Goal: Task Accomplishment & Management: Manage account settings

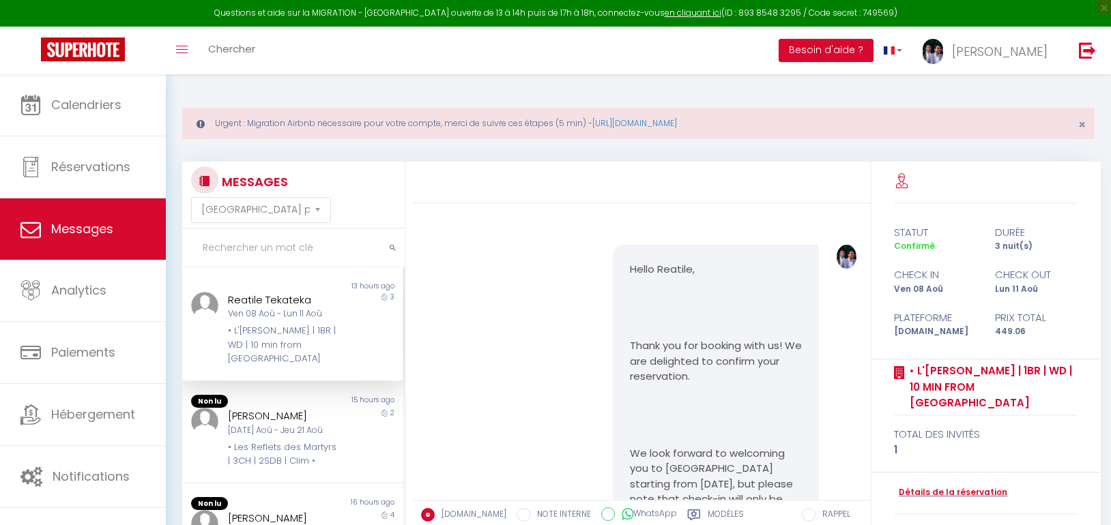
select select "message"
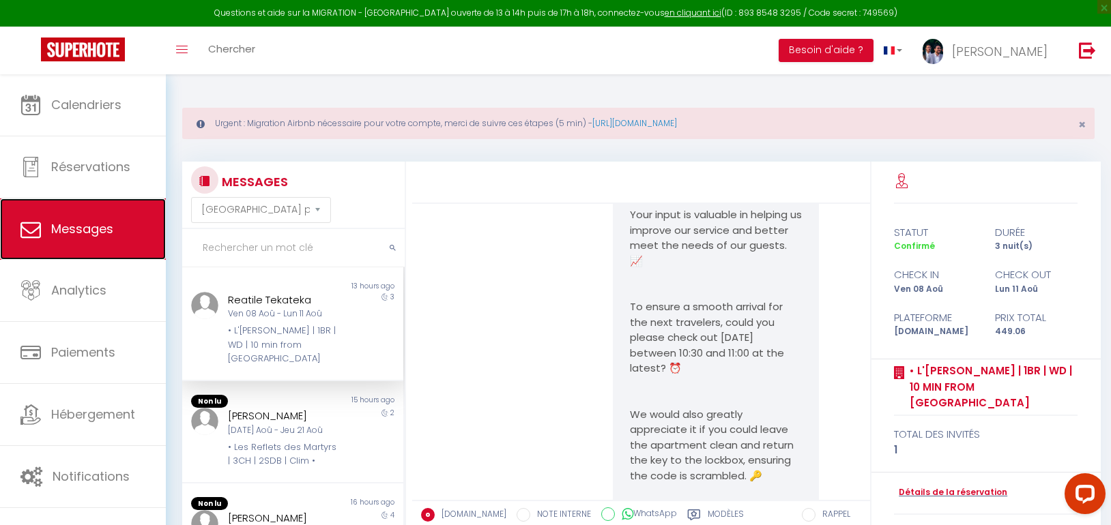
click at [93, 220] on span "Messages" at bounding box center [82, 228] width 62 height 17
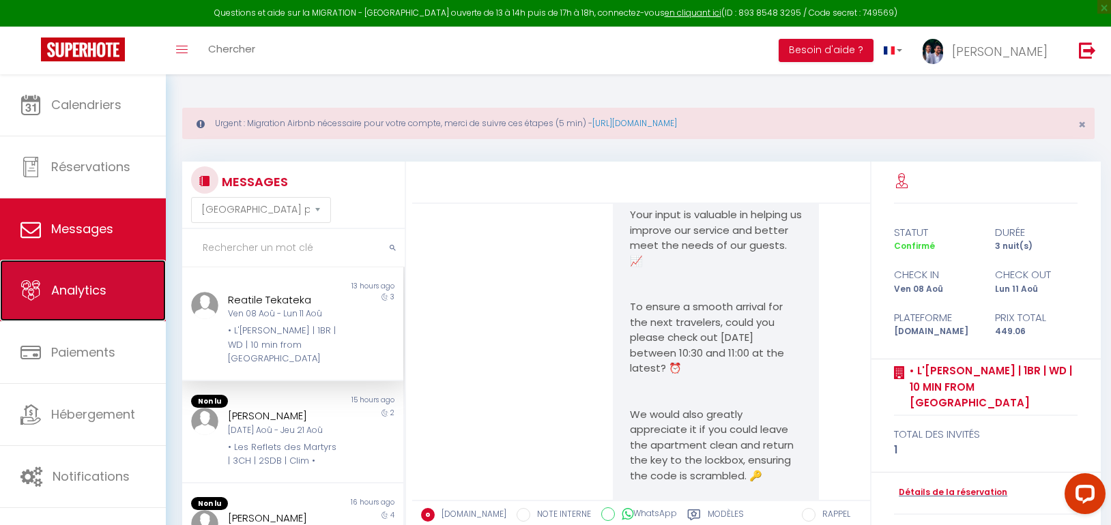
click at [100, 281] on link "Analytics" at bounding box center [83, 290] width 166 height 61
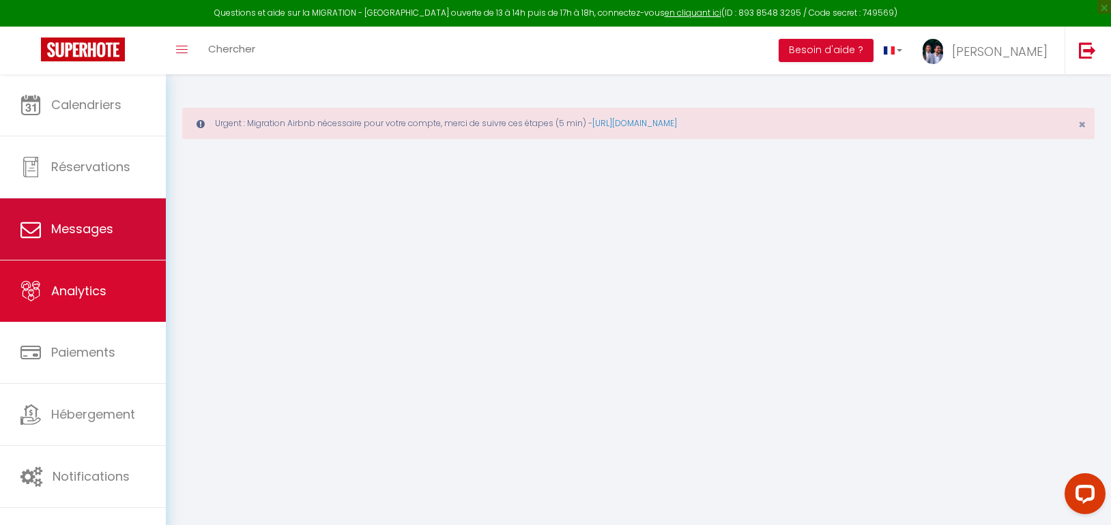
select select "2025"
select select "8"
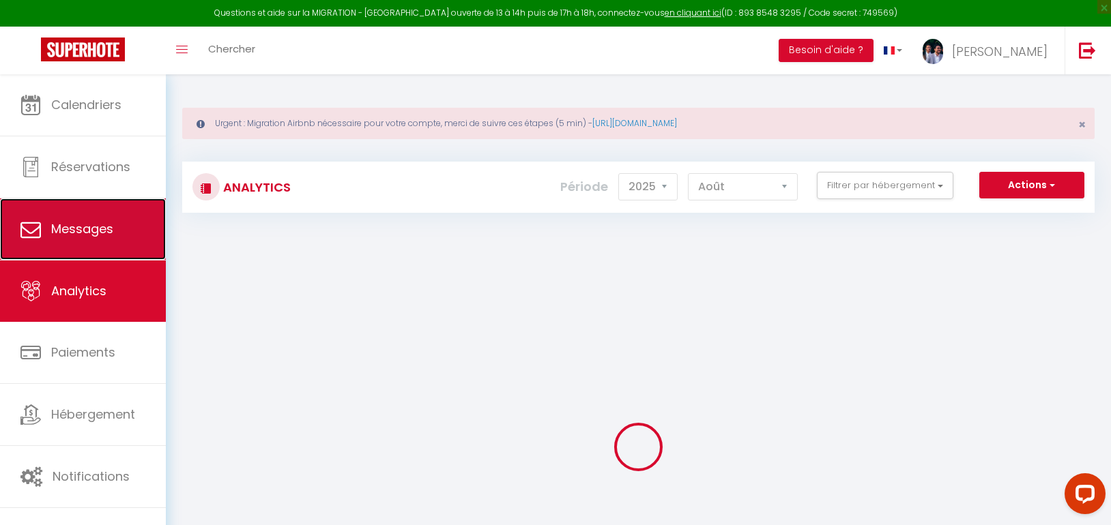
click at [84, 209] on link "Messages" at bounding box center [83, 229] width 166 height 61
select select "message"
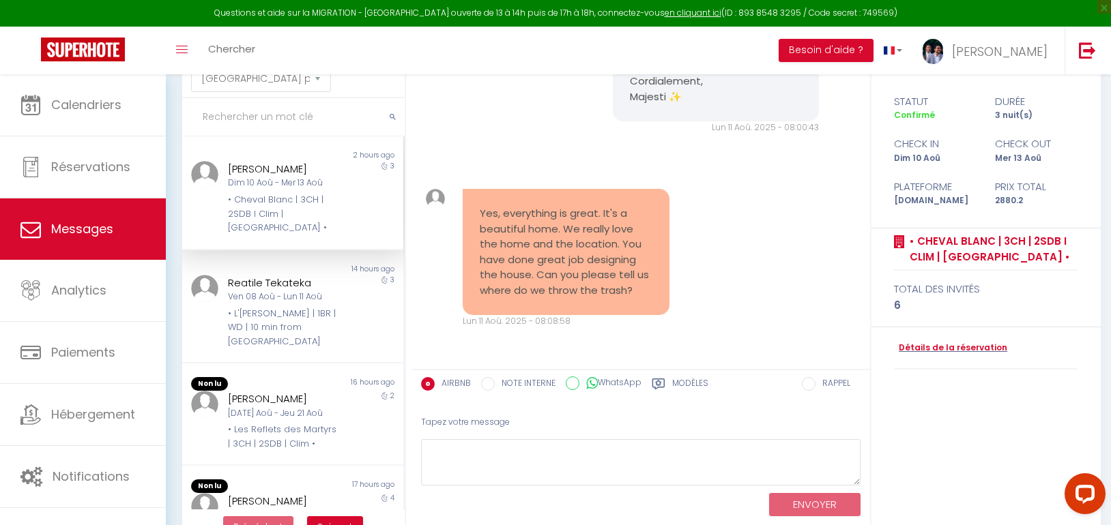
scroll to position [136, 0]
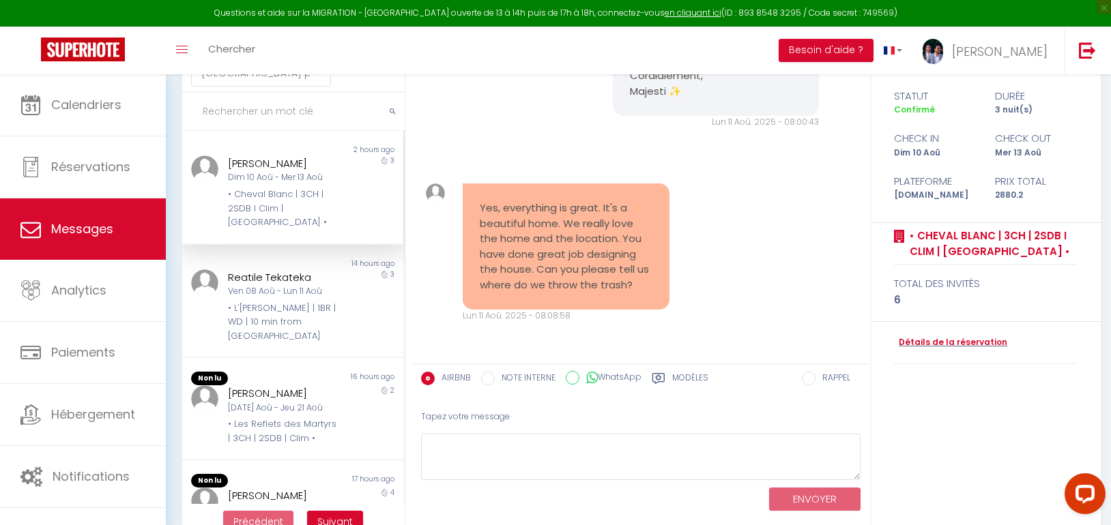
click at [270, 187] on div "Sharad Mehta Dim 10 Aoû - Mer 13 Aoû • Cheval Blanc | 3CH | 2SDB I Clim | Louvr…" at bounding box center [283, 193] width 129 height 74
click at [271, 401] on div "[PERSON_NAME] [DATE] Aoû - Jeu 21 Aoû • Les Reflets des Martyrs | 3CH | 2SDB | …" at bounding box center [283, 416] width 129 height 60
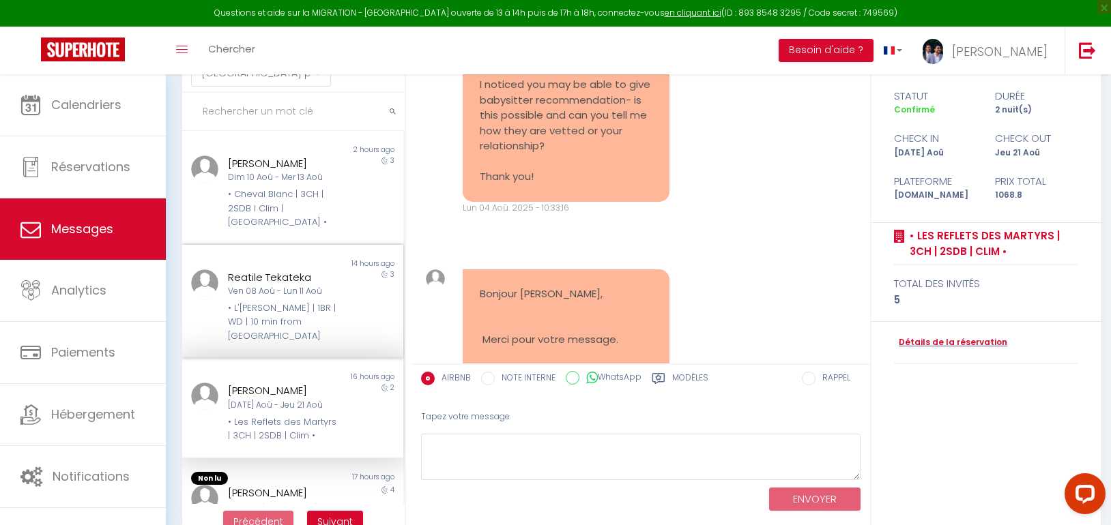
scroll to position [5301, 0]
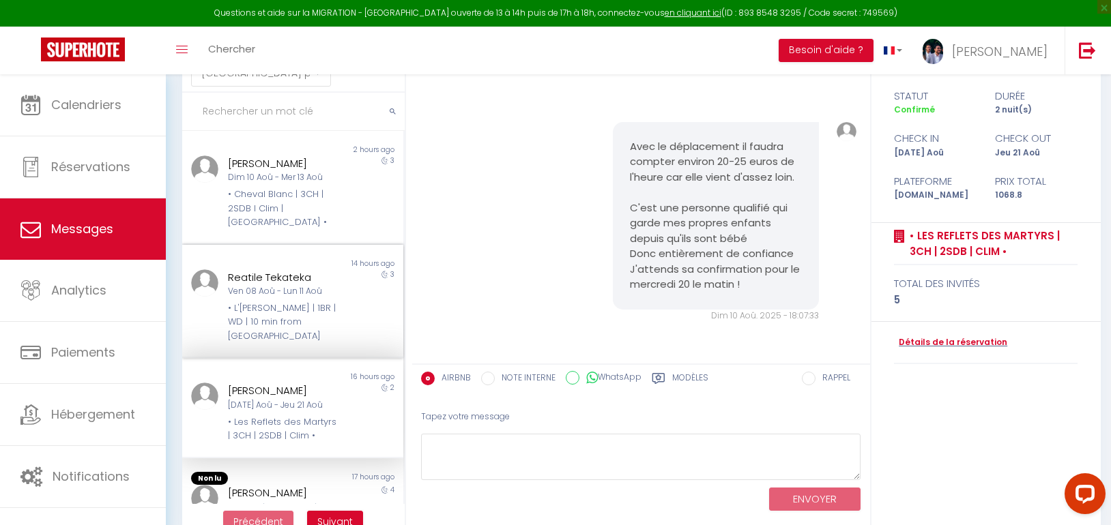
click at [283, 270] on div "Reatile Tekateka" at bounding box center [283, 278] width 111 height 16
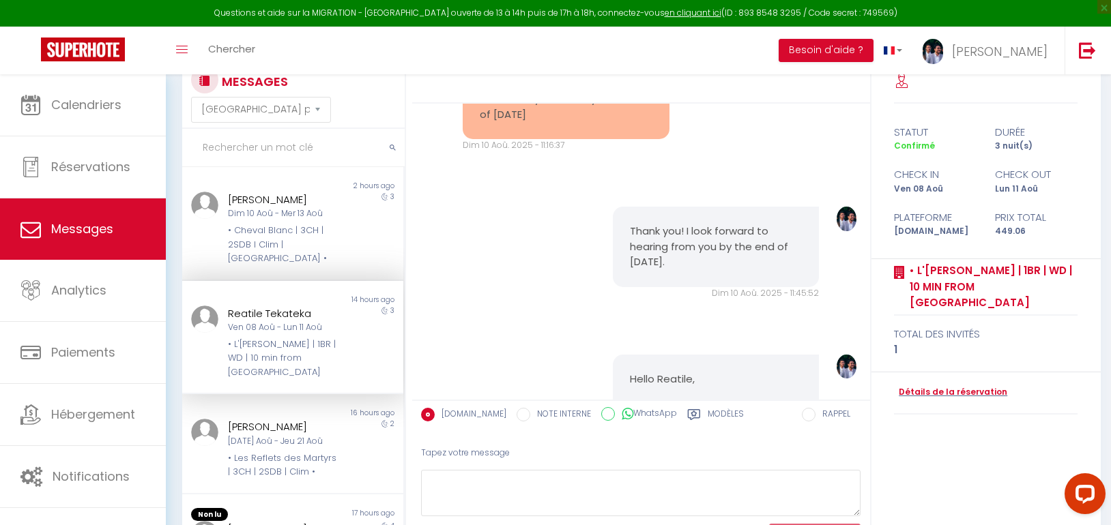
scroll to position [98, 0]
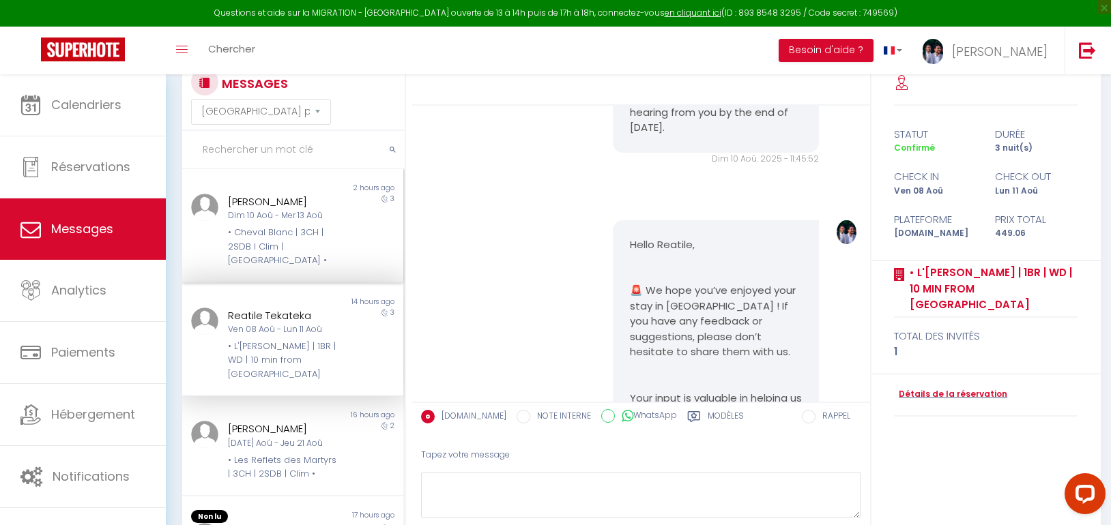
click at [273, 220] on div "Dim 10 Aoû - Mer 13 Aoû" at bounding box center [283, 216] width 111 height 13
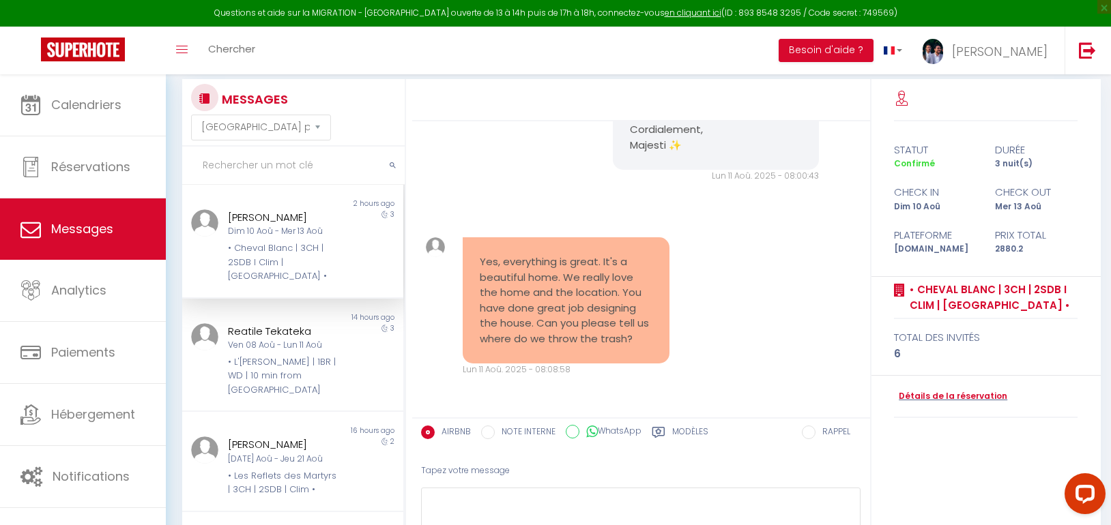
scroll to position [98, 0]
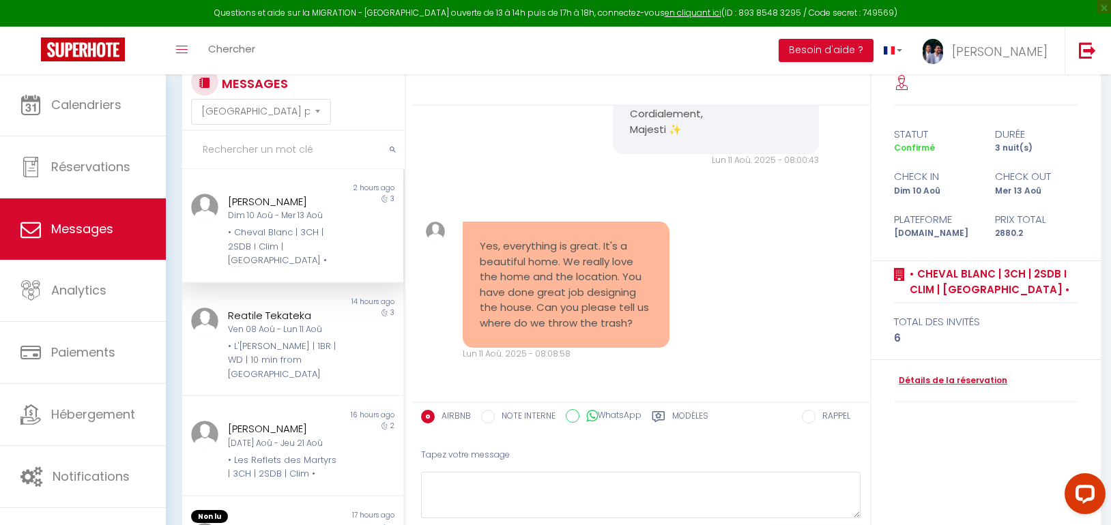
click at [745, 348] on div "Yes, everything is great. It's a beautiful home. We really love the home and th…" at bounding box center [641, 291] width 448 height 194
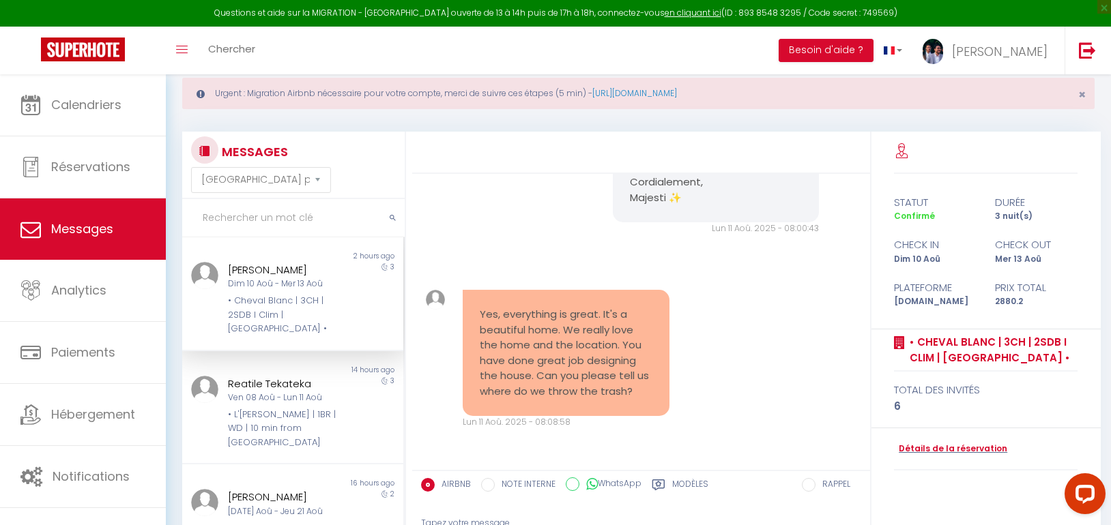
scroll to position [0, 0]
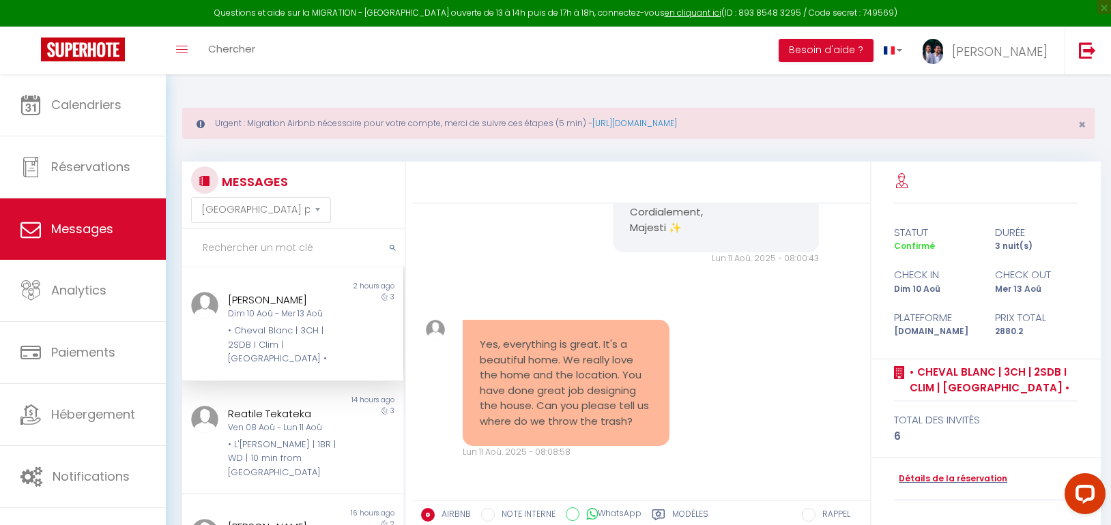
click at [287, 339] on div "• Cheval Blanc | 3CH | 2SDB I Clim | [GEOGRAPHIC_DATA] •" at bounding box center [283, 345] width 111 height 42
click at [273, 406] on div "Reatile Tekateka" at bounding box center [283, 414] width 111 height 16
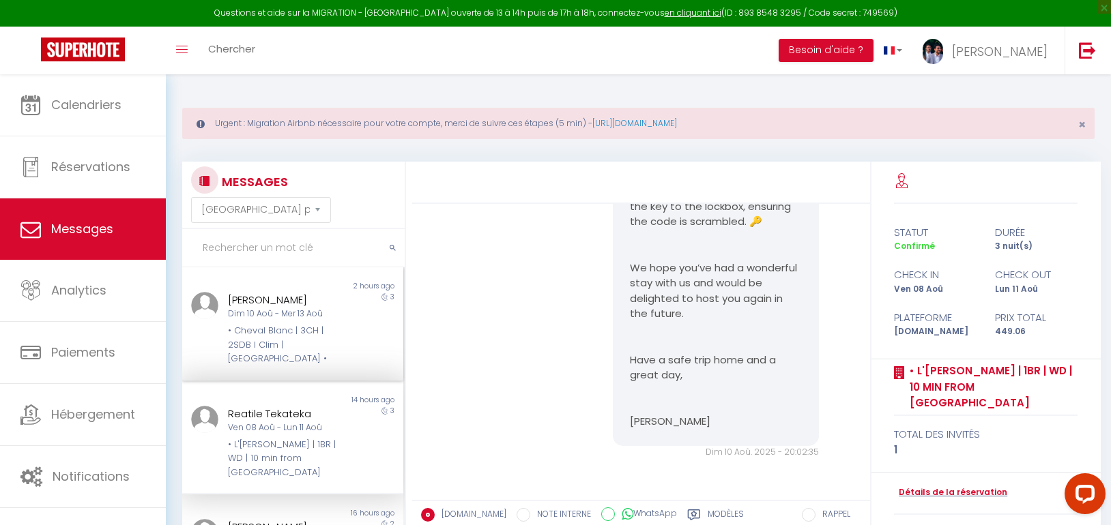
click at [278, 320] on div "Dim 10 Aoû - Mer 13 Aoû" at bounding box center [283, 314] width 111 height 13
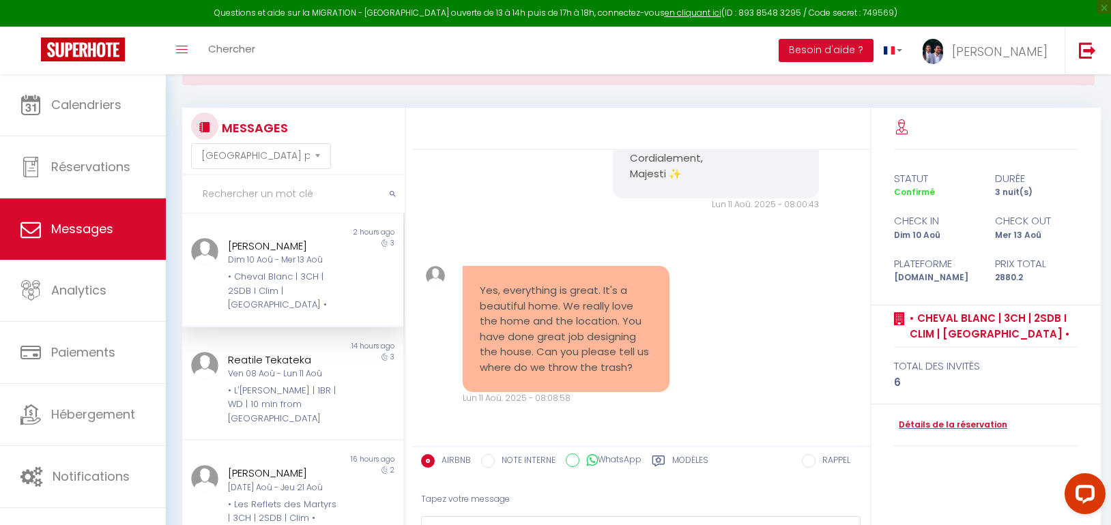
scroll to position [167, 0]
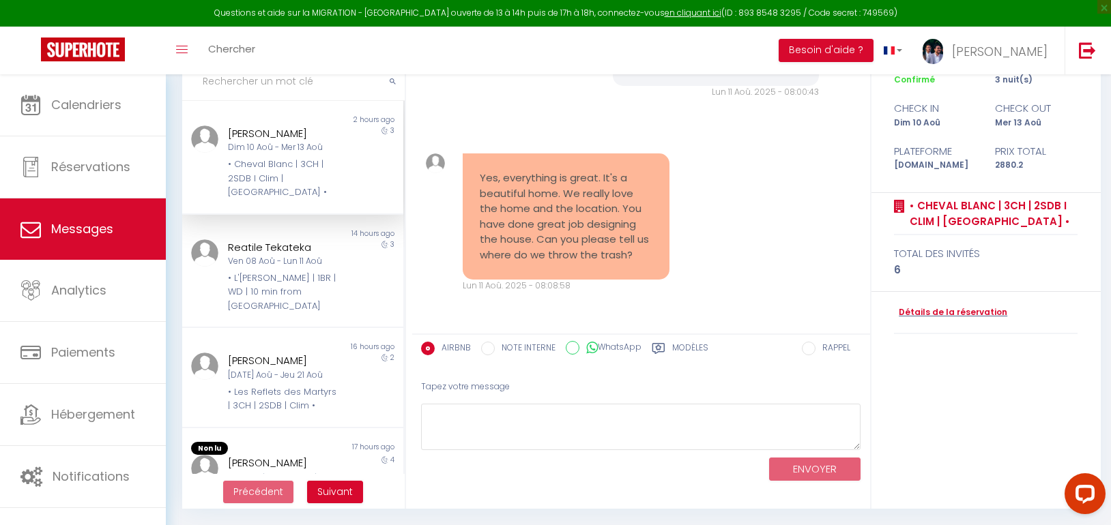
click at [742, 164] on div "Yes, everything is great. It's a beautiful home. We really love the home and th…" at bounding box center [641, 223] width 448 height 194
click at [271, 240] on div "Reatile Tekateka" at bounding box center [283, 248] width 111 height 16
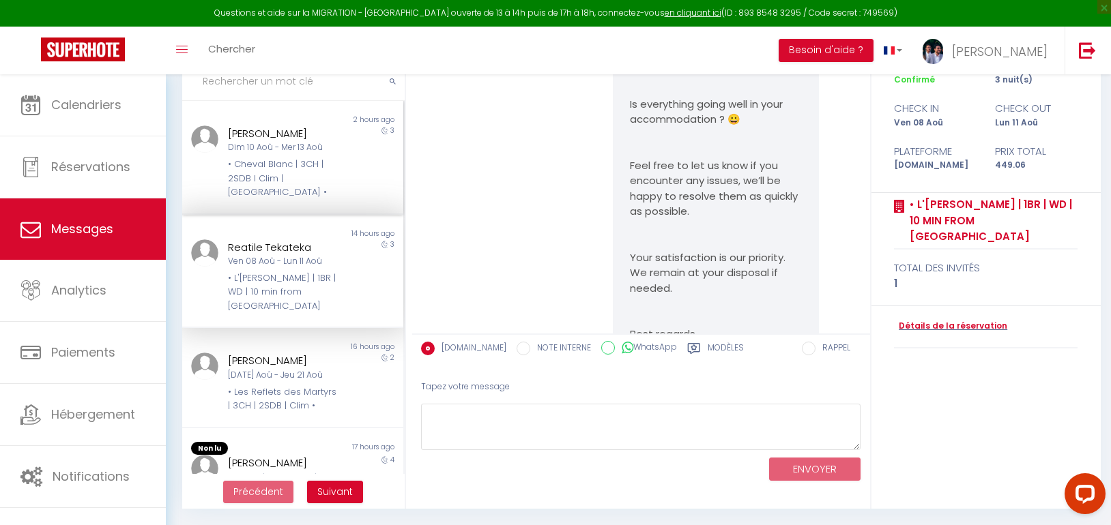
click at [300, 164] on div "• Cheval Blanc | 3CH | 2SDB I Clim | [GEOGRAPHIC_DATA] •" at bounding box center [283, 179] width 111 height 42
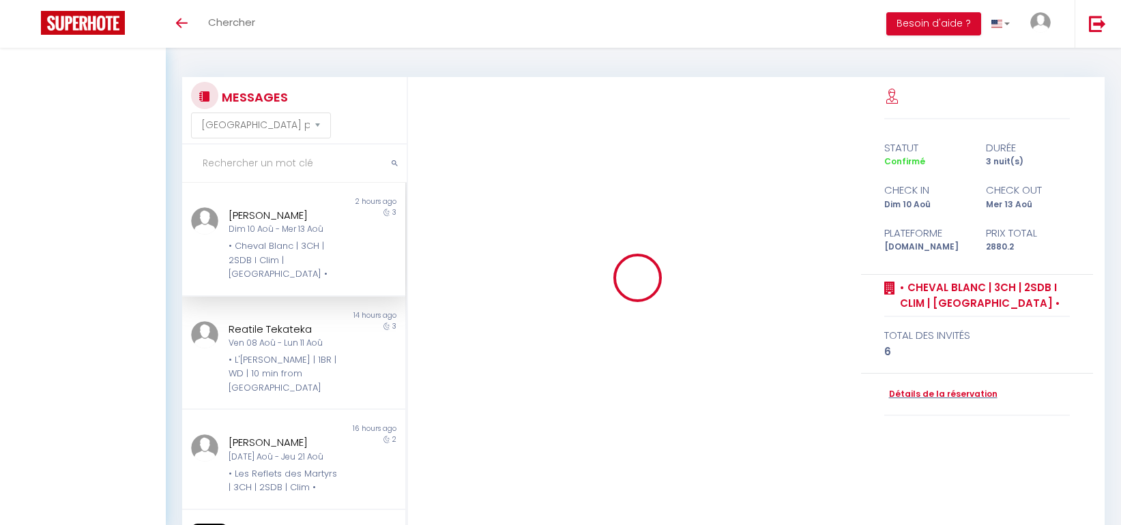
select select "message"
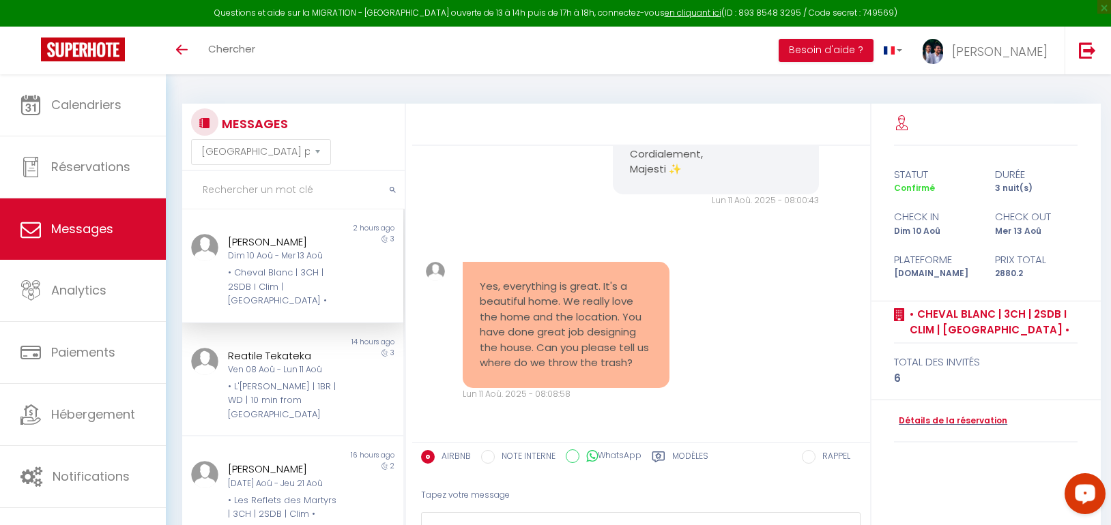
drag, startPoint x: 1065, startPoint y: 478, endPoint x: 1089, endPoint y: 490, distance: 27.5
click at [1089, 490] on icon "Open LiveChat chat widget" at bounding box center [1085, 493] width 13 height 9
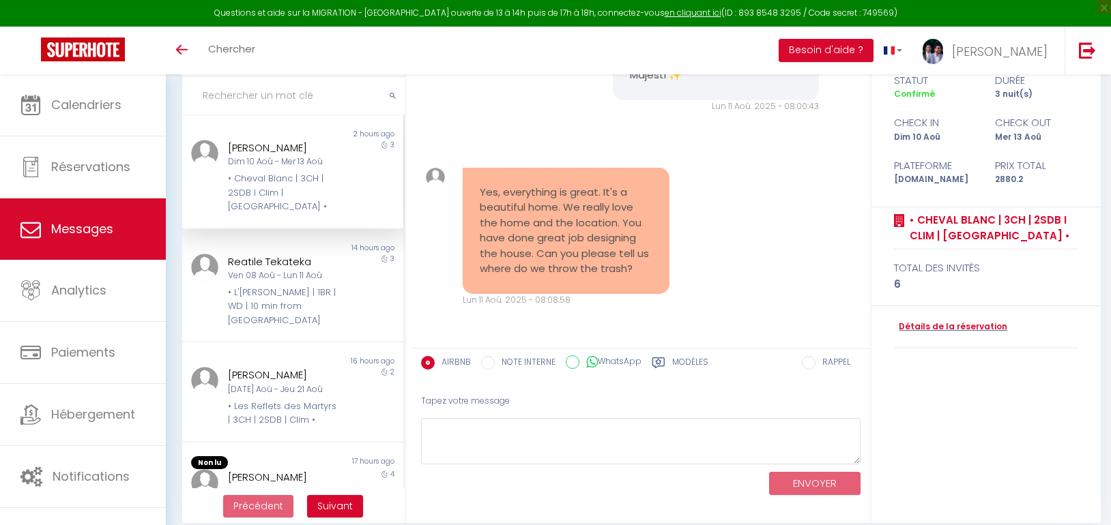
scroll to position [109, 0]
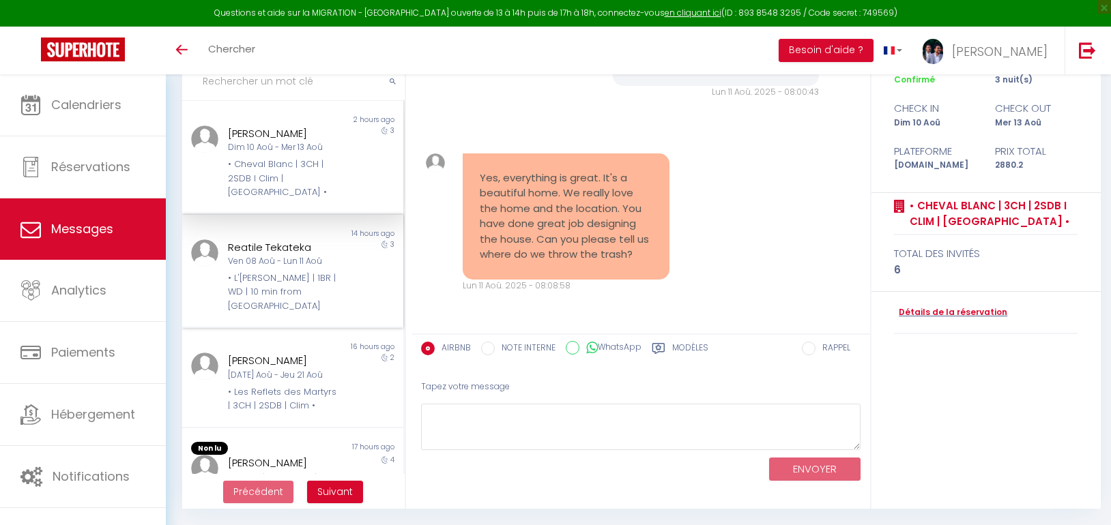
drag, startPoint x: 289, startPoint y: 263, endPoint x: 287, endPoint y: 233, distance: 30.8
click at [287, 272] on div "• L'[PERSON_NAME] | 1BR | WD | 10 min from [GEOGRAPHIC_DATA]" at bounding box center [283, 293] width 111 height 42
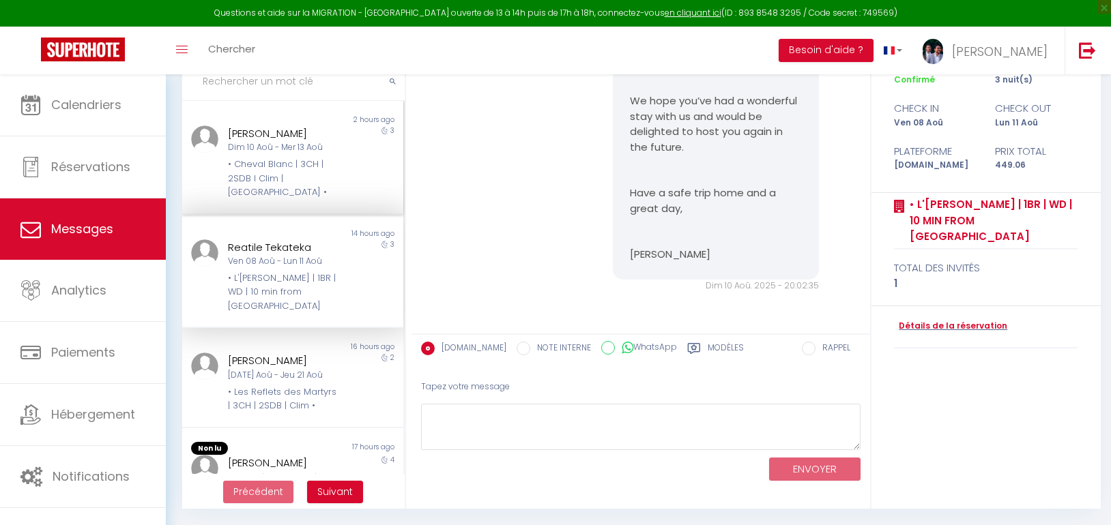
click at [293, 170] on div "• Cheval Blanc | 3CH | 2SDB I Clim | [GEOGRAPHIC_DATA] •" at bounding box center [283, 179] width 111 height 42
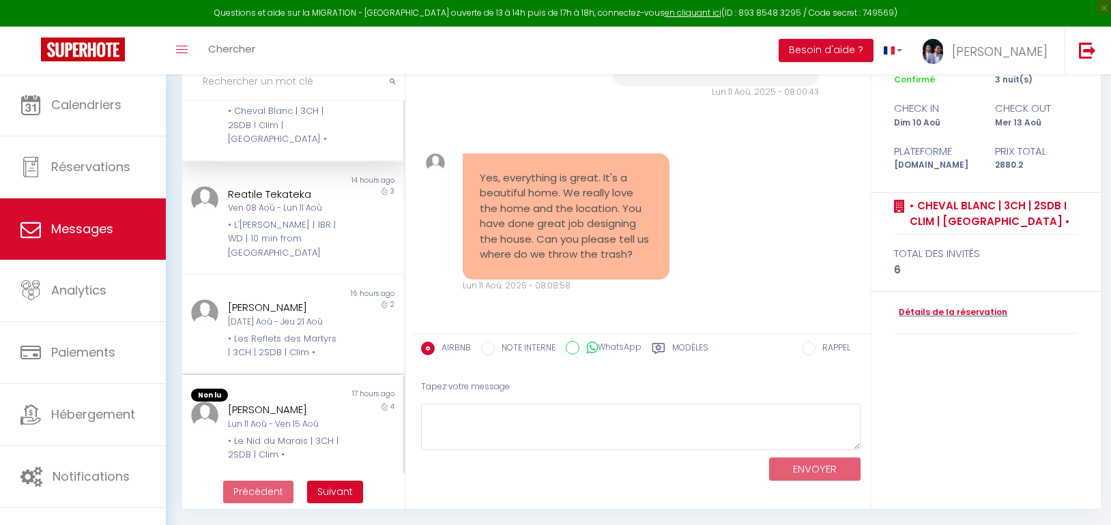
scroll to position [136, 0]
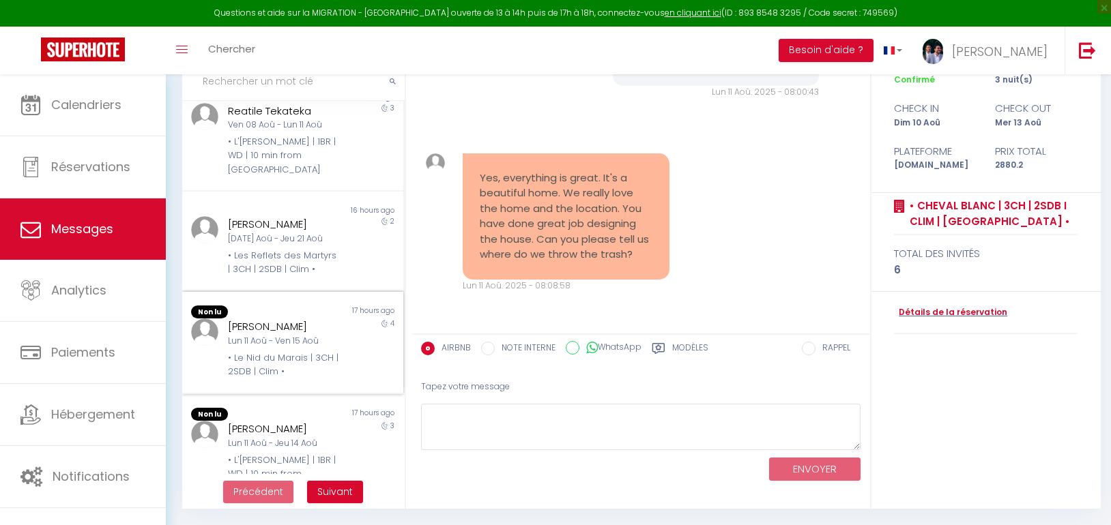
click at [251, 335] on div "Lun 11 Aoû - Ven 15 Aoû" at bounding box center [283, 341] width 111 height 13
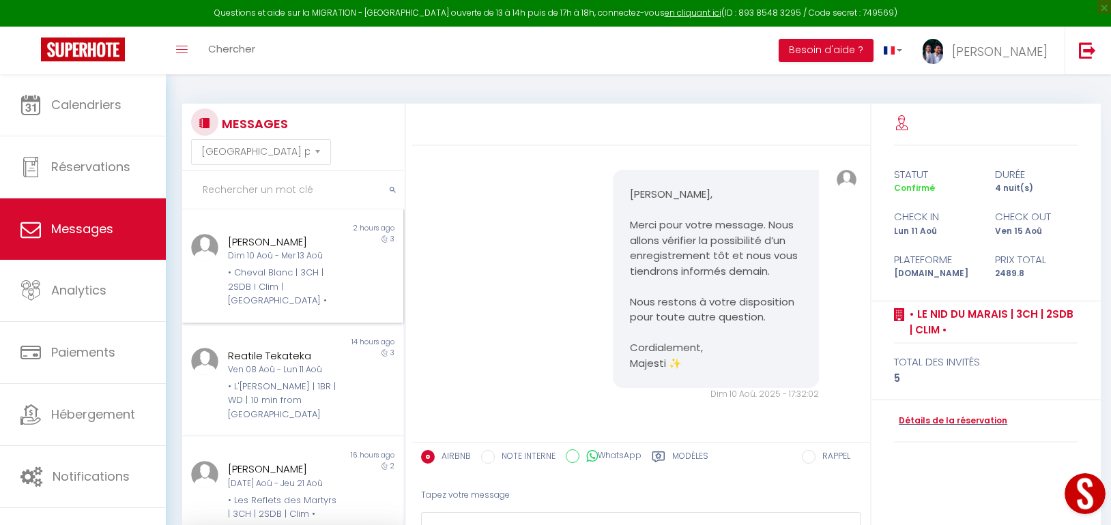
click at [260, 274] on div "• Cheval Blanc | 3CH | 2SDB I Clim | [GEOGRAPHIC_DATA] •" at bounding box center [283, 287] width 111 height 42
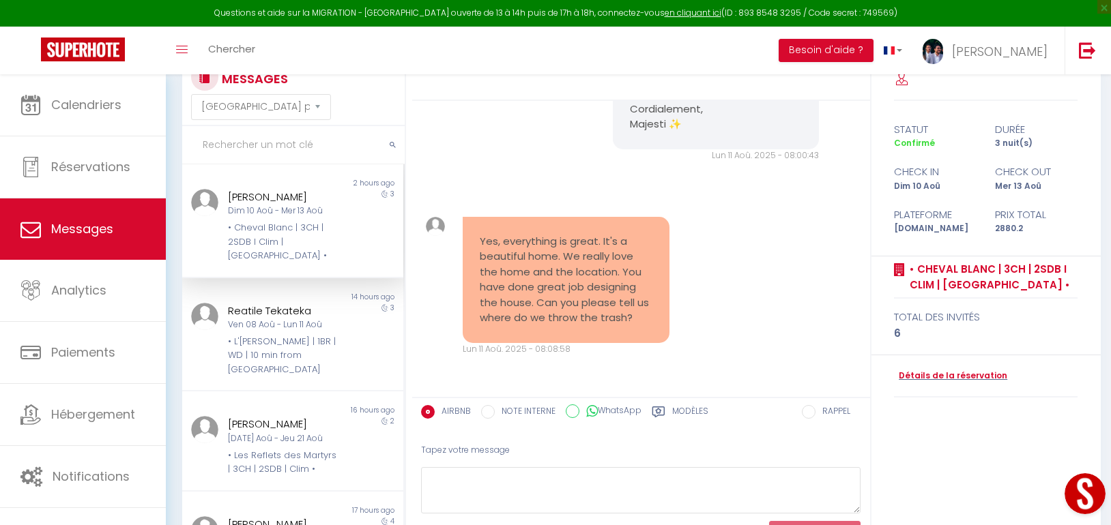
scroll to position [109, 0]
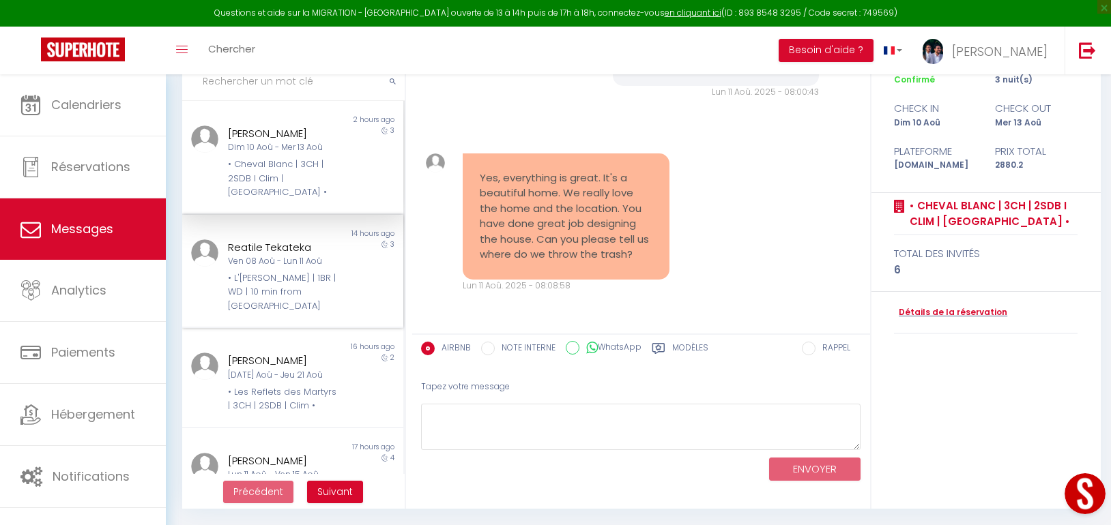
click at [274, 255] on div "Ven 08 Aoû - Lun 11 Aoû" at bounding box center [283, 261] width 111 height 13
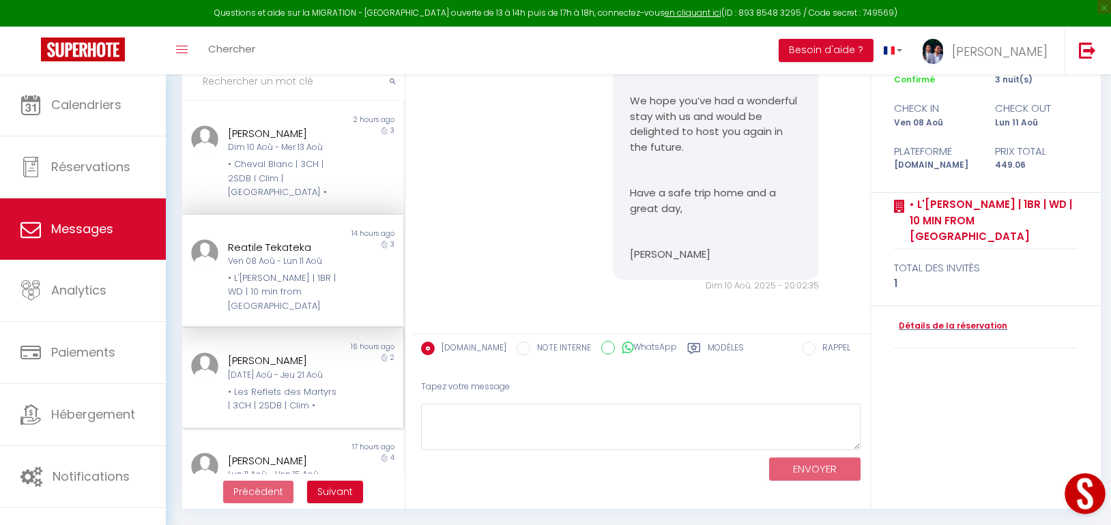
click at [270, 342] on div "Non lu" at bounding box center [237, 347] width 111 height 11
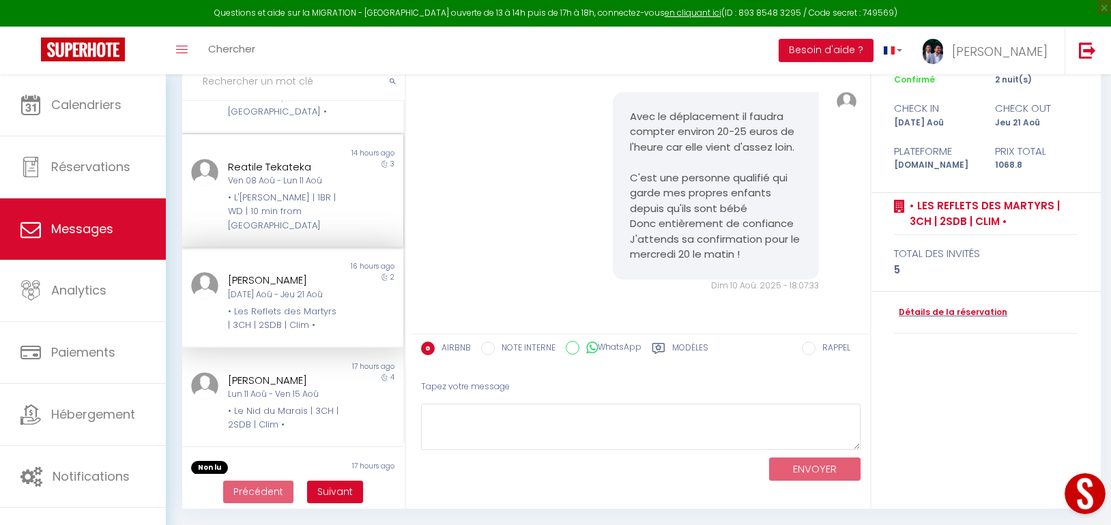
scroll to position [136, 0]
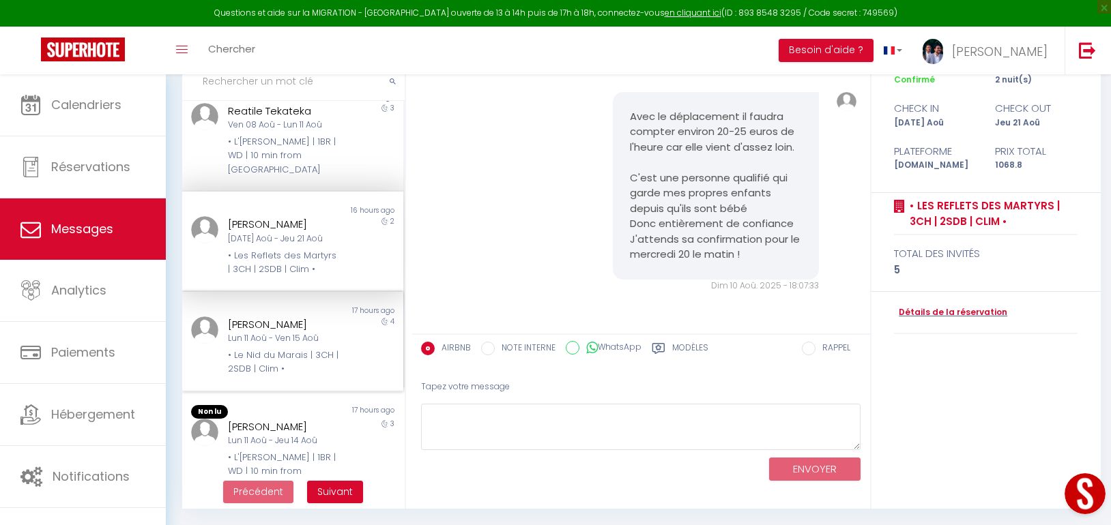
click at [261, 349] on div "• Le Nid du Marais | 3CH | 2SDB | Clim •" at bounding box center [283, 363] width 111 height 28
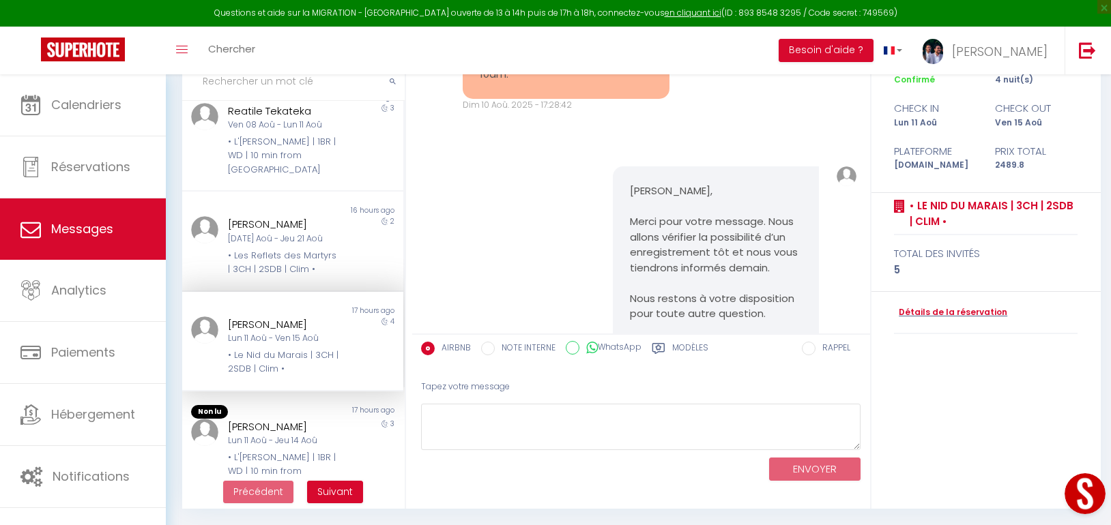
scroll to position [2305, 0]
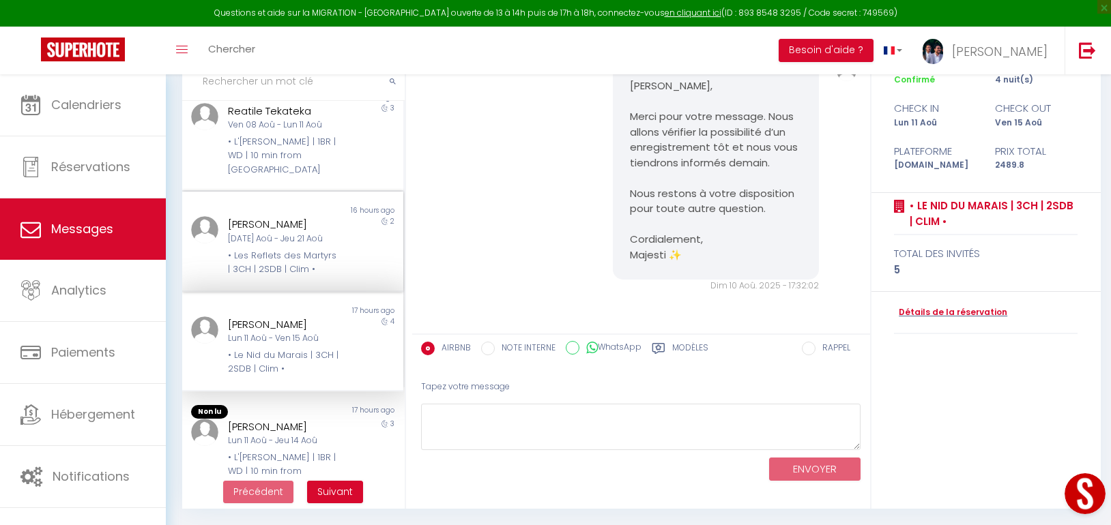
click at [336, 216] on div "[PERSON_NAME] [DATE] Aoû - Jeu 21 Aoû • Les Reflets des Martyrs | 3CH | 2SDB | …" at bounding box center [283, 246] width 129 height 60
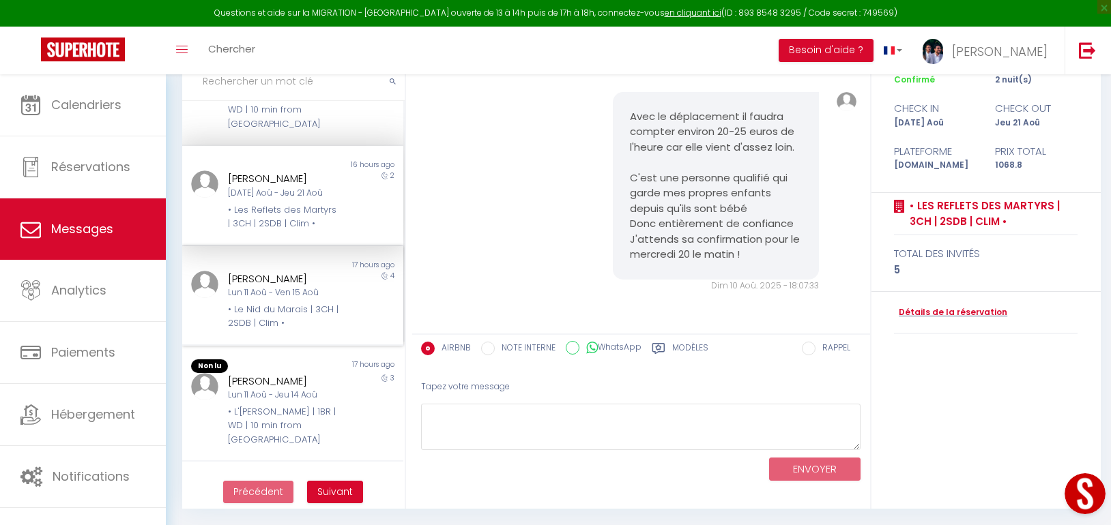
scroll to position [205, 0]
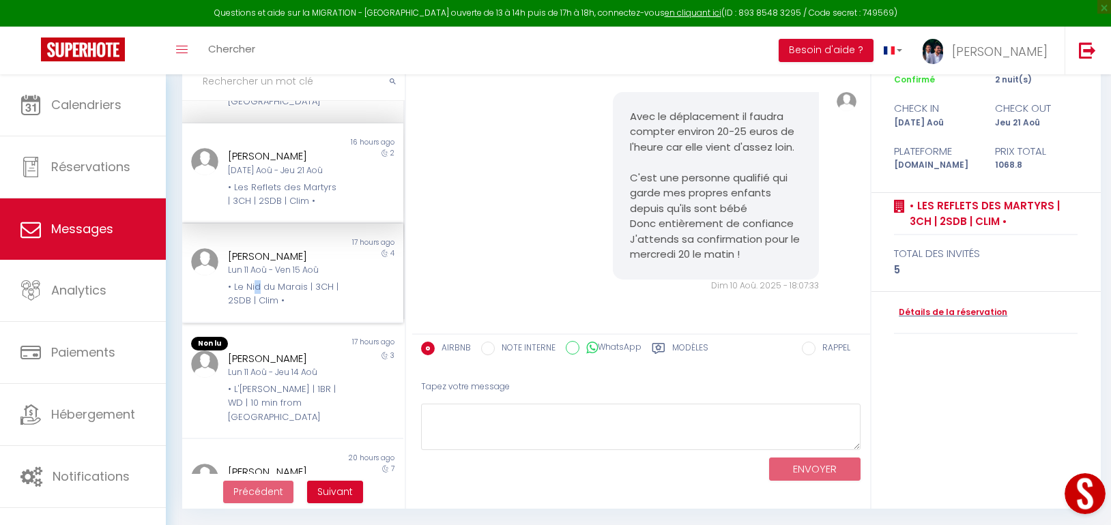
click at [255, 280] on div "• Le Nid du Marais | 3CH | 2SDB | Clim •" at bounding box center [283, 294] width 111 height 28
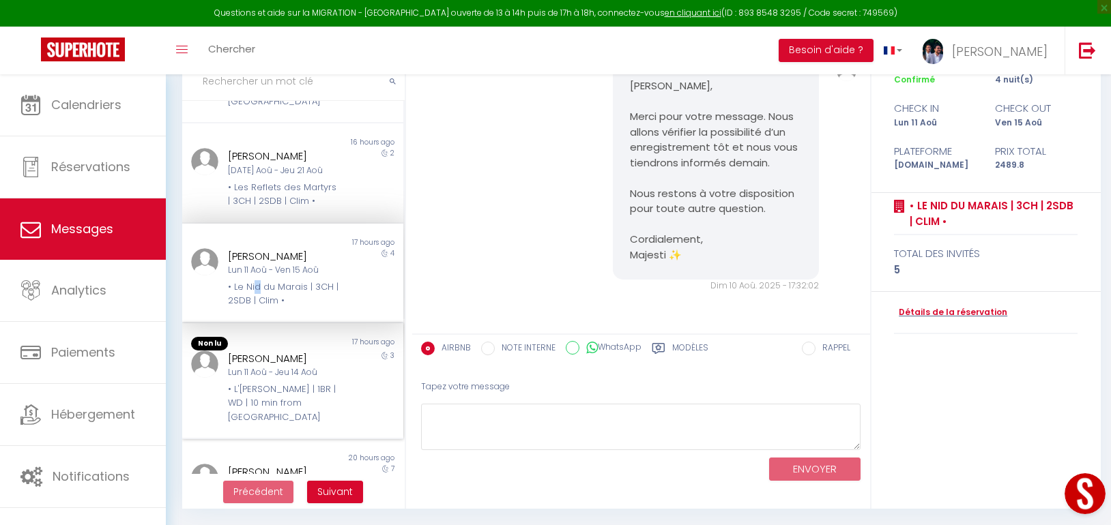
click at [267, 351] on div "[PERSON_NAME]" at bounding box center [283, 359] width 111 height 16
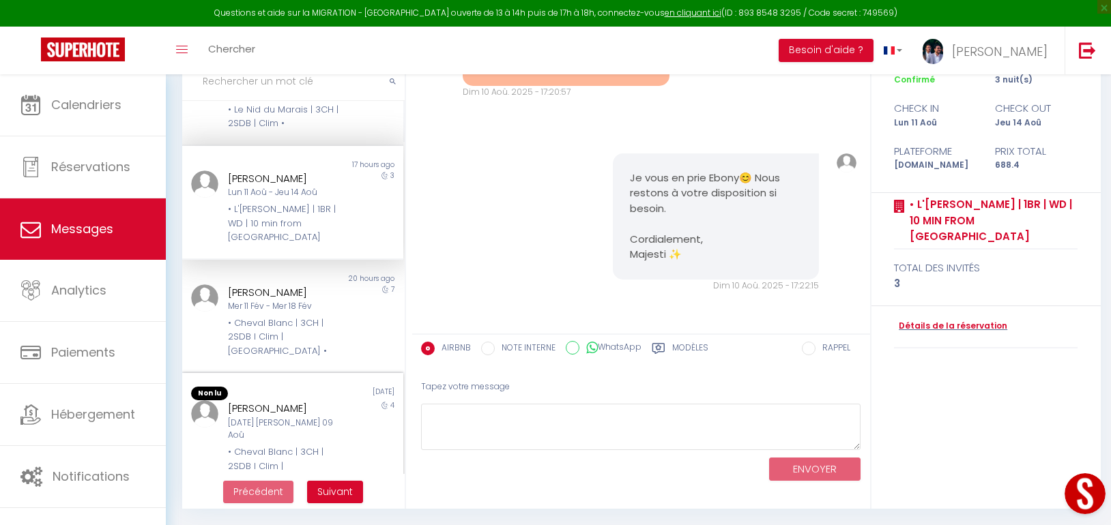
scroll to position [409, 0]
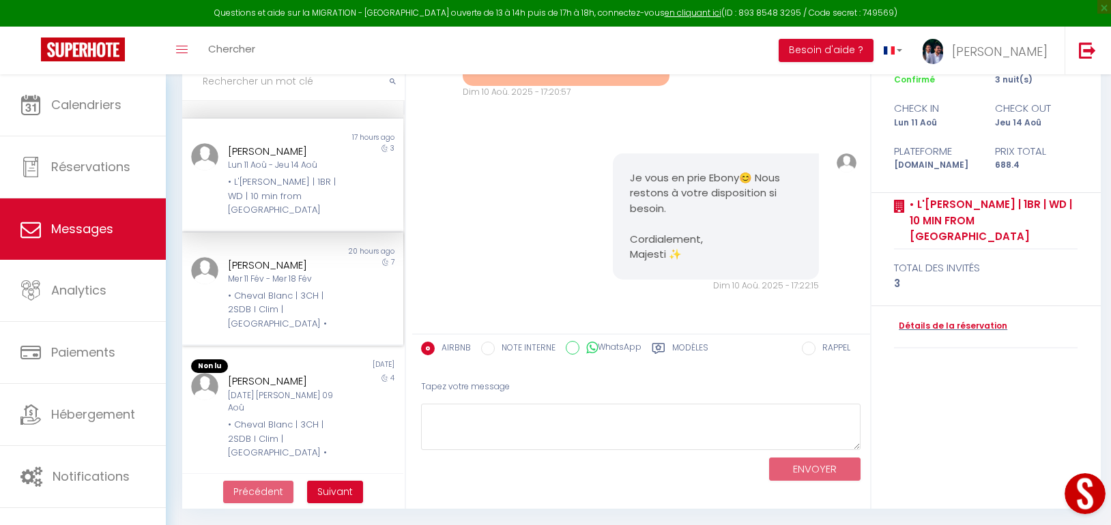
click at [272, 302] on div "• Cheval Blanc | 3CH | 2SDB I Clim | [GEOGRAPHIC_DATA] •" at bounding box center [283, 310] width 111 height 42
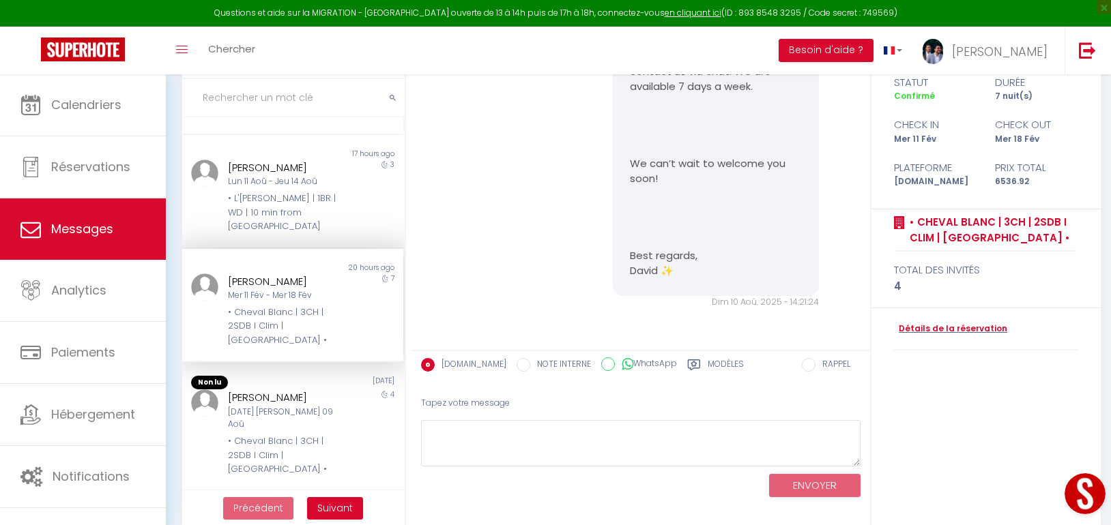
scroll to position [109, 0]
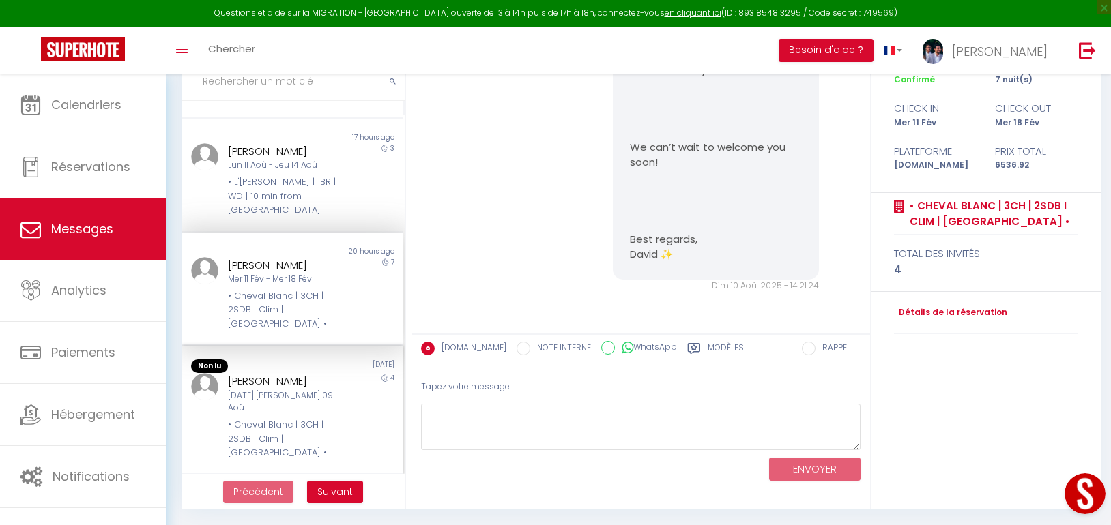
click at [290, 373] on div "[PERSON_NAME]" at bounding box center [283, 381] width 111 height 16
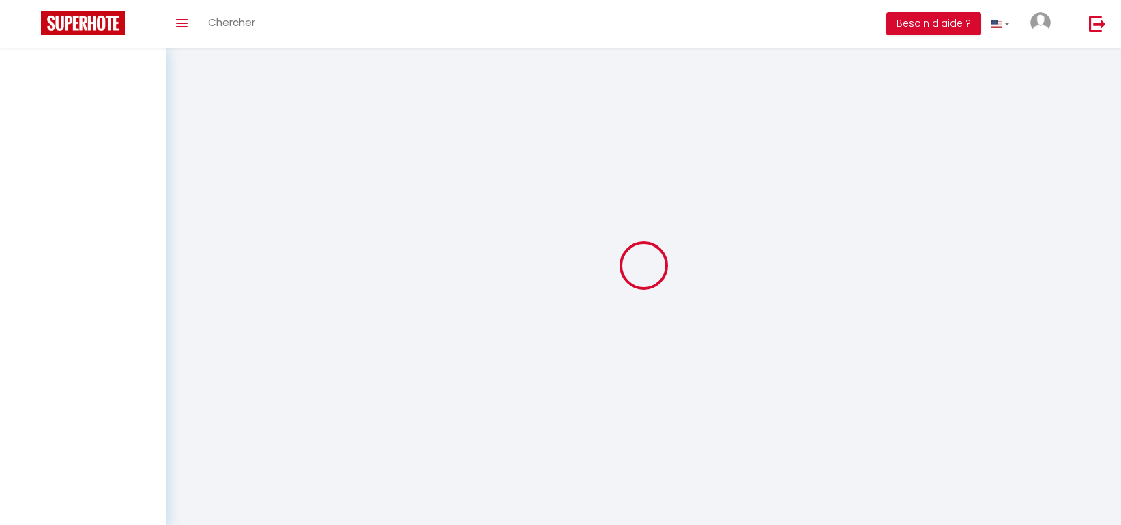
select select "message"
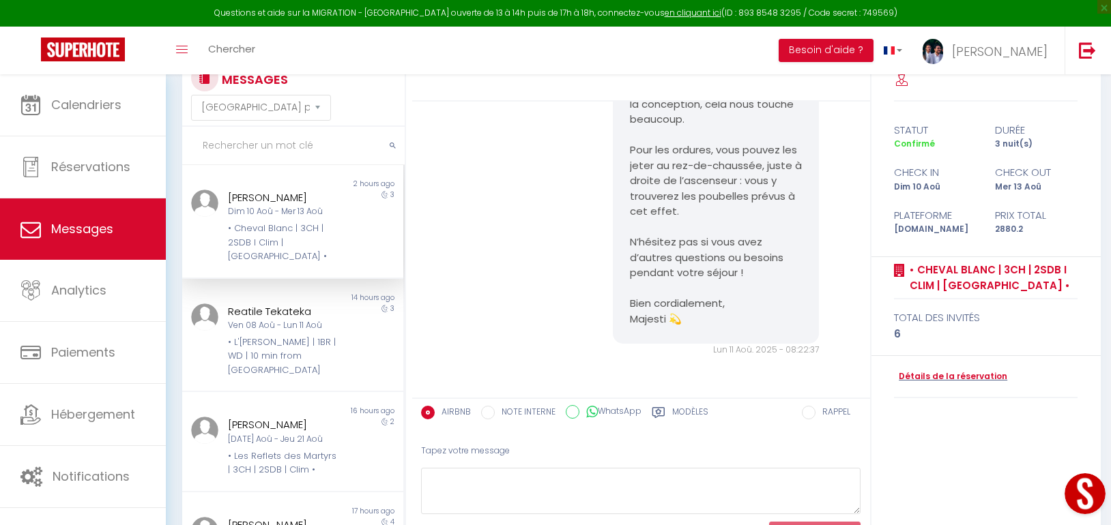
scroll to position [68, 0]
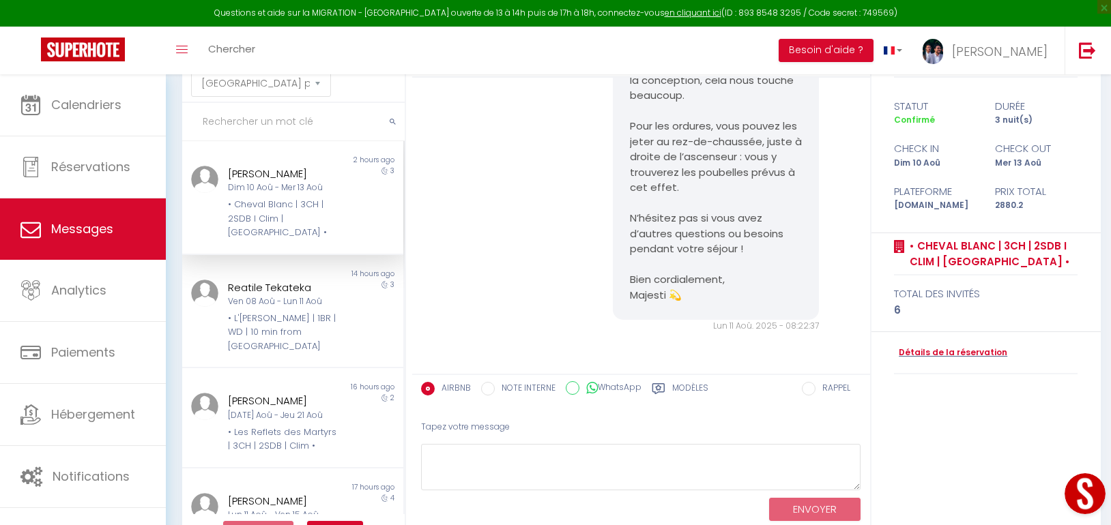
click at [1085, 495] on button "Open LiveChat chat widget" at bounding box center [1085, 494] width 41 height 41
click at [269, 280] on div "Reatile Tekateka" at bounding box center [283, 288] width 111 height 16
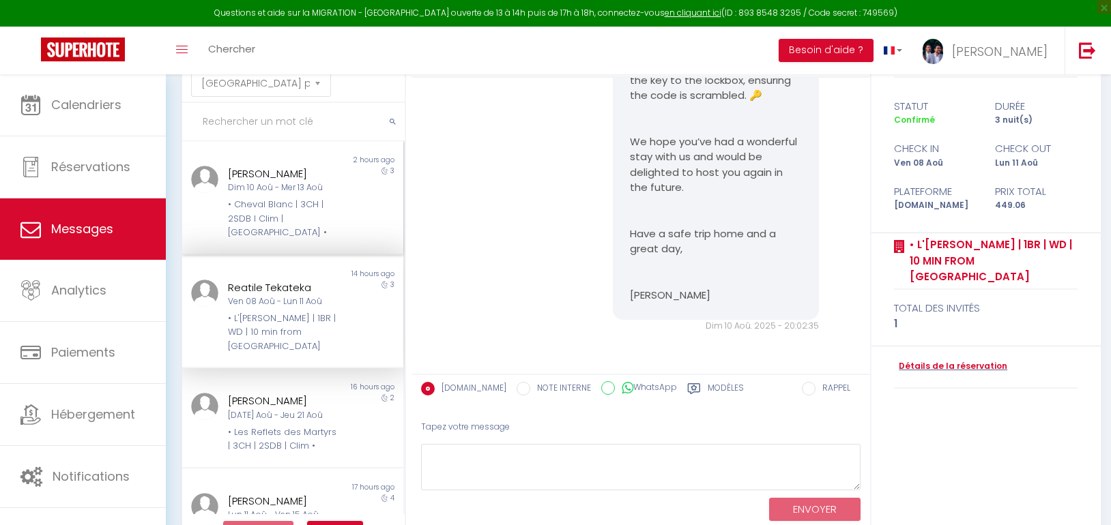
click at [268, 209] on div "• Cheval Blanc | 3CH | 2SDB I Clim | [GEOGRAPHIC_DATA] •" at bounding box center [283, 219] width 111 height 42
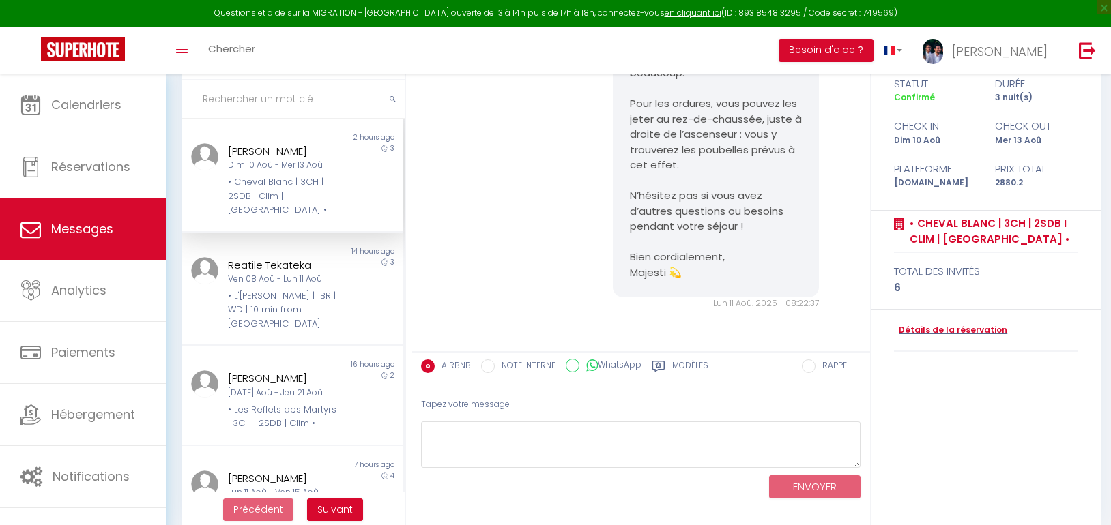
scroll to position [109, 0]
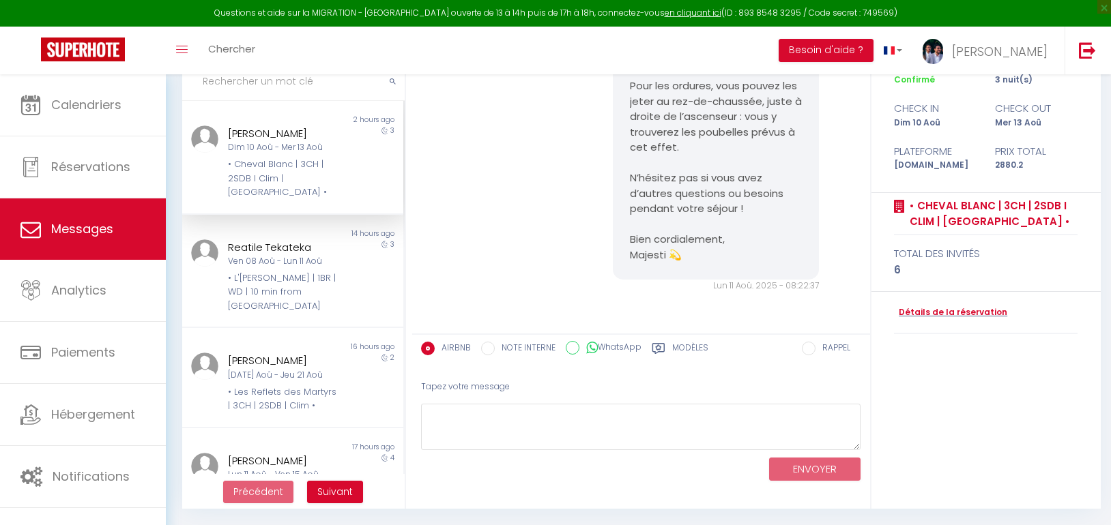
click at [443, 270] on div "Bonjour Sharad, Merci beaucoup pour votre retour si positif nous sommes ravis q…" at bounding box center [641, 100] width 448 height 439
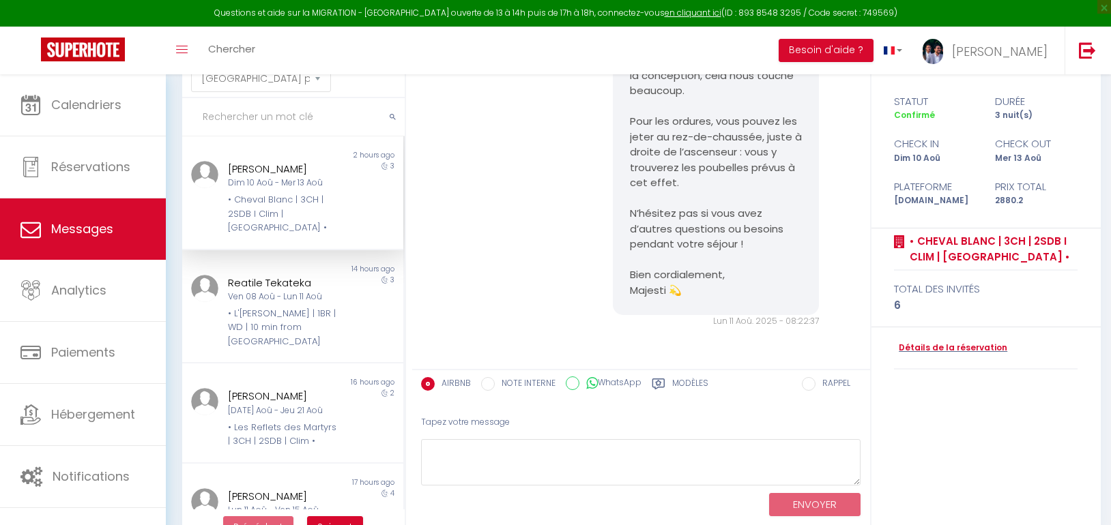
scroll to position [0, 0]
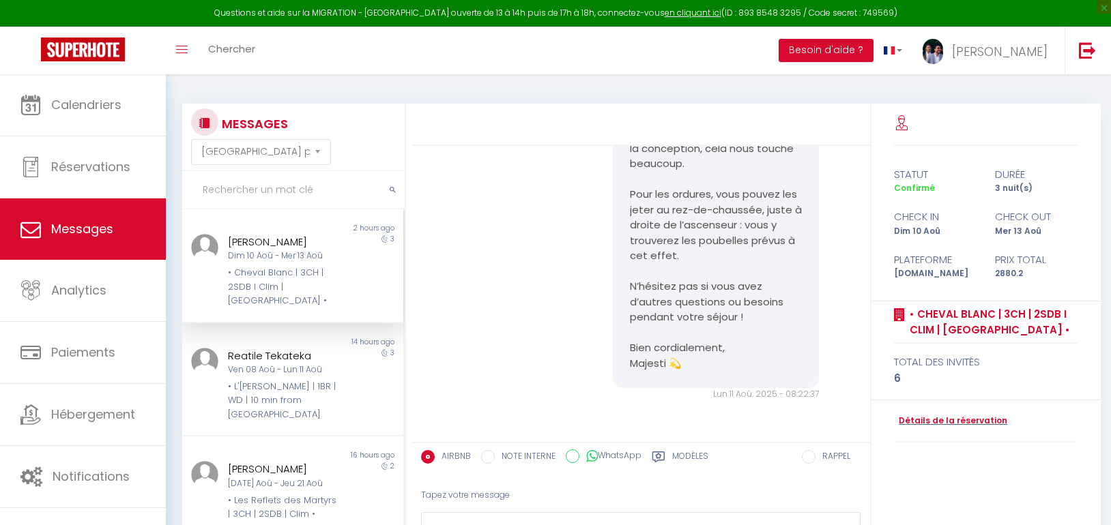
click at [271, 250] on div "Dim 10 Aoû - Mer 13 Aoû" at bounding box center [283, 256] width 111 height 13
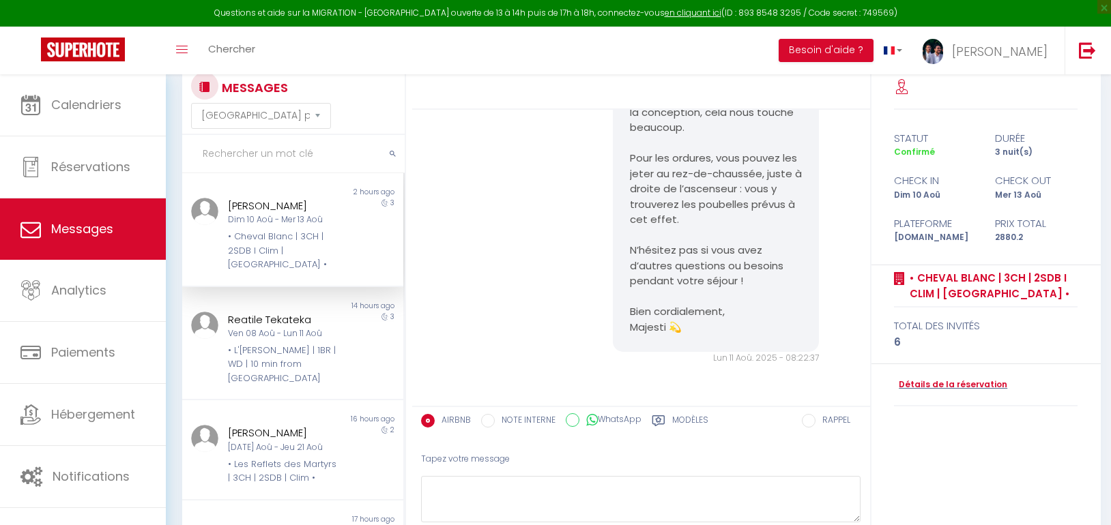
scroll to position [109, 0]
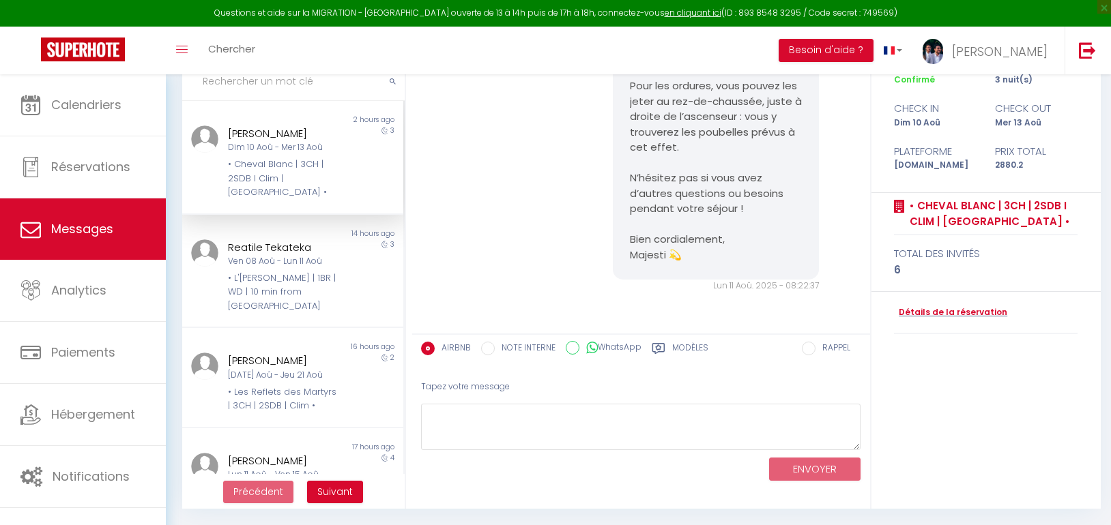
click at [473, 179] on div "Bonjour Sharad, Merci beaucoup pour votre retour si positif nous sommes ravis q…" at bounding box center [641, 100] width 448 height 439
click at [500, 270] on div "Bonjour Sharad, Merci beaucoup pour votre retour si positif nous sommes ravis q…" at bounding box center [641, 100] width 448 height 439
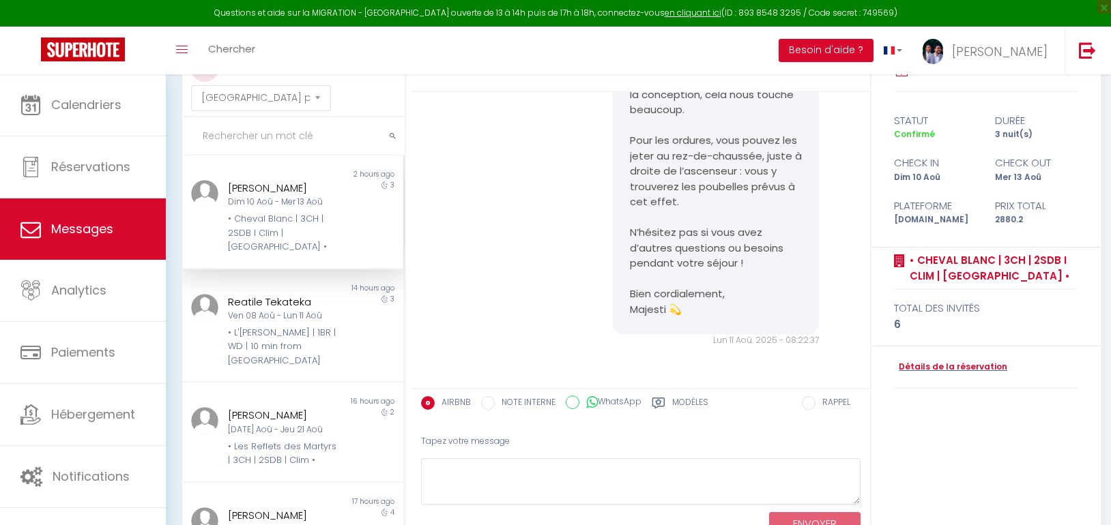
scroll to position [0, 0]
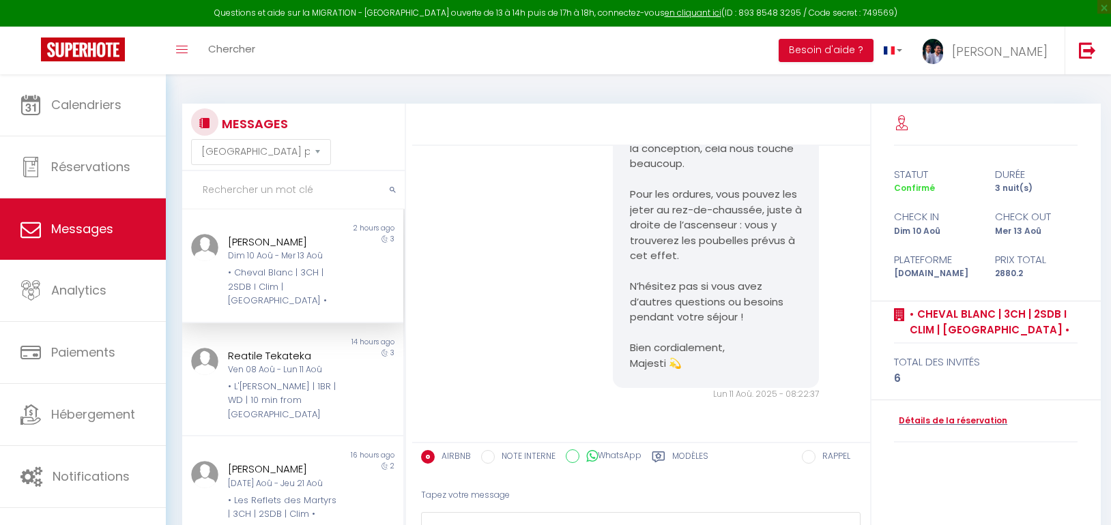
click at [282, 257] on div "Dim 10 Aoû - Mer 13 Aoû" at bounding box center [283, 256] width 111 height 13
click at [285, 348] on div "Reatile Tekateka" at bounding box center [283, 356] width 111 height 16
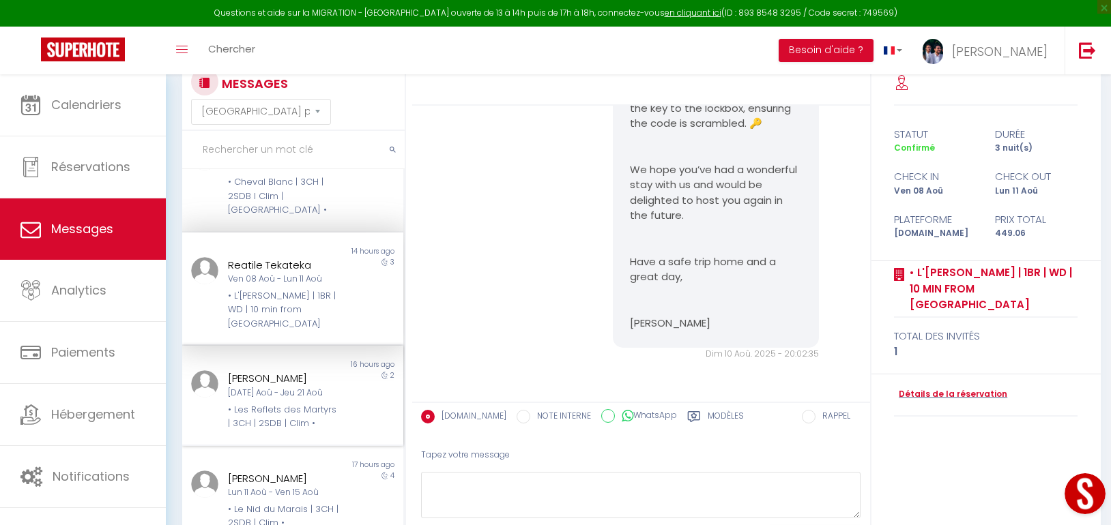
scroll to position [136, 0]
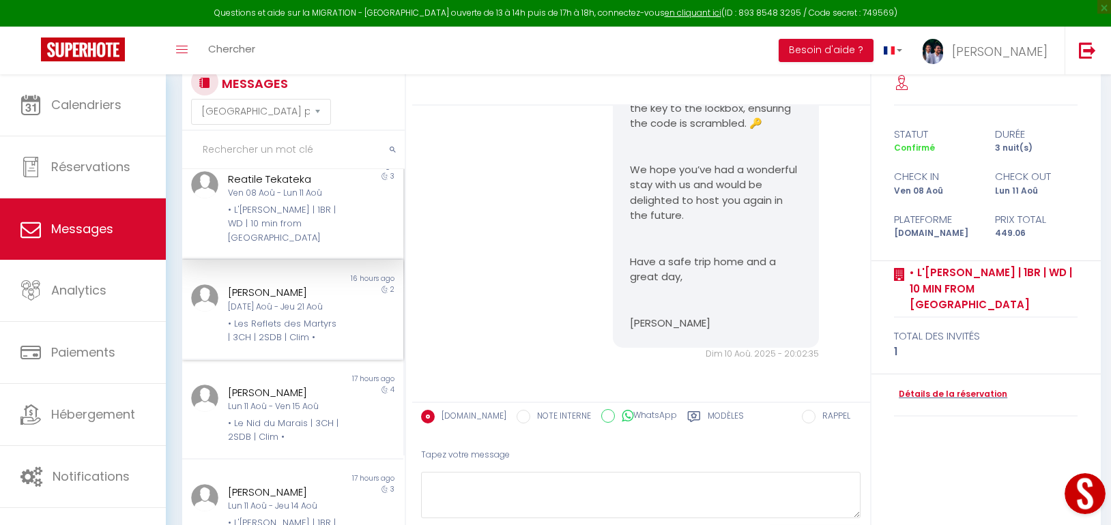
click at [263, 301] on div "[DATE] Aoû - Jeu 21 Aoû" at bounding box center [283, 307] width 111 height 13
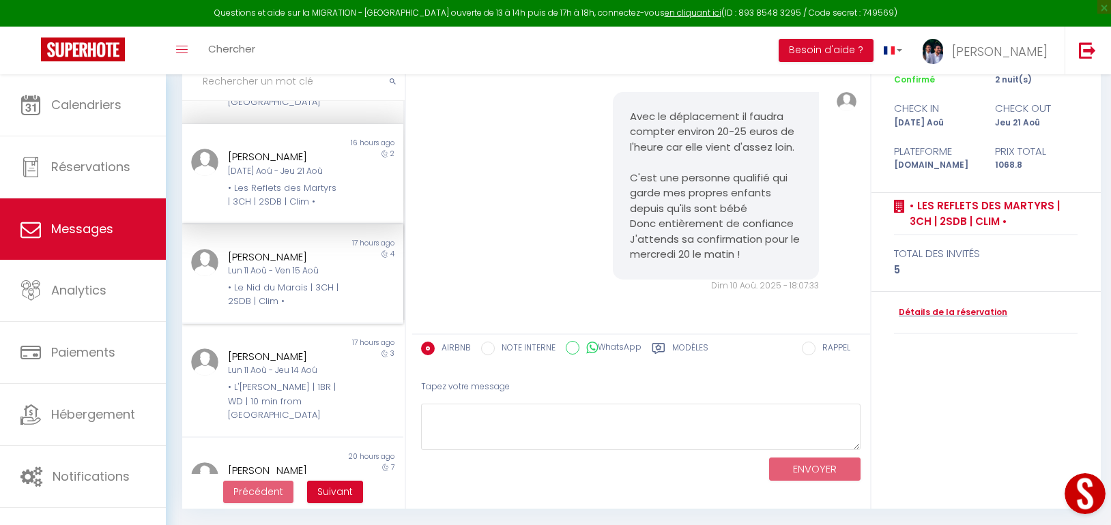
scroll to position [205, 0]
click at [261, 265] on div "Melissa Goodman Lun 11 Aoû - Ven 15 Aoû • Le Nid du Marais | 3CH | 2SDB | Clim •" at bounding box center [283, 278] width 129 height 60
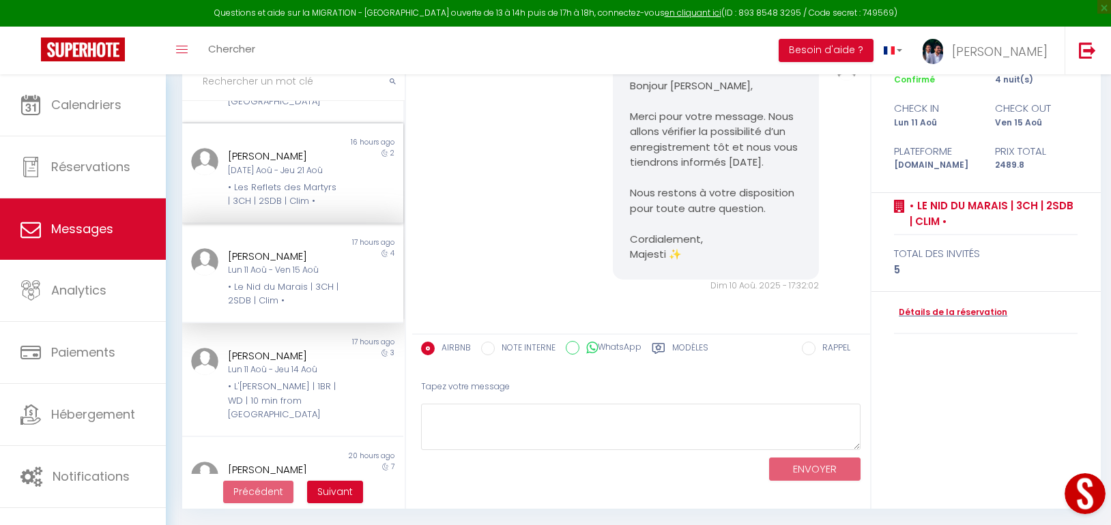
click at [292, 148] on div "[PERSON_NAME]" at bounding box center [283, 156] width 111 height 16
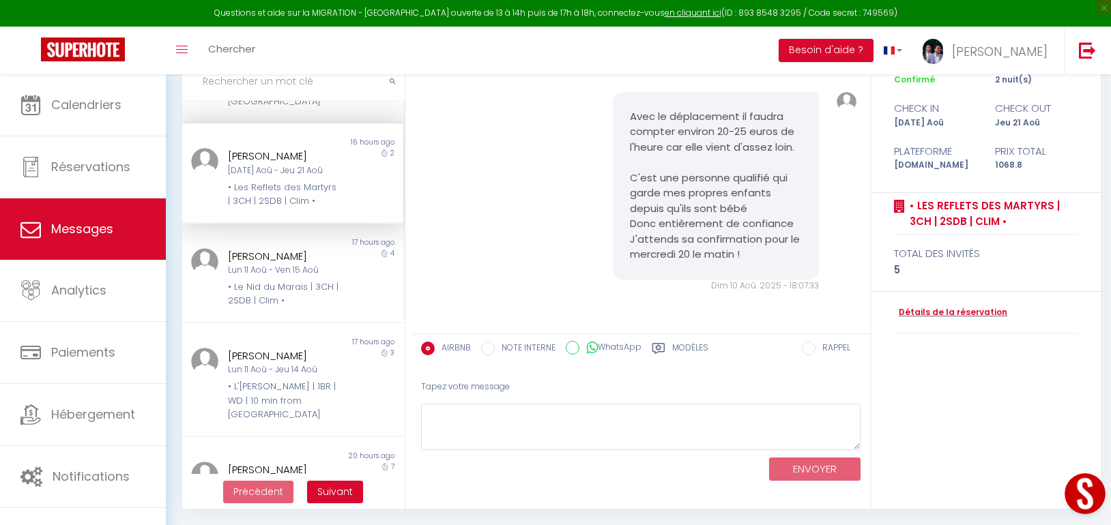
scroll to position [5301, 0]
click at [274, 184] on div "• Les Reflets des Martyrs | 3CH | 2SDB | Clim •" at bounding box center [283, 195] width 111 height 28
click at [269, 164] on div "[DATE] Aoû - Jeu 21 Aoû" at bounding box center [283, 170] width 111 height 13
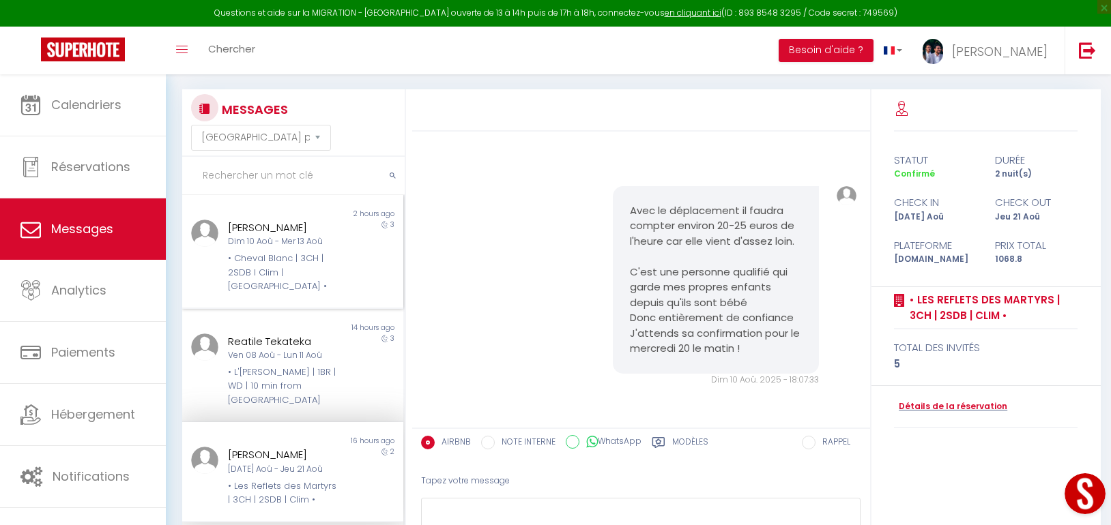
scroll to position [0, 0]
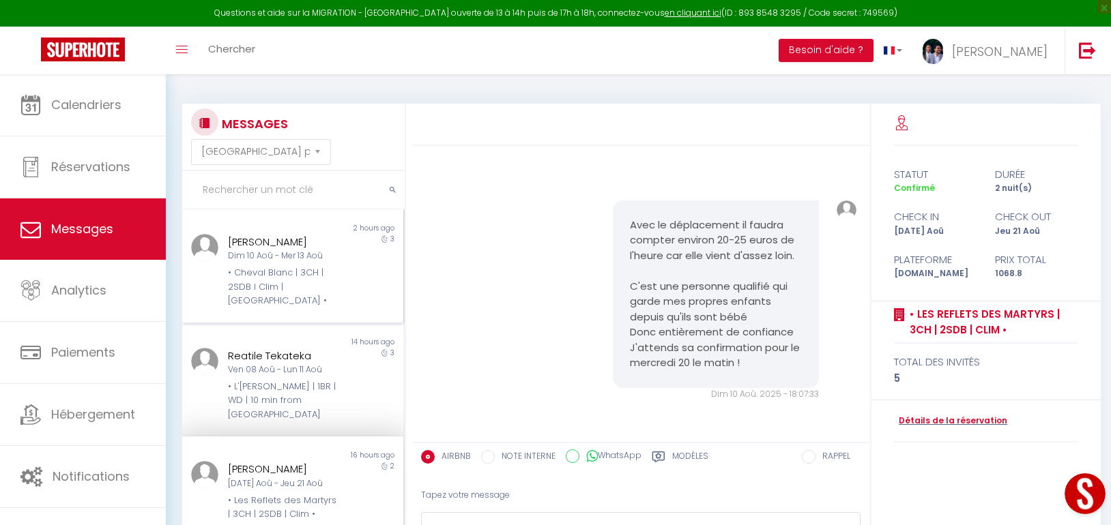
click at [269, 250] on div "Sharad Mehta Dim 10 Aoû - Mer 13 Aoû • Cheval Blanc | 3CH | 2SDB I Clim | Louvr…" at bounding box center [283, 271] width 129 height 74
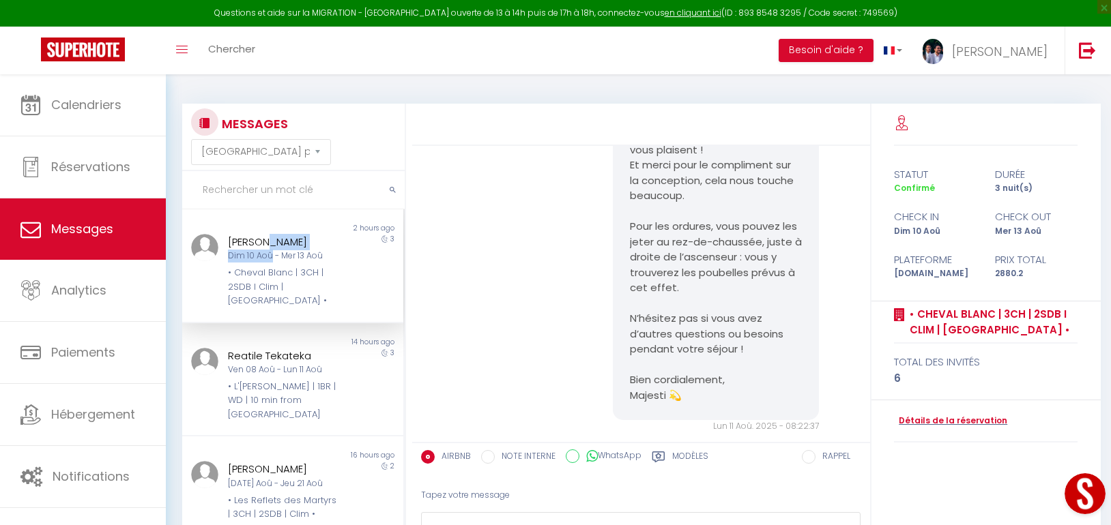
scroll to position [5564, 0]
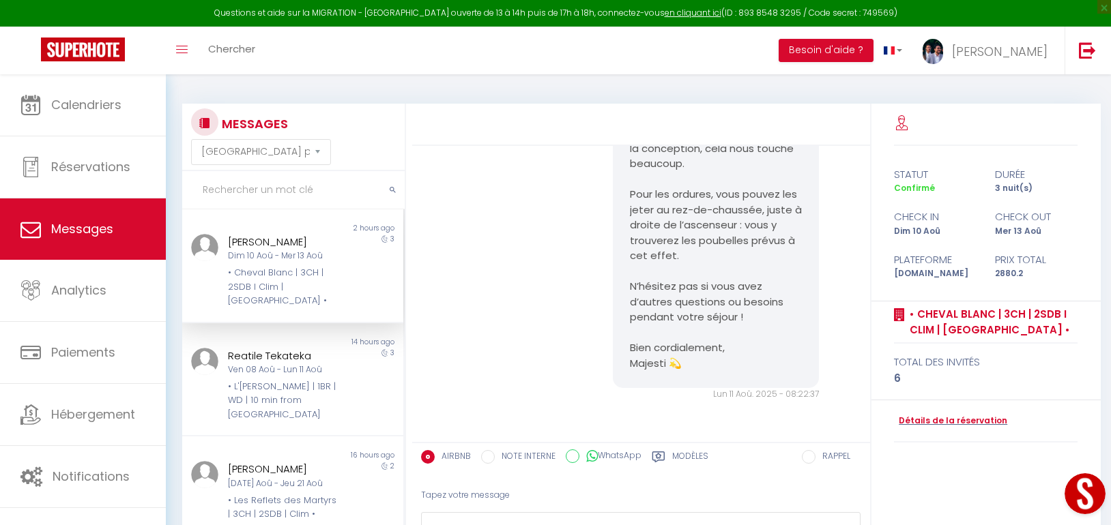
click at [536, 259] on div "Bonjour Sharad, Merci beaucoup pour votre retour si positif nous sommes ravis q…" at bounding box center [641, 208] width 448 height 439
click at [1086, 496] on button "Open LiveChat chat widget" at bounding box center [1085, 494] width 41 height 41
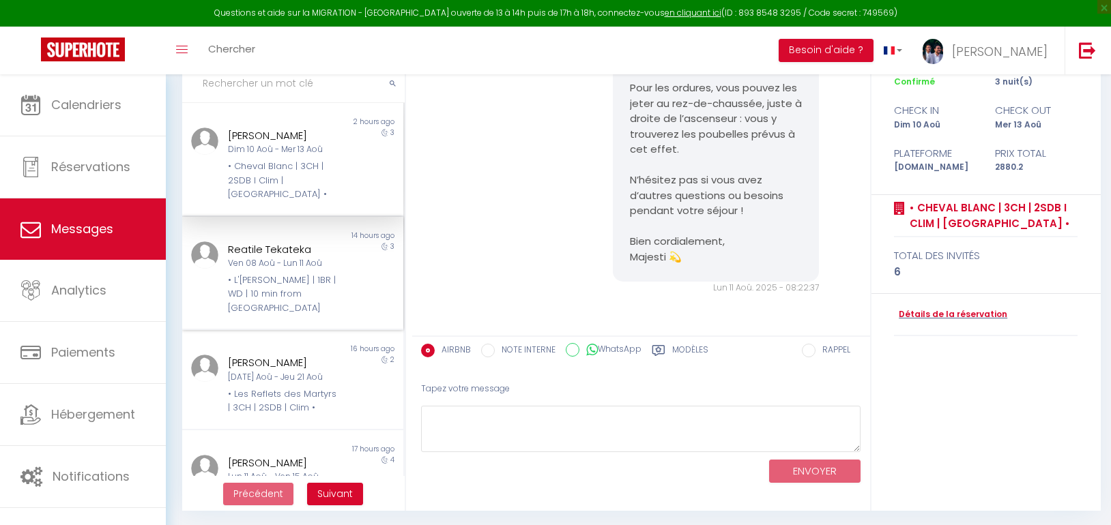
scroll to position [109, 0]
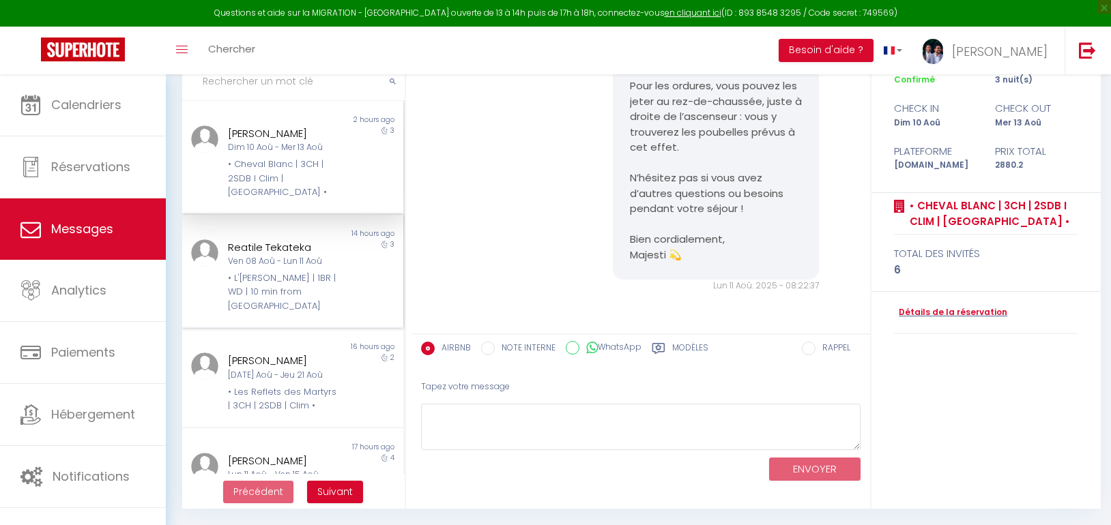
click at [257, 255] on div "Reatile Tekateka Ven 08 Aoû - Lun 11 Aoû • L'Orée de Garnier | 1BR | WD | 10 mi…" at bounding box center [283, 277] width 129 height 74
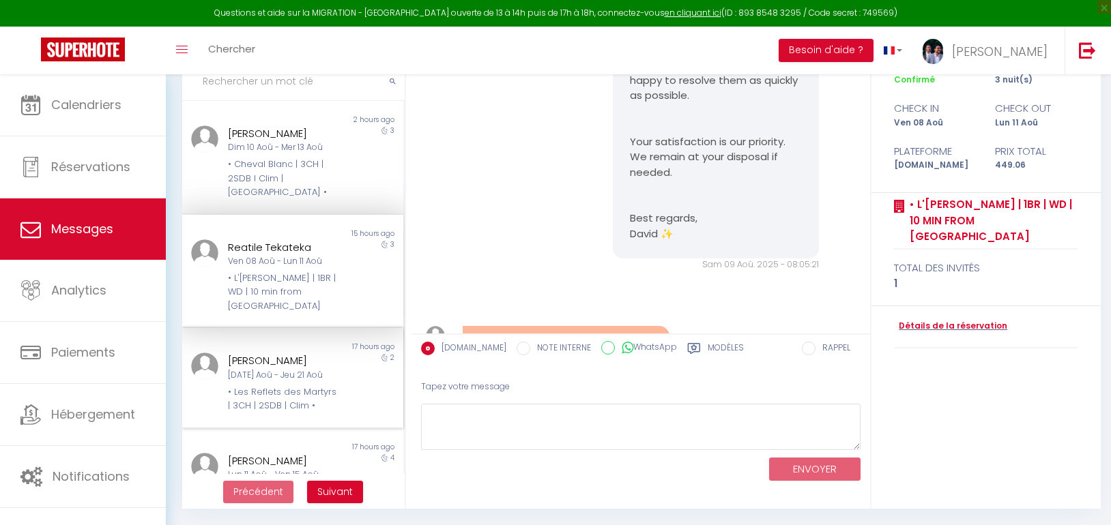
click at [259, 386] on div "• Les Reflets des Martyrs | 3CH | 2SDB | Clim •" at bounding box center [283, 400] width 111 height 28
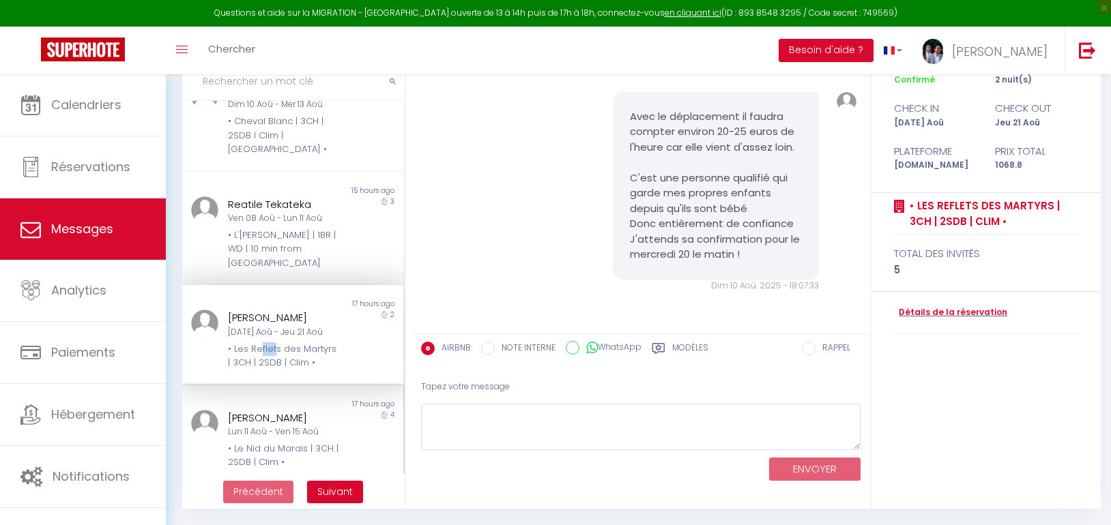
scroll to position [205, 0]
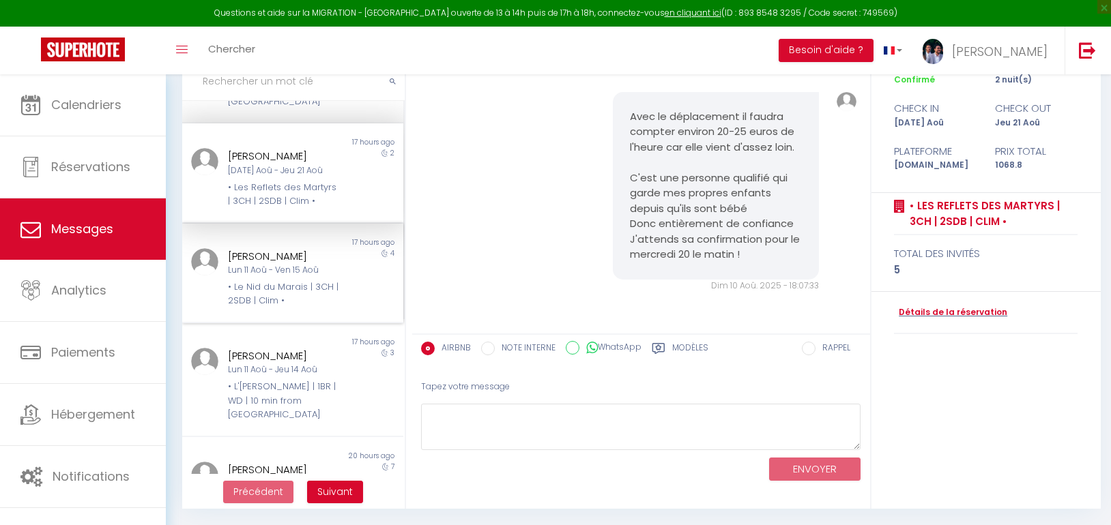
click at [262, 265] on div "Melissa Goodman Lun 11 Aoû - Ven 15 Aoû • Le Nid du Marais | 3CH | 2SDB | Clim •" at bounding box center [283, 278] width 129 height 60
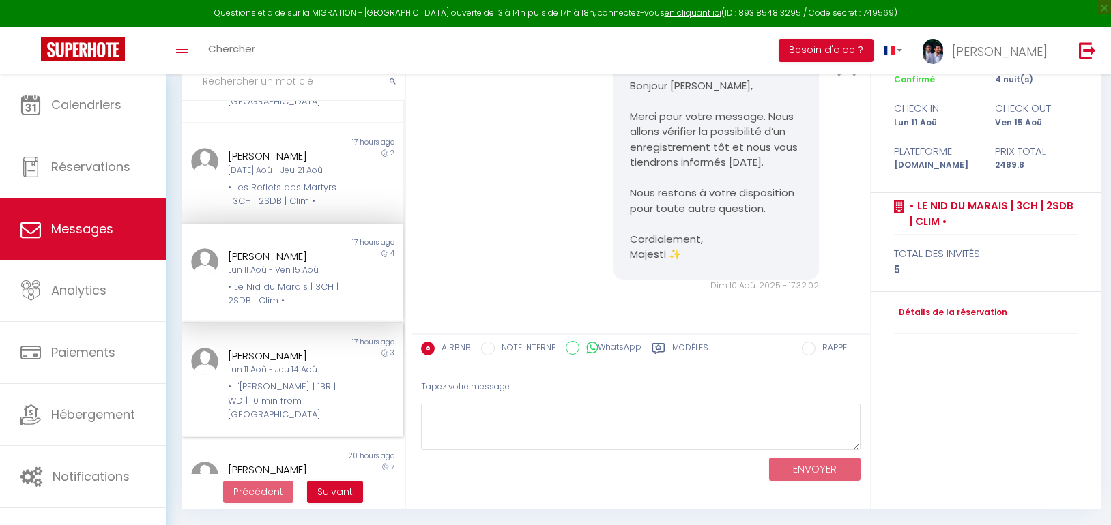
click at [283, 364] on div "Lun 11 Aoû - Jeu 14 Aoû" at bounding box center [283, 370] width 111 height 13
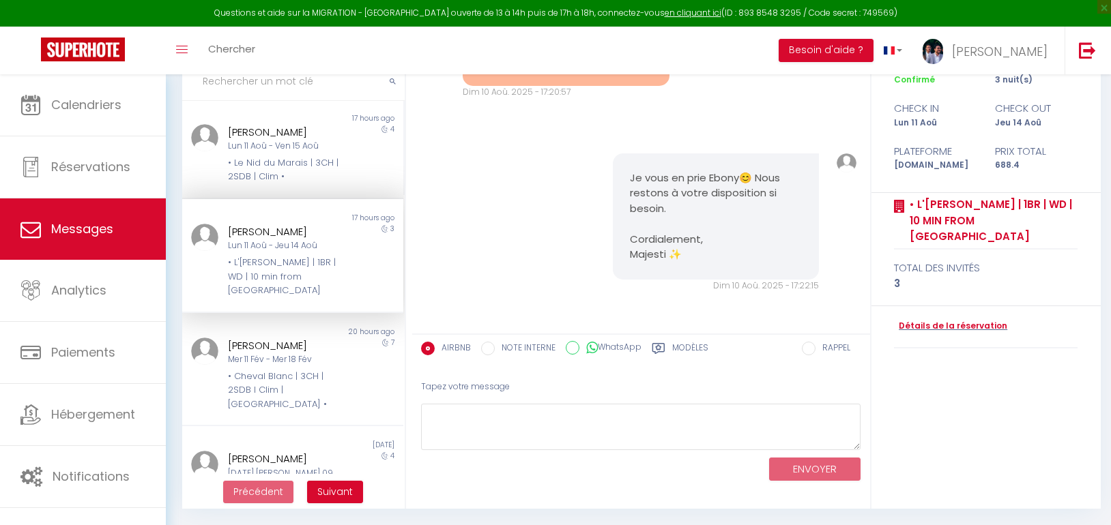
scroll to position [341, 0]
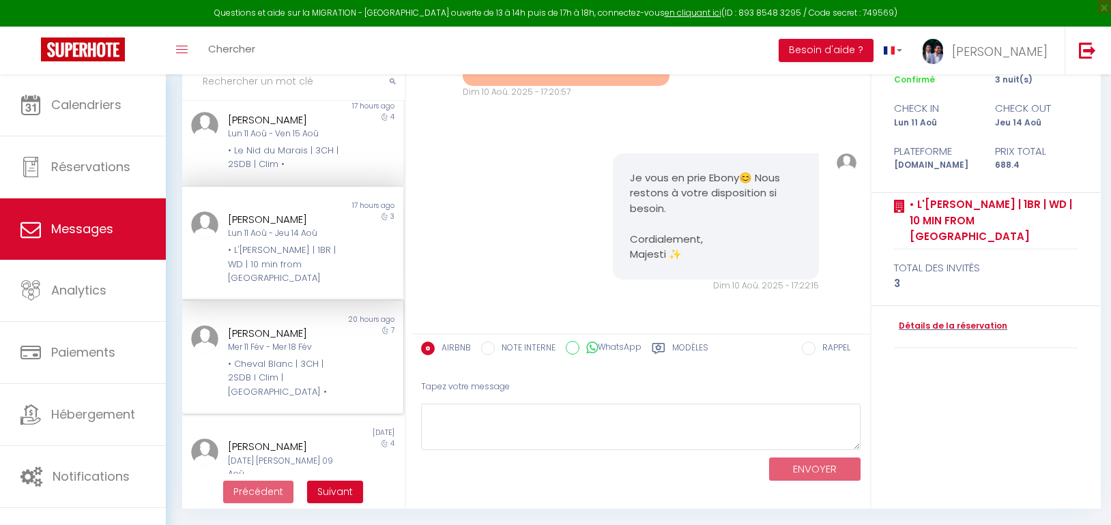
click at [306, 358] on div "• Cheval Blanc | 3CH | 2SDB I Clim | [GEOGRAPHIC_DATA] •" at bounding box center [283, 379] width 111 height 42
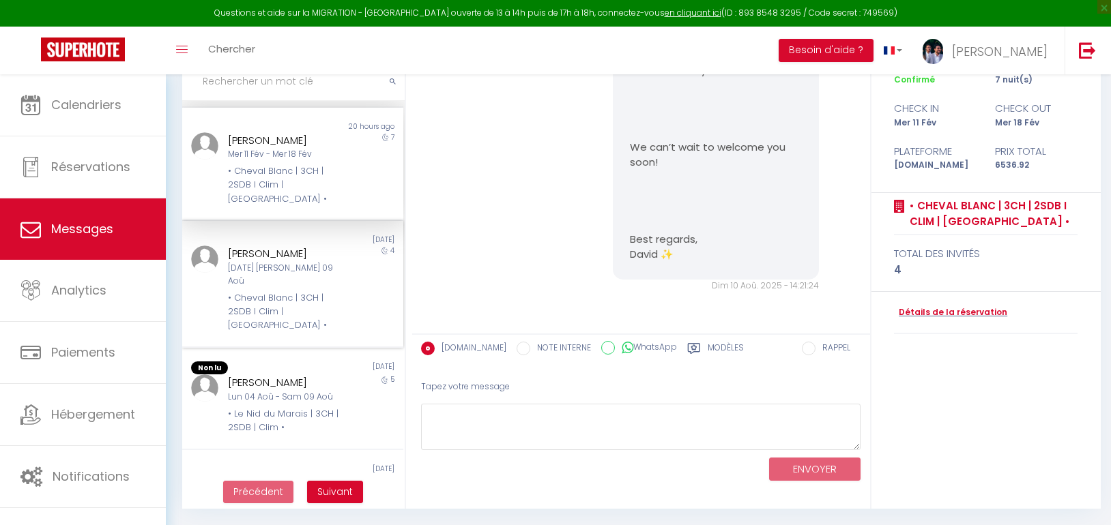
scroll to position [546, 0]
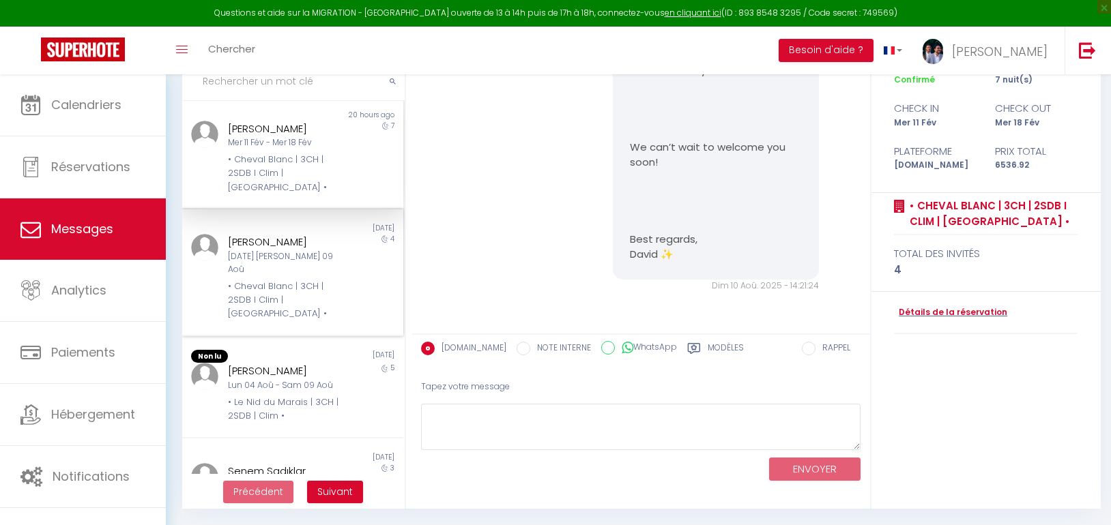
click at [287, 280] on div "• Cheval Blanc | 3CH | 2SDB I Clim | [GEOGRAPHIC_DATA] •" at bounding box center [283, 301] width 111 height 42
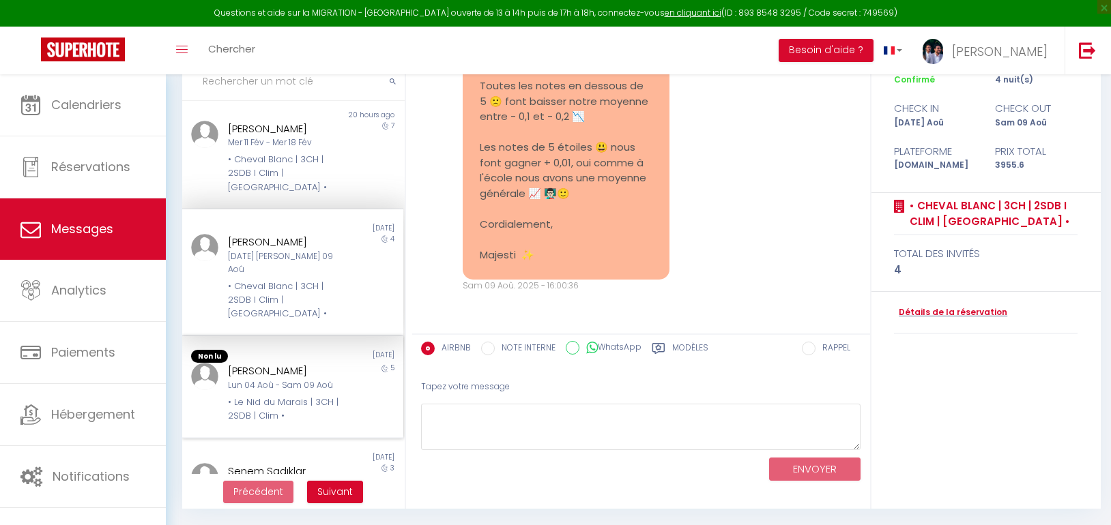
click at [314, 363] on div "Caroline Smith Lun 04 Aoû - Sam 09 Aoû • Le Nid du Marais | 3CH | 2SDB | Clim •" at bounding box center [283, 393] width 129 height 60
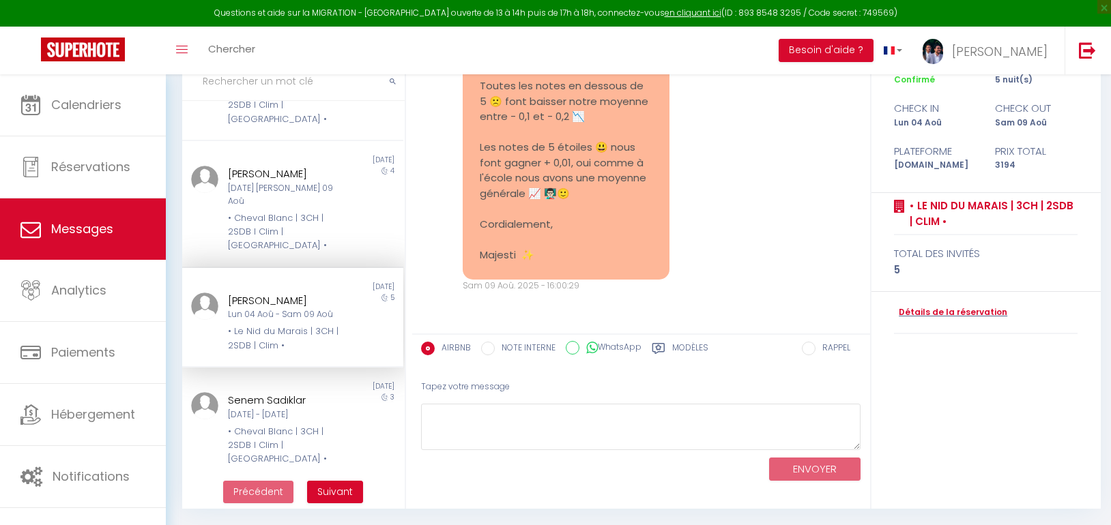
scroll to position [15534, 0]
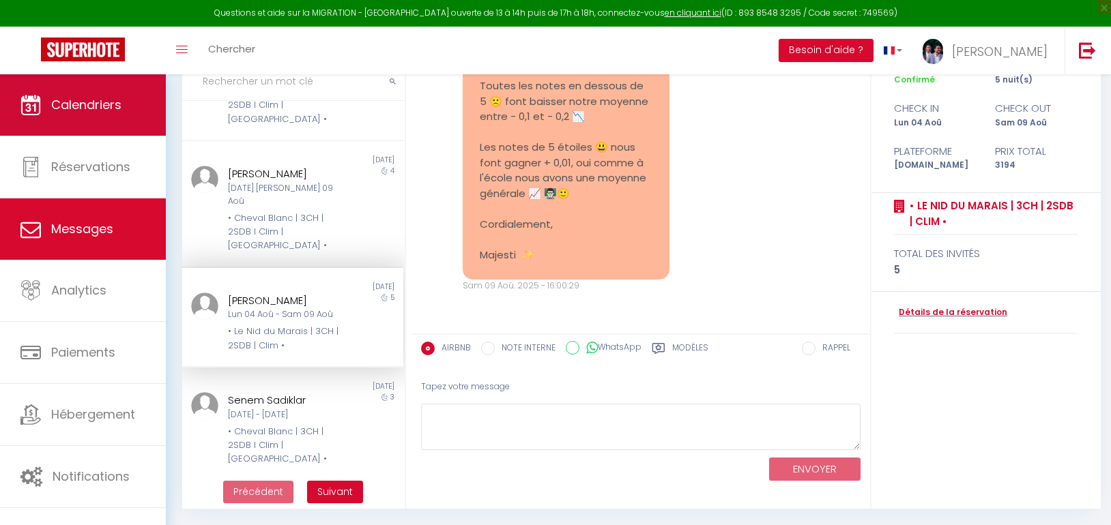
click at [77, 111] on span "Calendriers" at bounding box center [86, 104] width 70 height 17
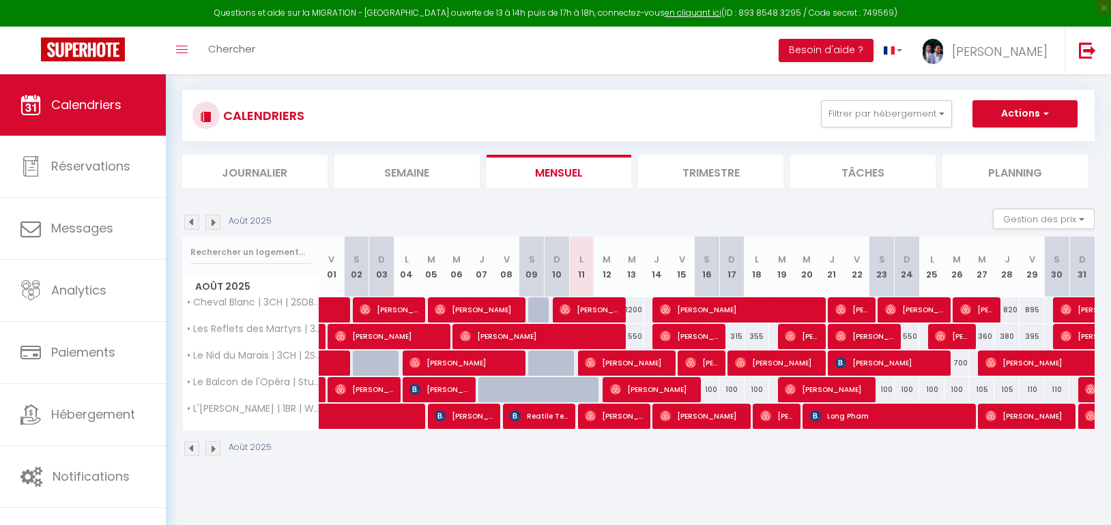
scroll to position [74, 0]
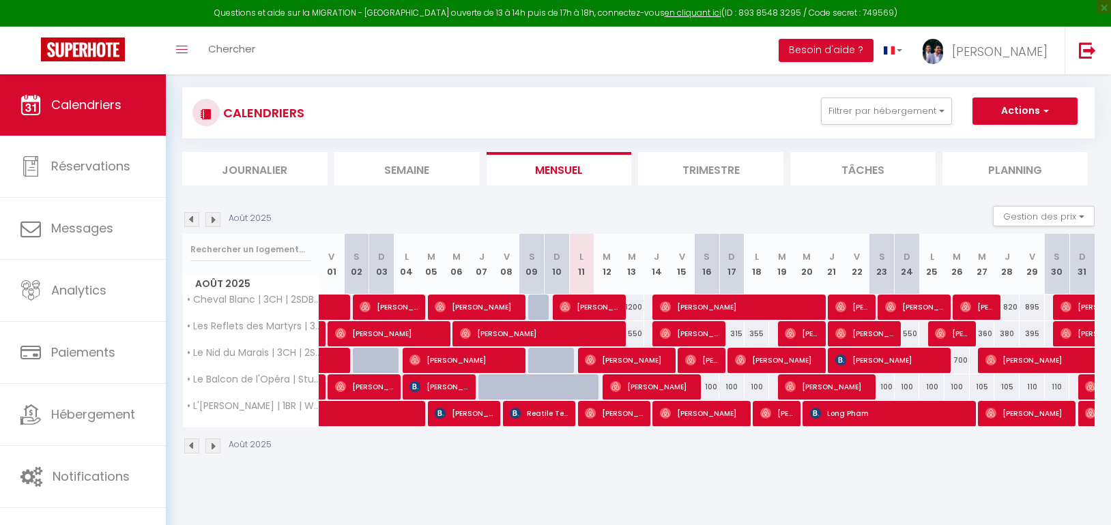
click at [528, 379] on div at bounding box center [531, 388] width 25 height 26
type input "100"
type input "Sam 09 Août 2025"
type input "Dim 10 Août 2025"
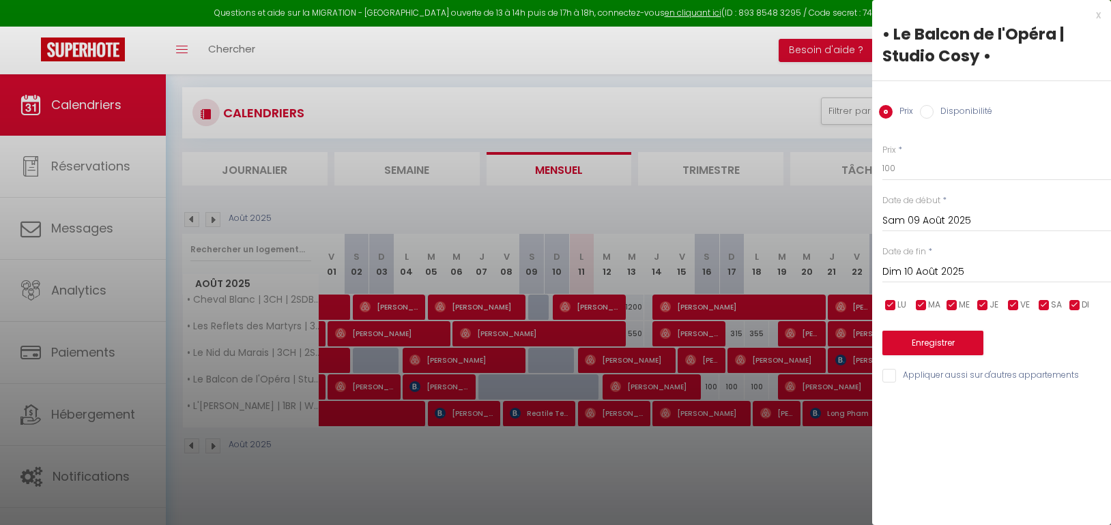
click at [554, 386] on div at bounding box center [555, 262] width 1111 height 525
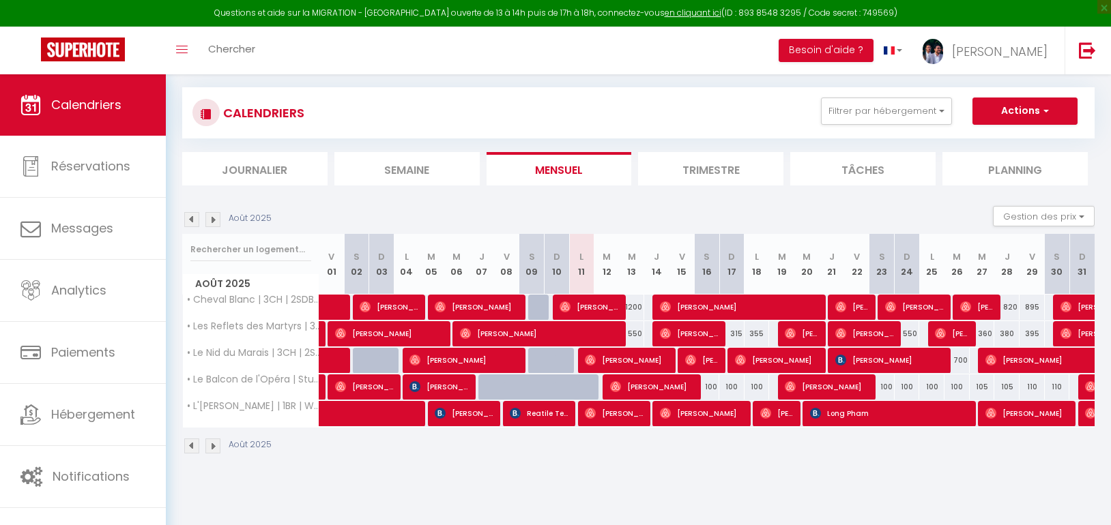
click at [553, 386] on div at bounding box center [565, 395] width 25 height 26
type input "100"
type input "Dim 10 Août 2025"
type input "Lun 11 Août 2025"
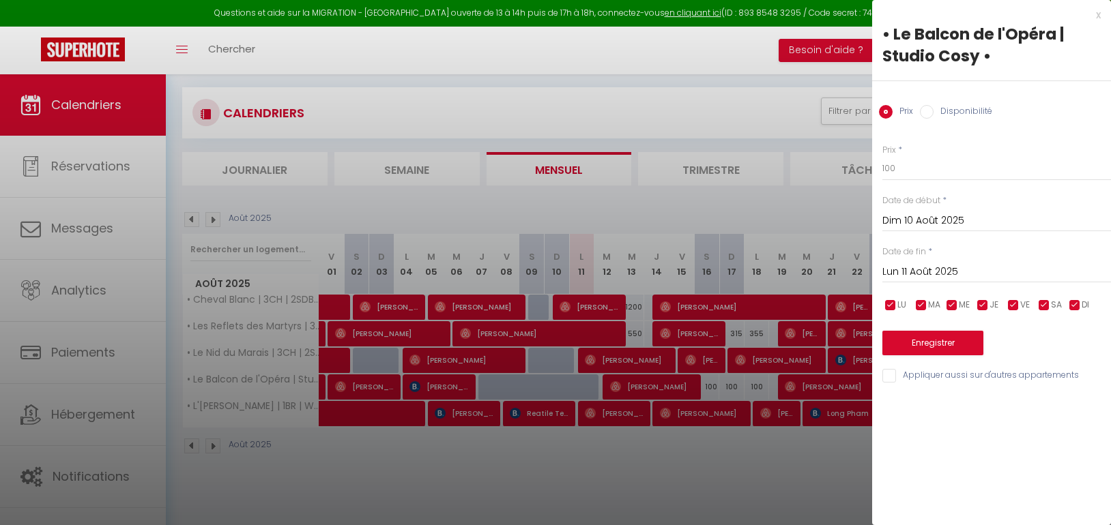
click at [552, 385] on div at bounding box center [555, 262] width 1111 height 525
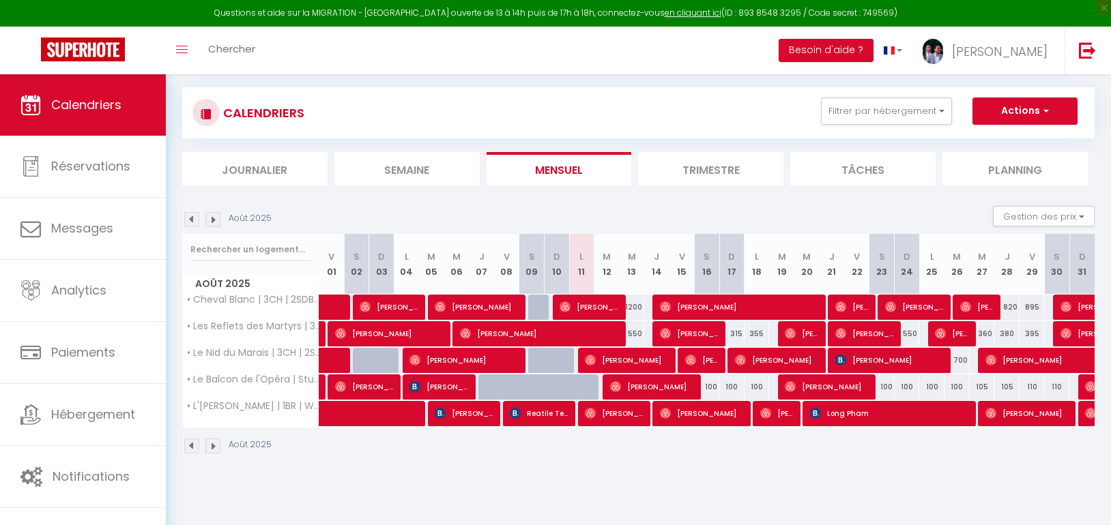
drag, startPoint x: 707, startPoint y: 390, endPoint x: 777, endPoint y: 388, distance: 69.6
click at [777, 388] on tr "• Le Balcon de l'Opéra | Studio Cosy • 90 Breanane Stephens 100 Lindy Birrell 1…" at bounding box center [639, 387] width 912 height 27
click at [727, 480] on div "Urgent : Migration Airbnb nécessaire pour votre compte, merci de suivre ces éta…" at bounding box center [638, 242] width 945 height 485
click at [732, 337] on div "315" at bounding box center [731, 333] width 25 height 25
type input "315"
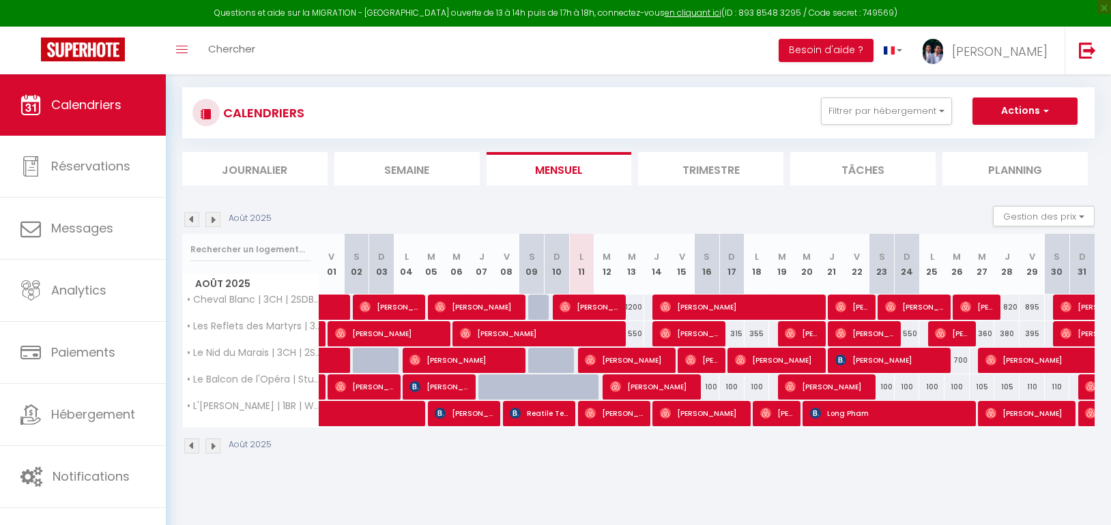
type input "Dim 17 Août 2025"
type input "Lun 18 Août 2025"
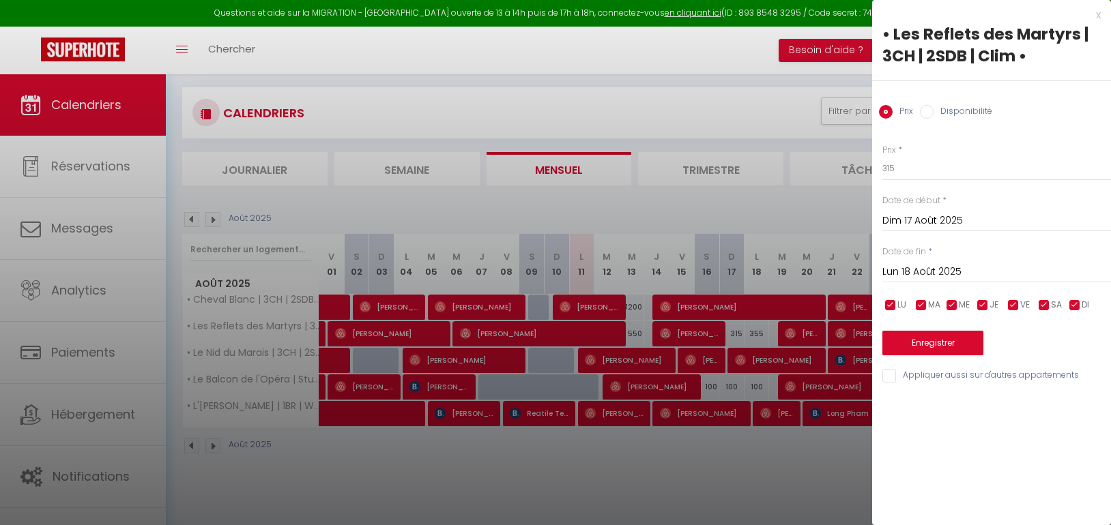
click at [755, 332] on div at bounding box center [555, 262] width 1111 height 525
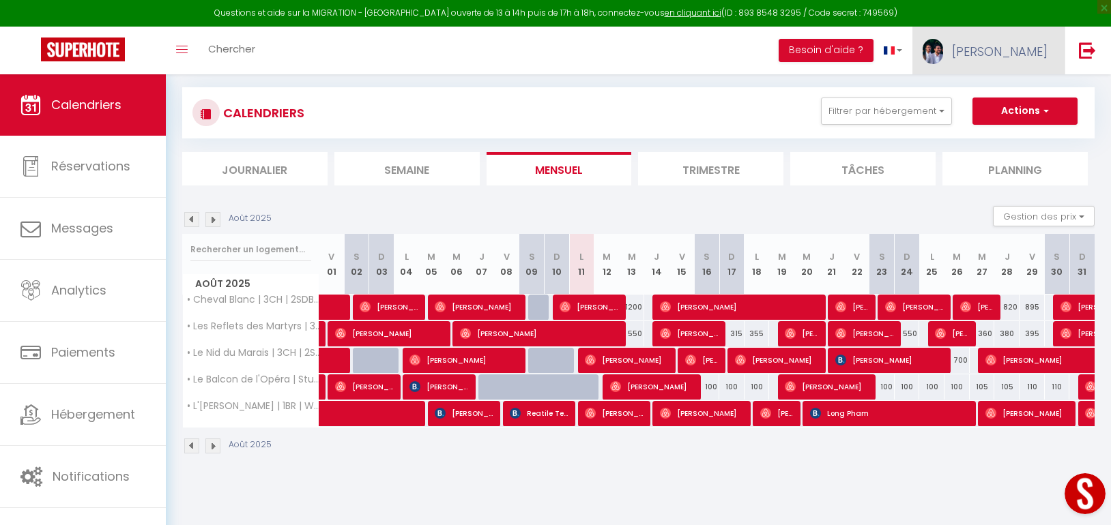
click at [1010, 58] on link "[PERSON_NAME]" at bounding box center [988, 51] width 152 height 48
click at [997, 98] on link "Paramètres" at bounding box center [1010, 94] width 101 height 23
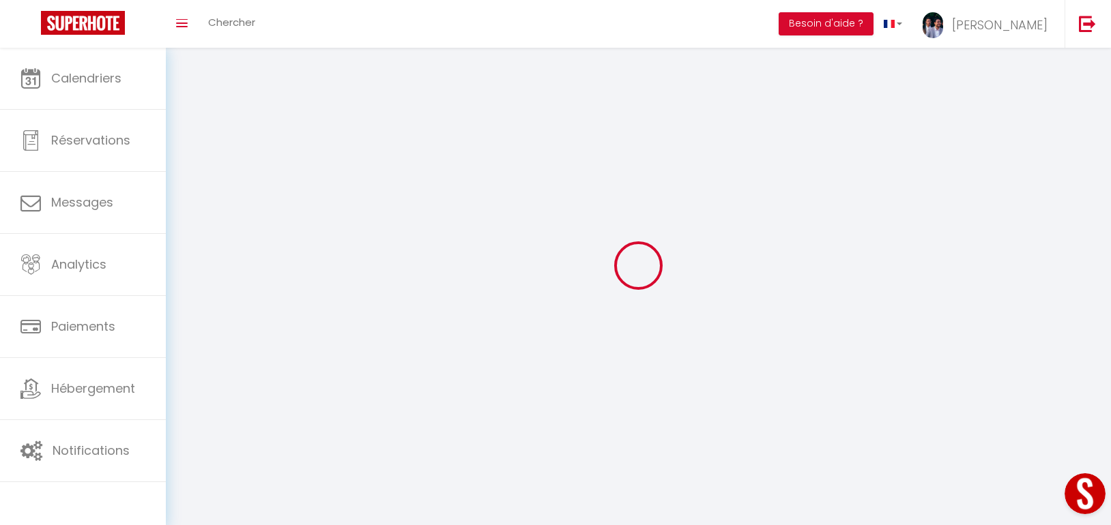
type input "[PERSON_NAME]"
type input "Thiar"
type input "0782415229"
type input "11 rue theodore de banville"
type input "75017"
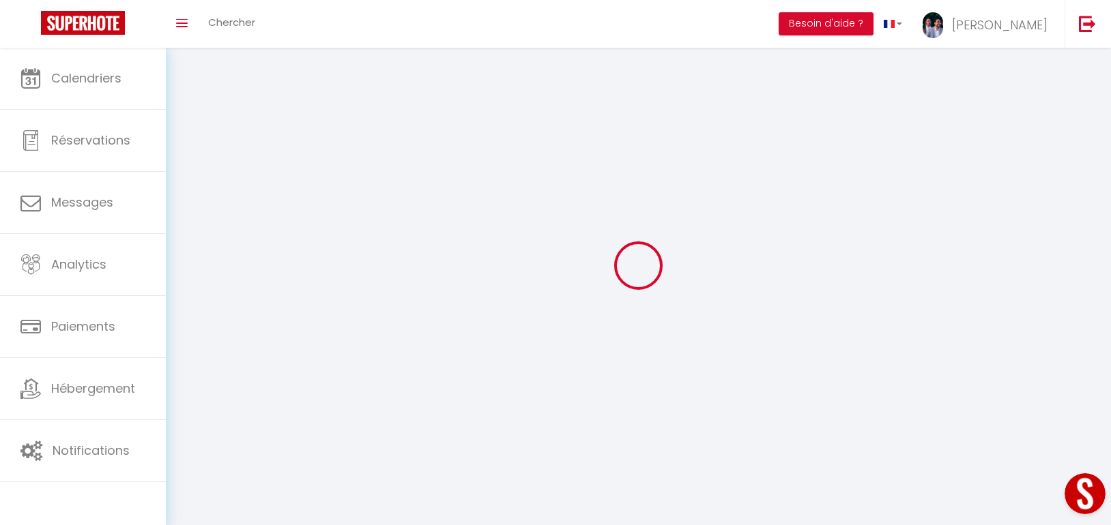
type input "Paris"
type input "zt9wRhYo1ViyfLJ2juF09CJHs"
type input "HXakVFUAM8awNswf559uYrEuc"
type input "https://app.superhote.com/#/get-available-rentals/HXakVFUAM8awNswf559uYrEuc"
select select "28"
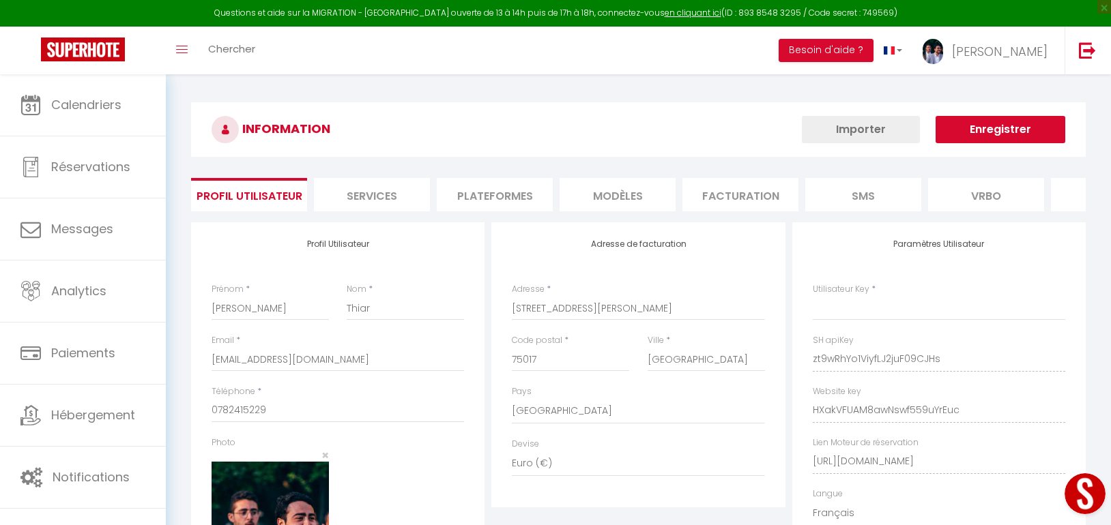
type input "zt9wRhYo1ViyfLJ2juF09CJHs"
type input "HXakVFUAM8awNswf559uYrEuc"
type input "https://app.superhote.com/#/get-available-rentals/HXakVFUAM8awNswf559uYrEuc"
select select "fr"
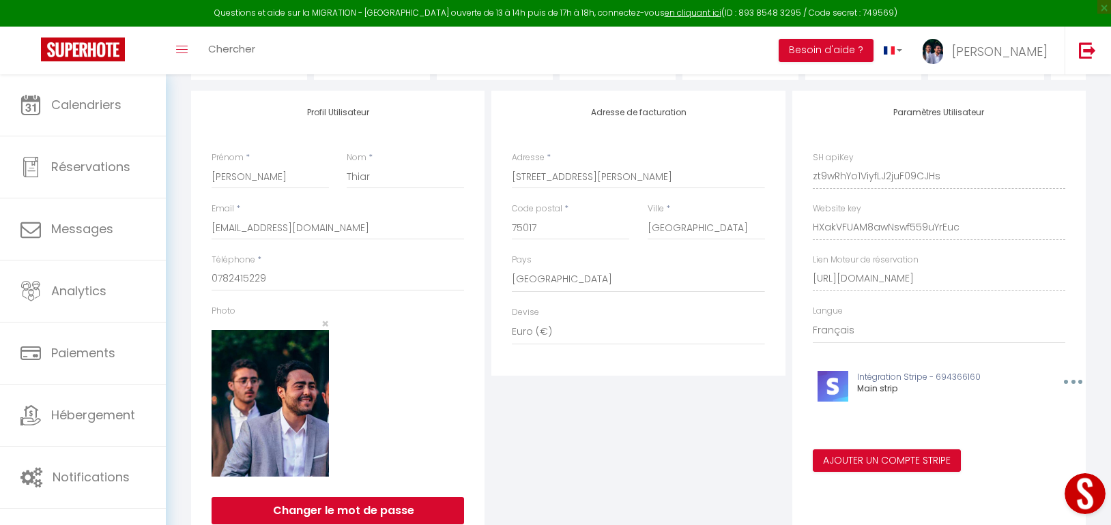
scroll to position [136, 0]
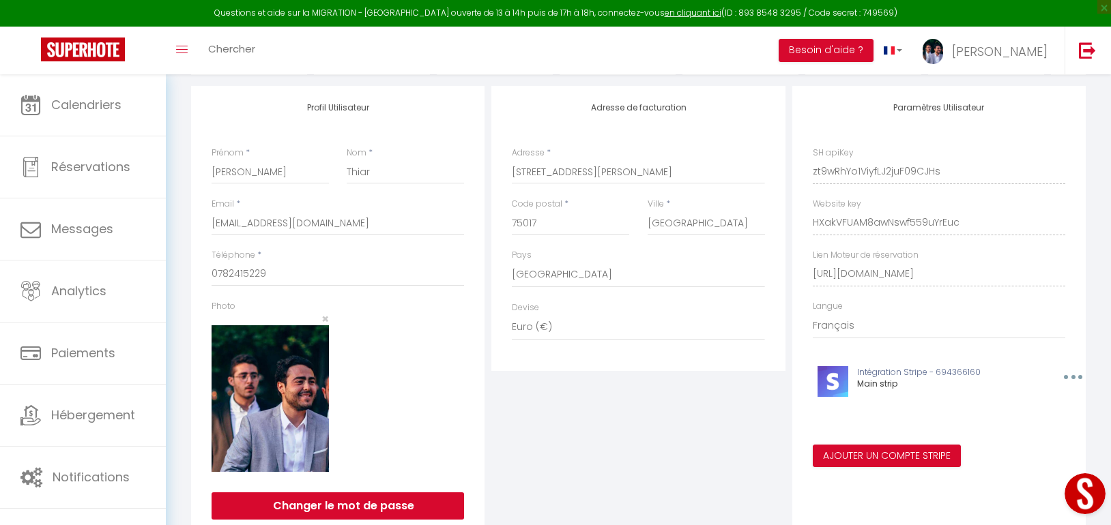
click at [1084, 495] on button "Open LiveChat chat widget" at bounding box center [1085, 494] width 41 height 41
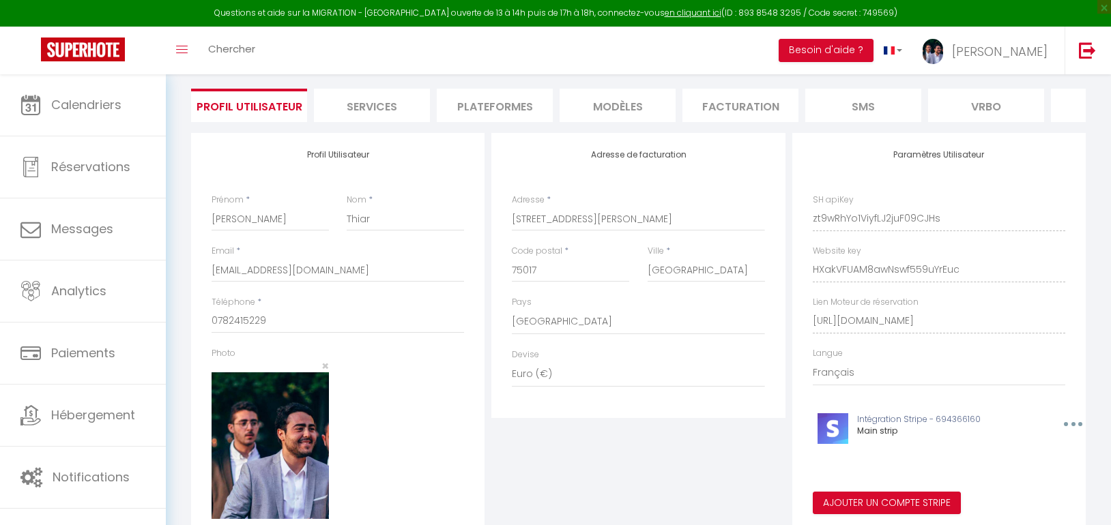
scroll to position [68, 0]
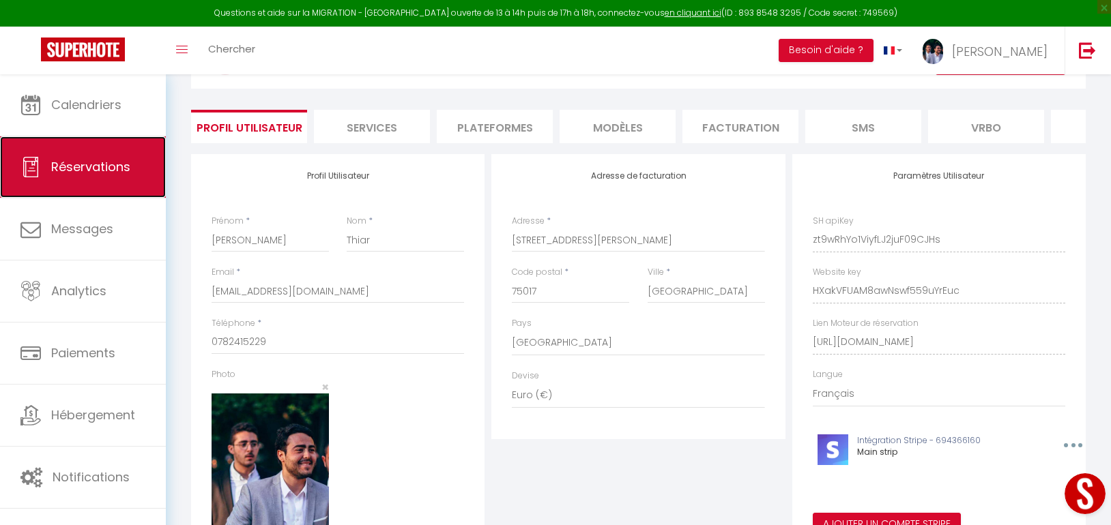
click at [78, 157] on link "Réservations" at bounding box center [83, 166] width 166 height 61
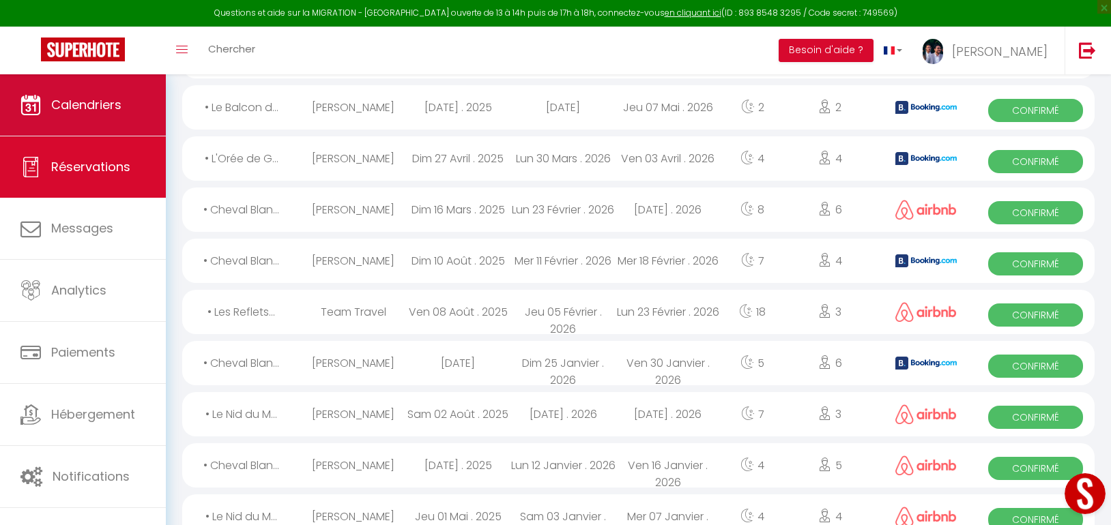
scroll to position [885, 0]
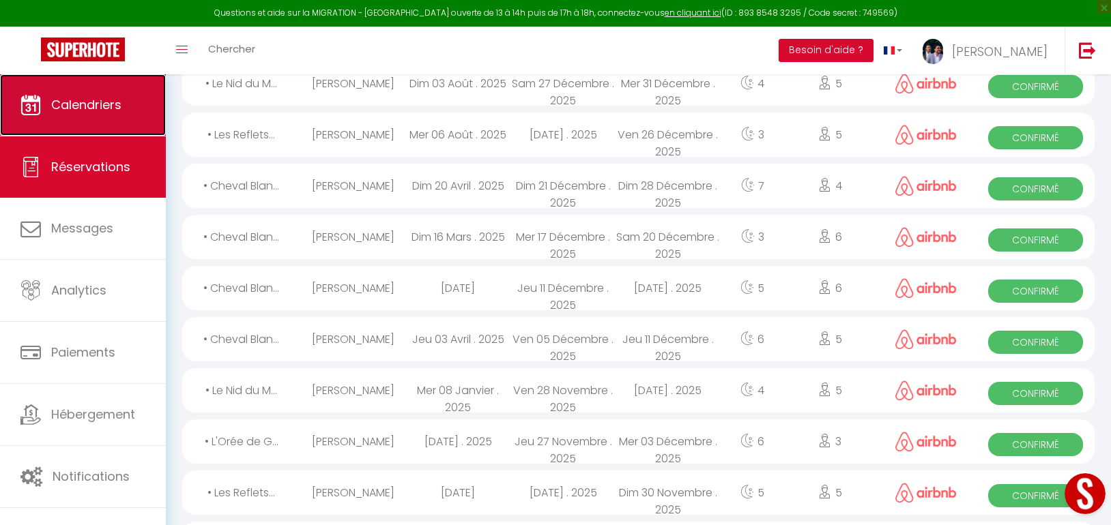
click at [78, 117] on link "Calendriers" at bounding box center [83, 104] width 166 height 61
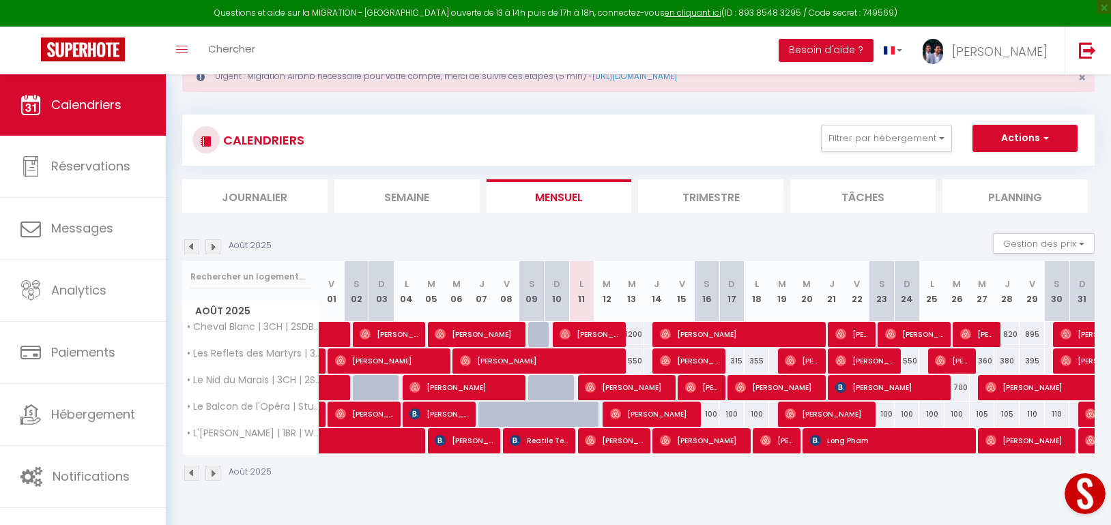
scroll to position [68, 0]
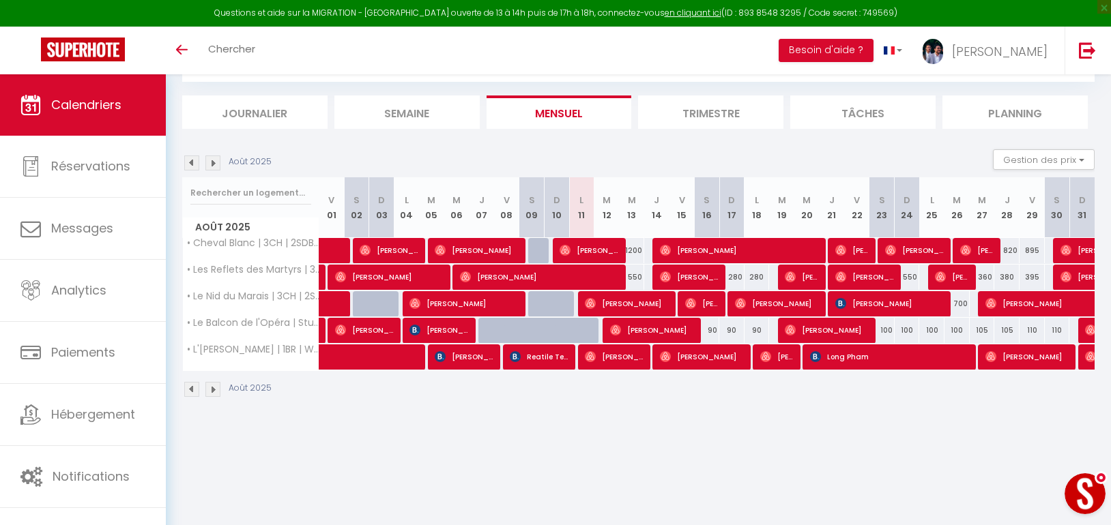
scroll to position [74, 0]
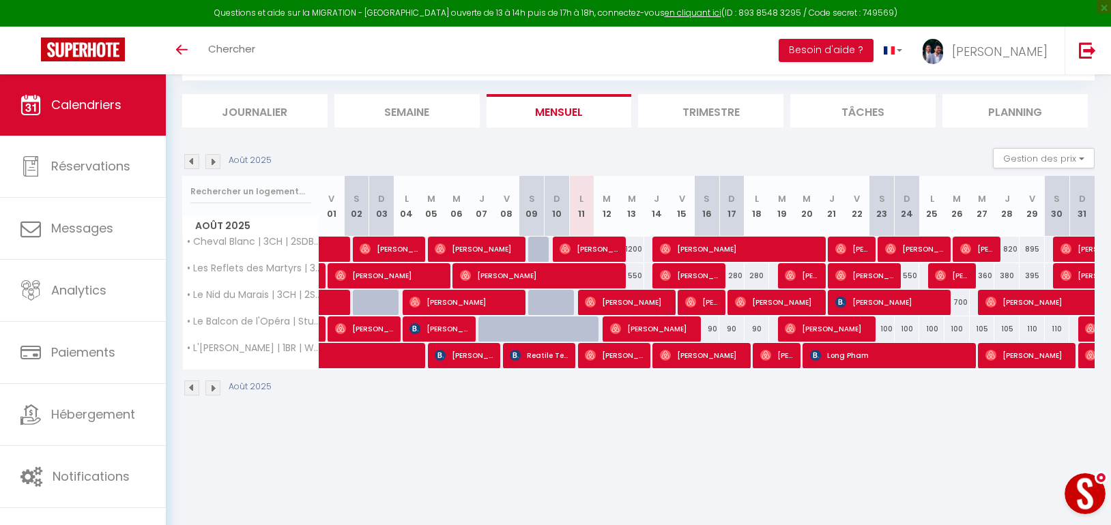
click at [1072, 497] on button "Open LiveChat chat widget" at bounding box center [1085, 494] width 41 height 41
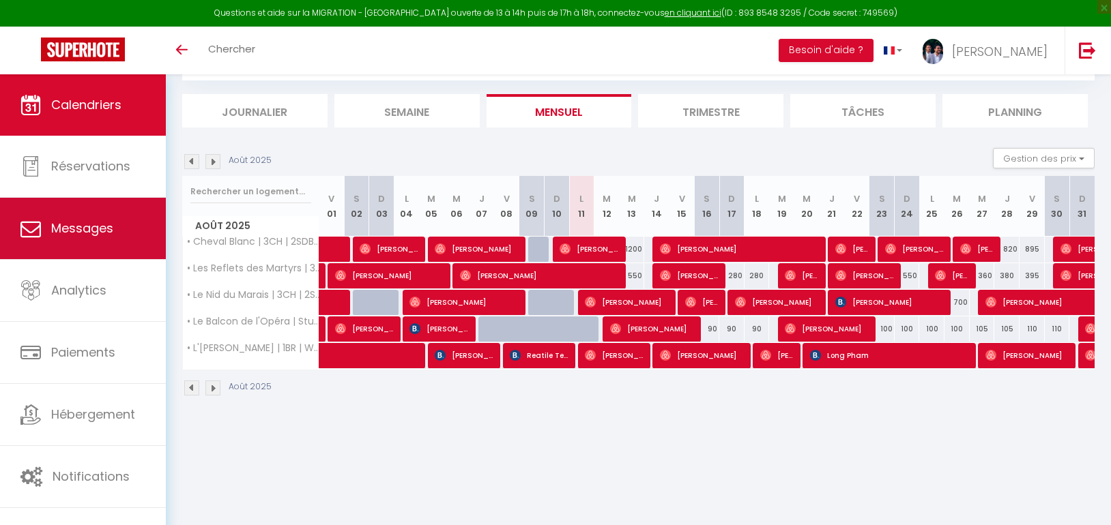
click at [35, 216] on link "Messages" at bounding box center [83, 228] width 166 height 61
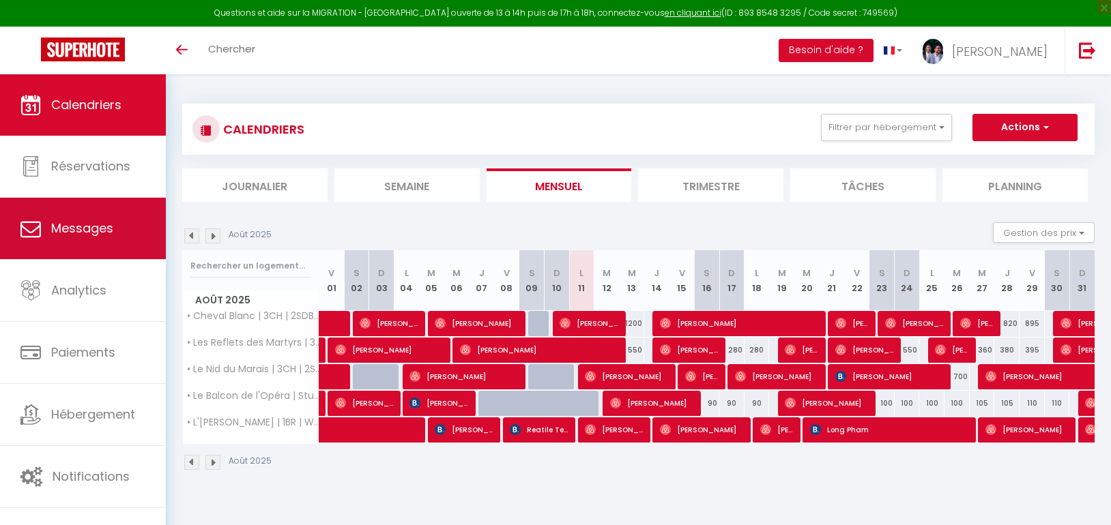
select select "message"
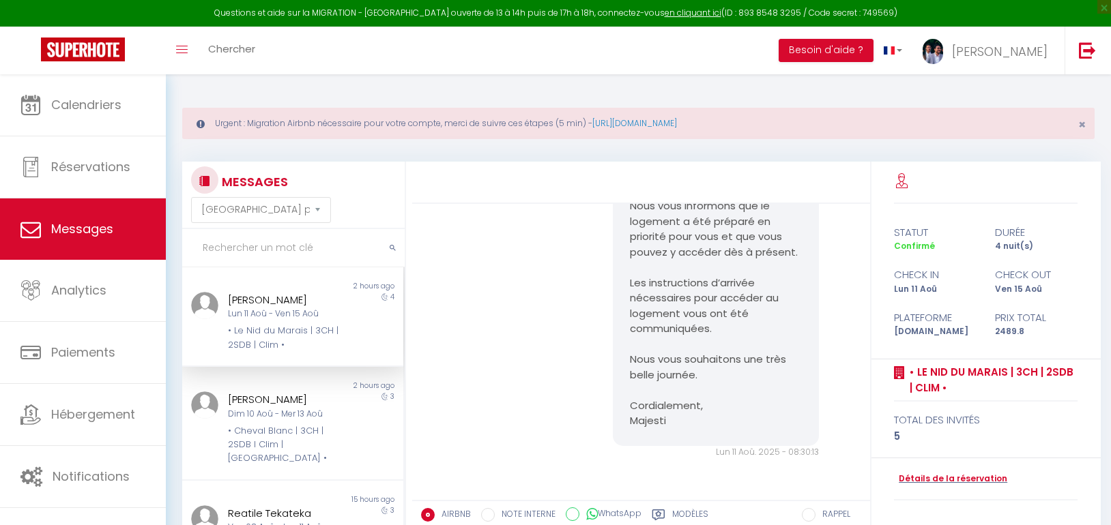
click at [292, 319] on div "Lun 11 Aoû - Ven 15 Aoû" at bounding box center [283, 314] width 111 height 13
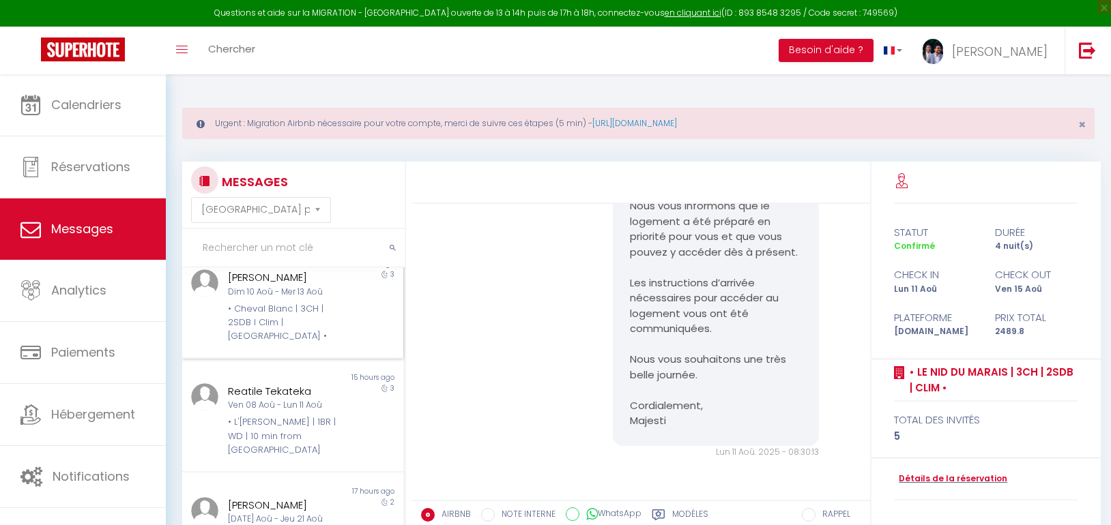
scroll to position [136, 0]
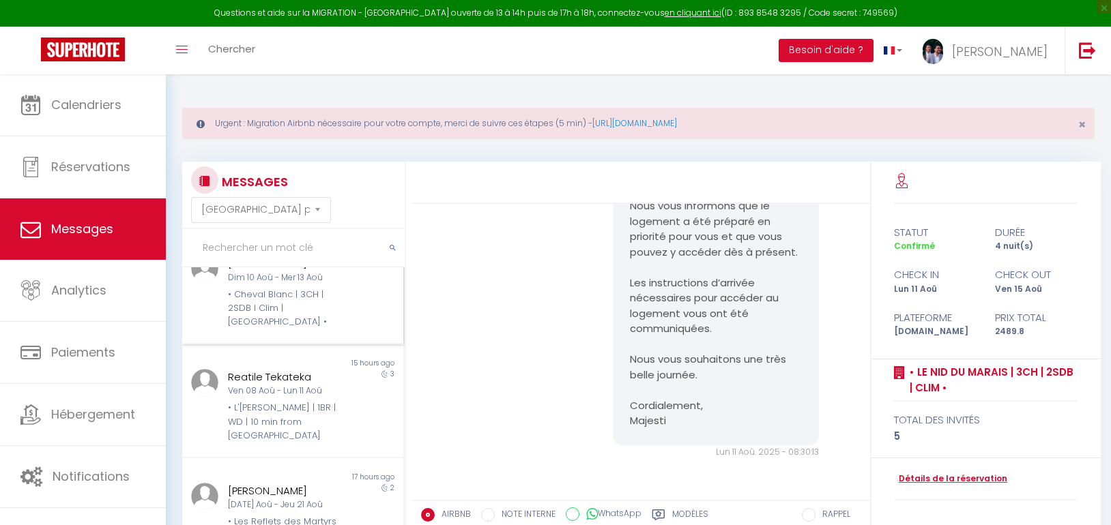
click at [274, 293] on div "• Cheval Blanc | 3CH | 2SDB I Clim | [GEOGRAPHIC_DATA] •" at bounding box center [283, 309] width 111 height 42
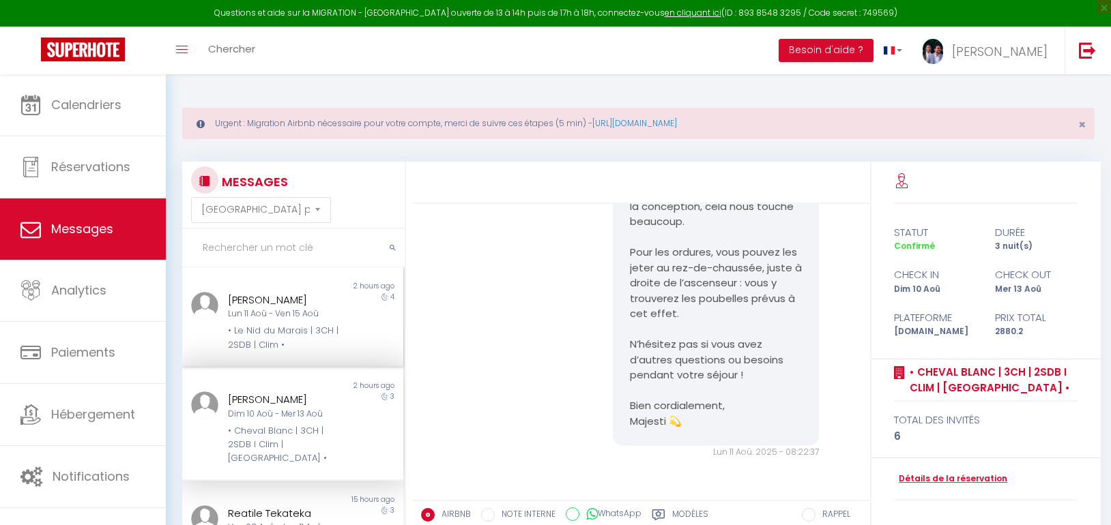
click at [269, 310] on div "Lun 11 Aoû - Ven 15 Aoû" at bounding box center [283, 314] width 111 height 13
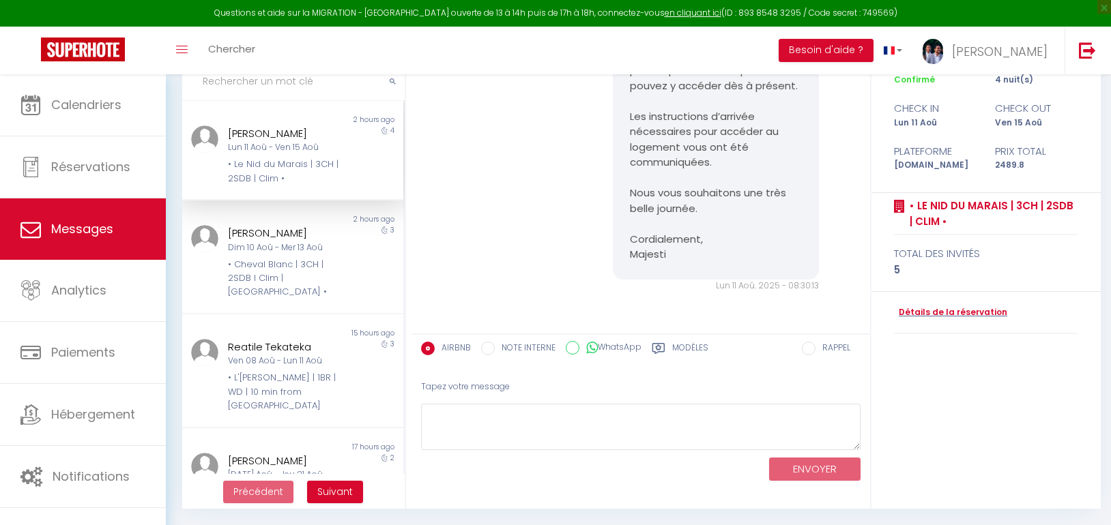
scroll to position [4564, 0]
click at [500, 153] on div "Bonjour Melissa , Nous vous informons que le logement a été préparé en priorité…" at bounding box center [641, 138] width 448 height 362
click at [461, 149] on div "Bonjour Melissa , Nous vous informons que le logement a été préparé en priorité…" at bounding box center [641, 138] width 448 height 362
click at [92, 248] on link "Messages" at bounding box center [83, 229] width 166 height 61
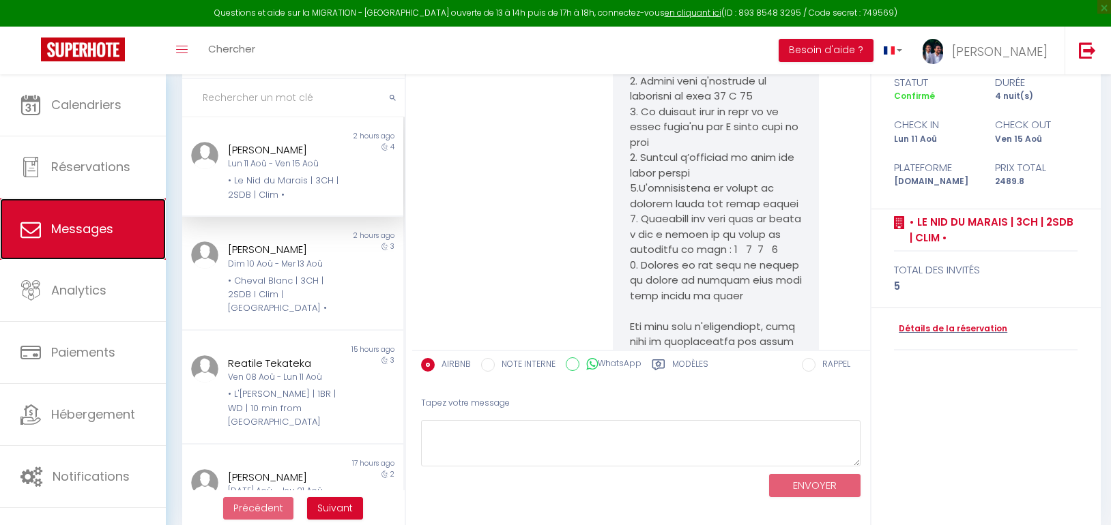
scroll to position [98, 0]
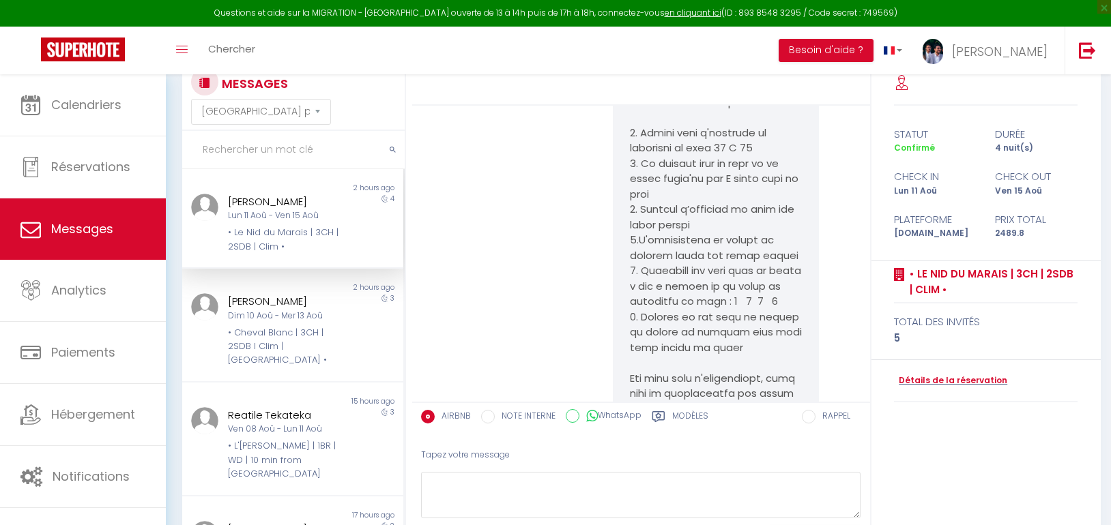
click at [301, 149] on input "text" at bounding box center [293, 150] width 222 height 38
click at [298, 220] on div "Lun 11 Aoû - Ven 15 Aoû" at bounding box center [283, 216] width 111 height 13
click at [315, 317] on div "Dim 10 Aoû - Mer 13 Aoû" at bounding box center [283, 316] width 111 height 13
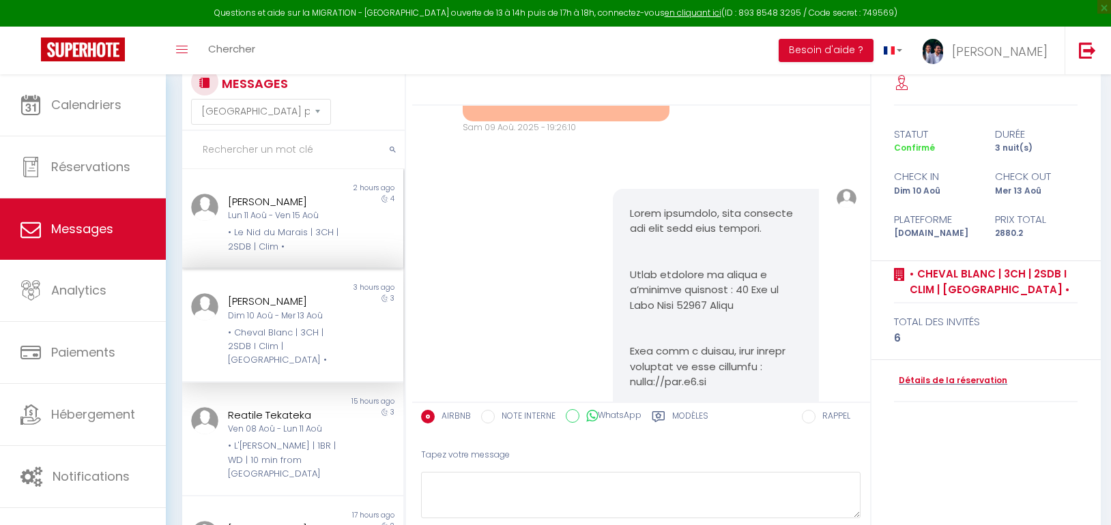
click at [297, 227] on div "• Le Nid du Marais | 3CH | 2SDB | Clim •" at bounding box center [283, 240] width 111 height 28
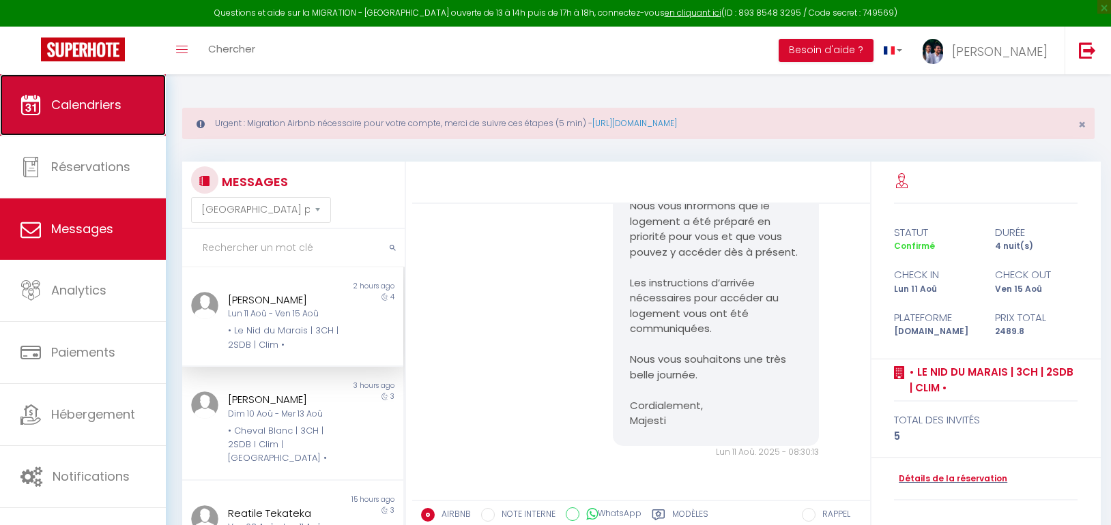
click at [77, 107] on span "Calendriers" at bounding box center [86, 104] width 70 height 17
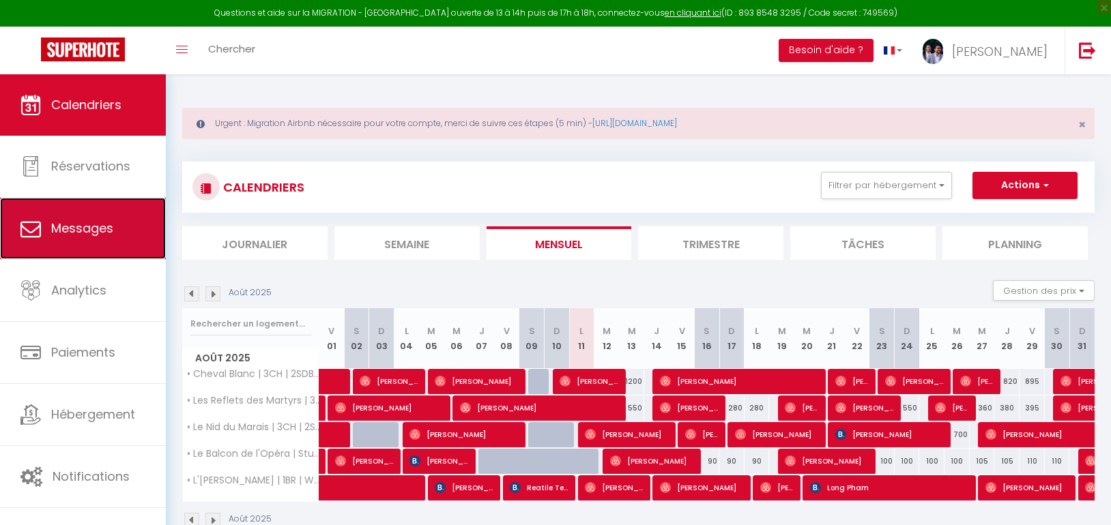
click at [86, 235] on span "Messages" at bounding box center [82, 228] width 62 height 17
select select "message"
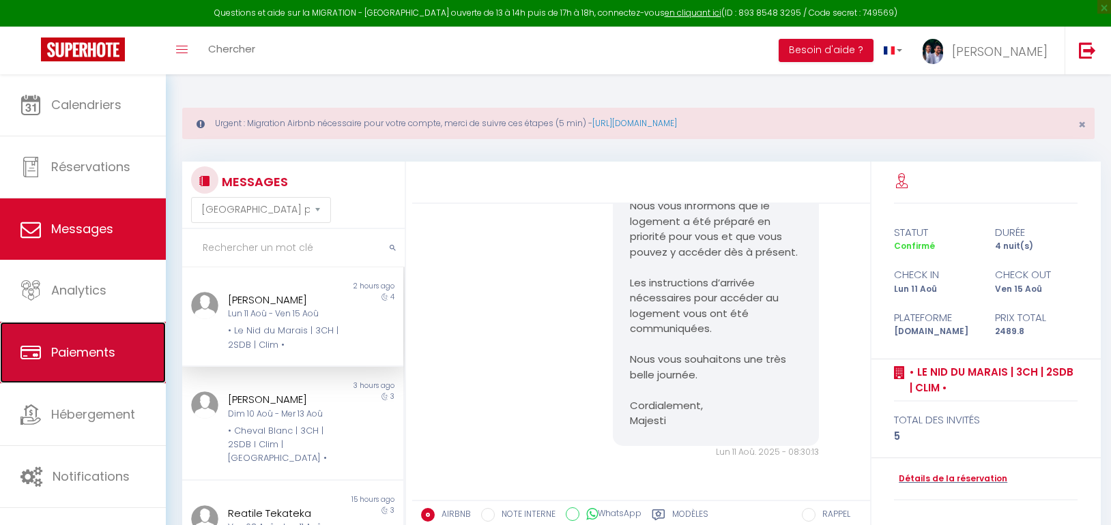
click at [81, 334] on link "Paiements" at bounding box center [83, 352] width 166 height 61
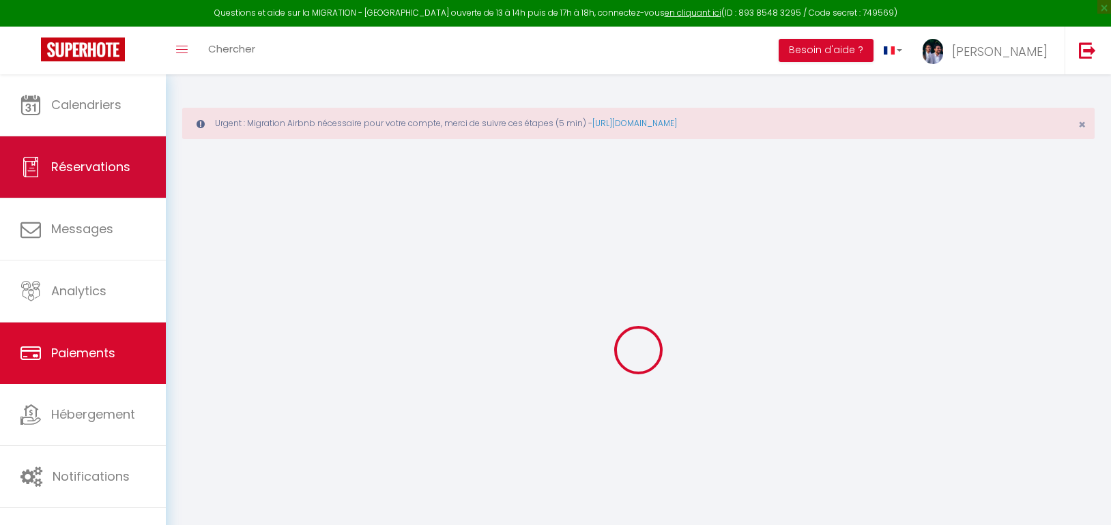
select select "2"
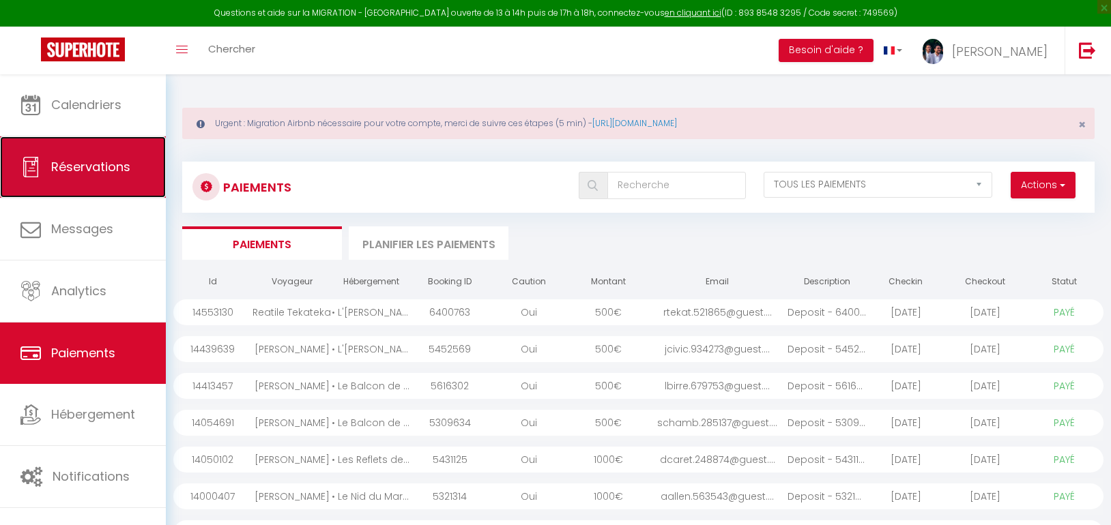
click at [84, 175] on link "Réservations" at bounding box center [83, 166] width 166 height 61
select select "not_cancelled"
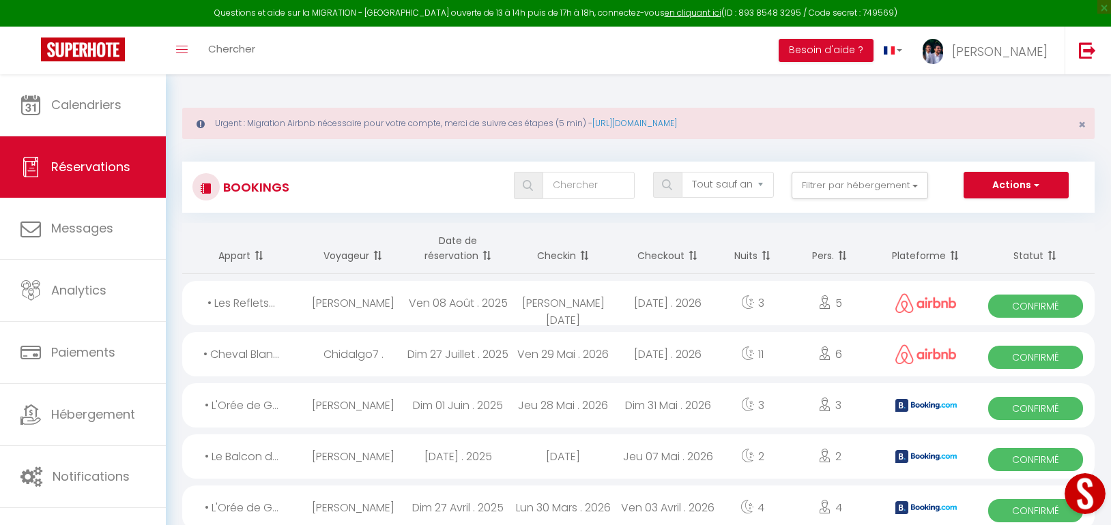
click at [1072, 489] on button "Open LiveChat chat widget" at bounding box center [1085, 494] width 41 height 41
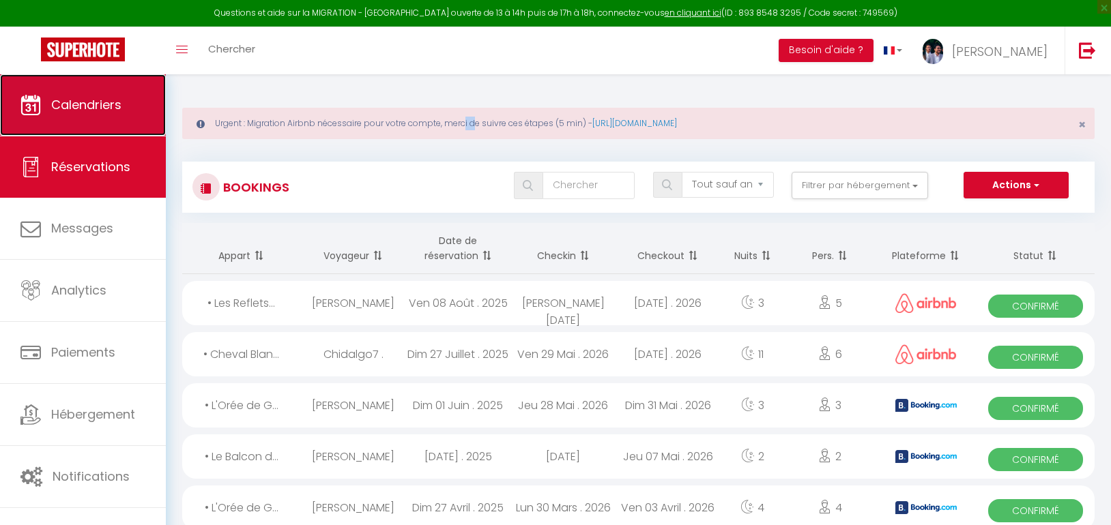
click at [63, 98] on span "Calendriers" at bounding box center [86, 104] width 70 height 17
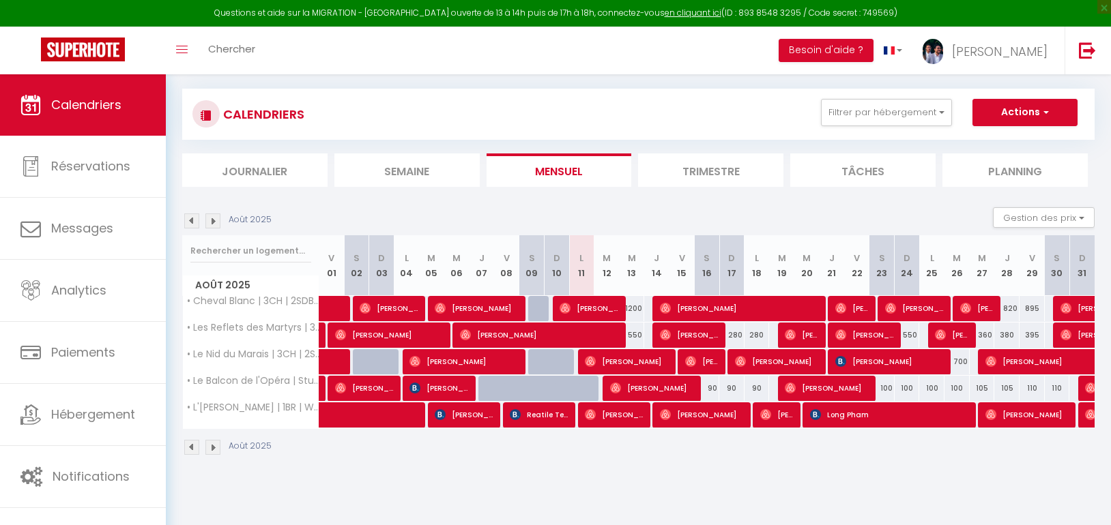
scroll to position [74, 0]
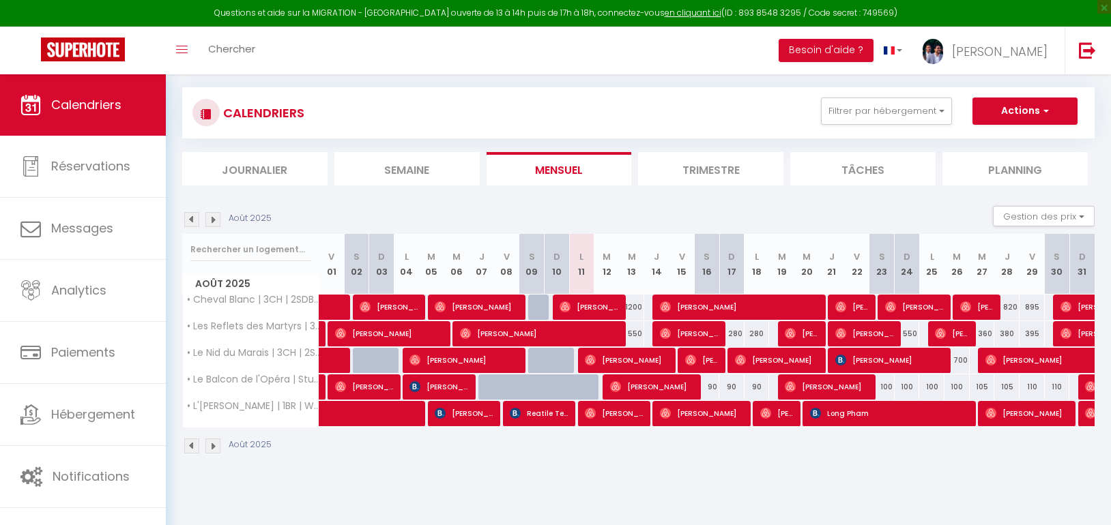
drag, startPoint x: 575, startPoint y: 495, endPoint x: 786, endPoint y: 492, distance: 210.9
click at [786, 492] on body "Questions et aide sur la MIGRATION - Salle Zoom ouverte de 13 à 14h puis de 17h…" at bounding box center [555, 262] width 1111 height 525
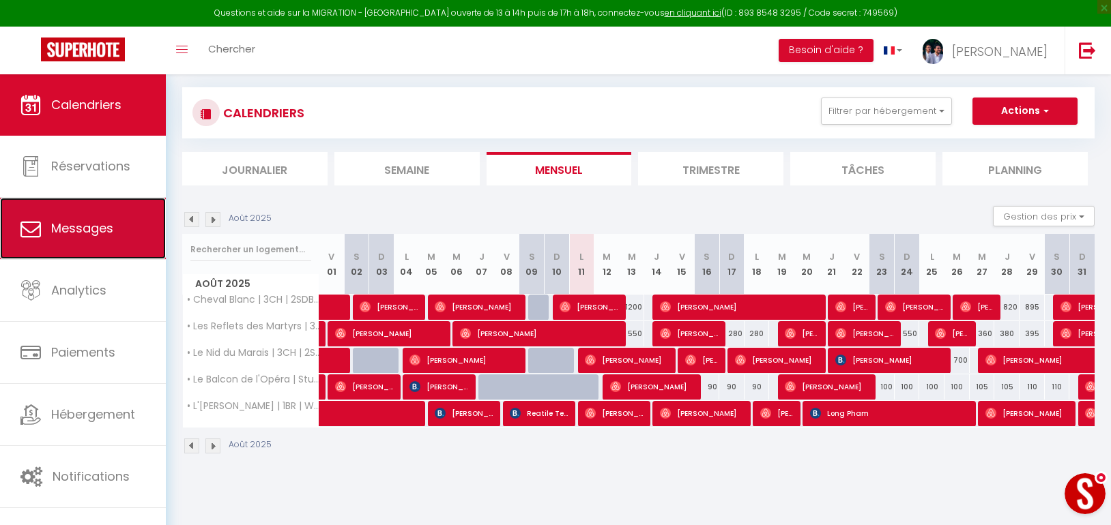
click at [43, 227] on link "Messages" at bounding box center [83, 228] width 166 height 61
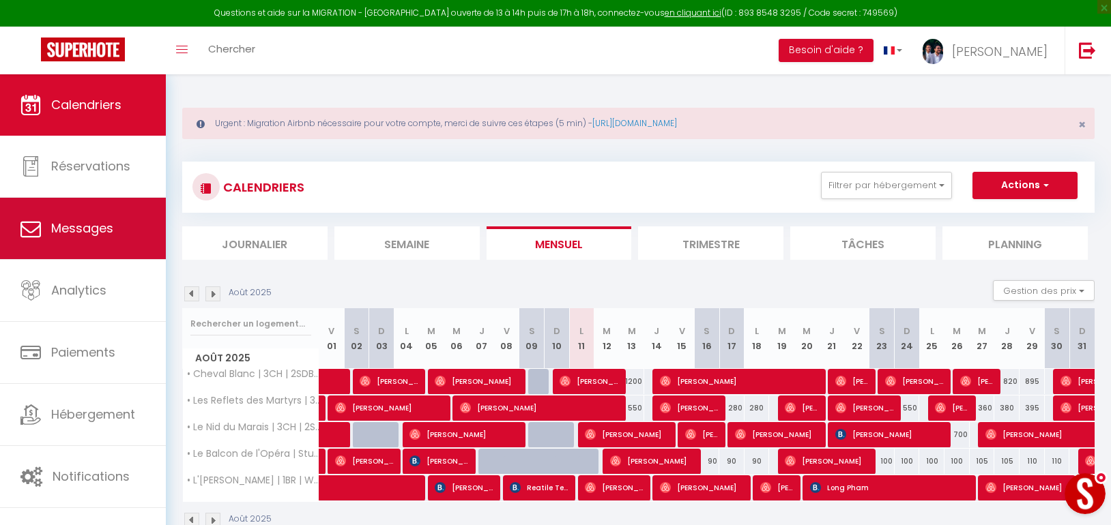
select select "message"
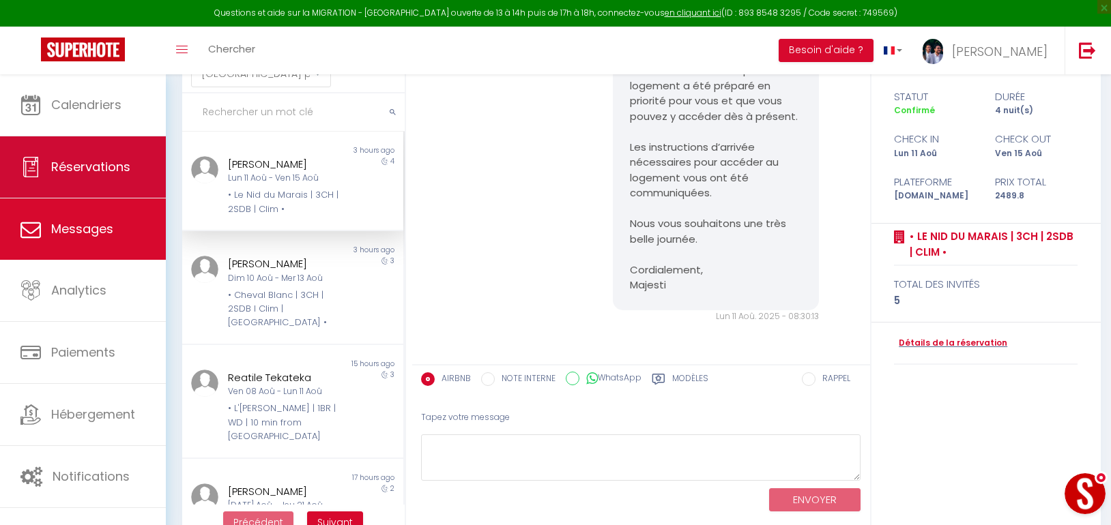
scroll to position [136, 0]
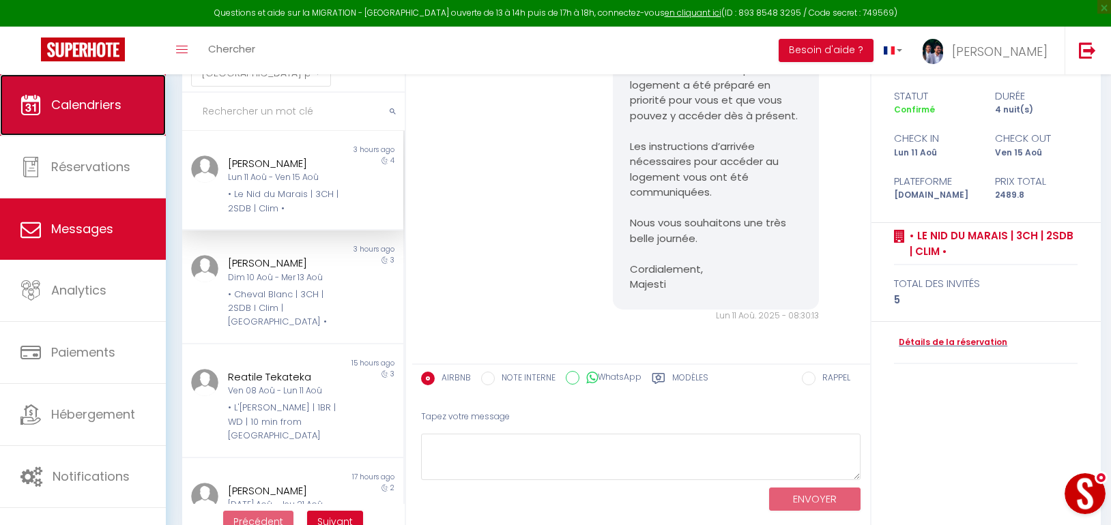
click at [76, 136] on link "Calendriers" at bounding box center [83, 104] width 166 height 61
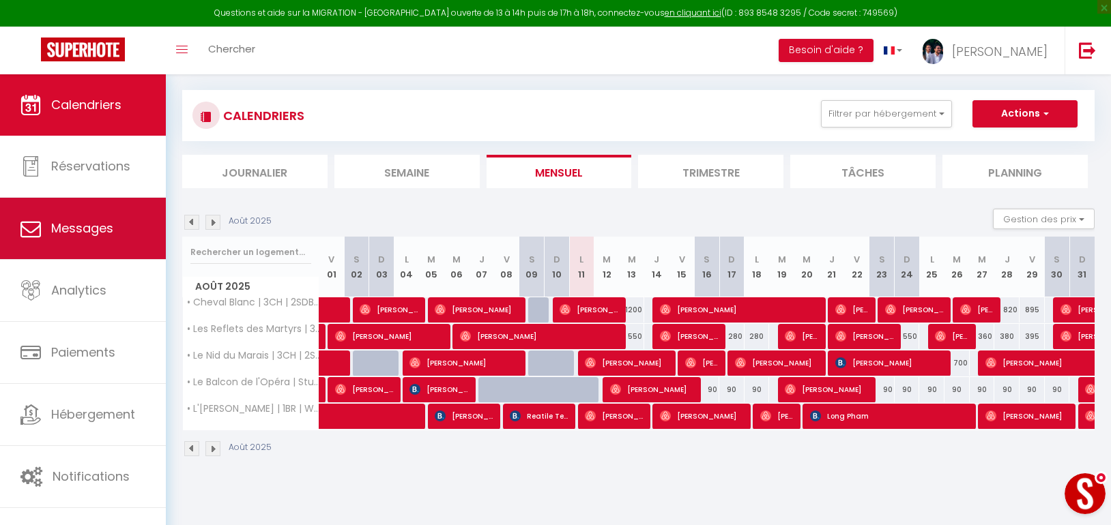
scroll to position [74, 0]
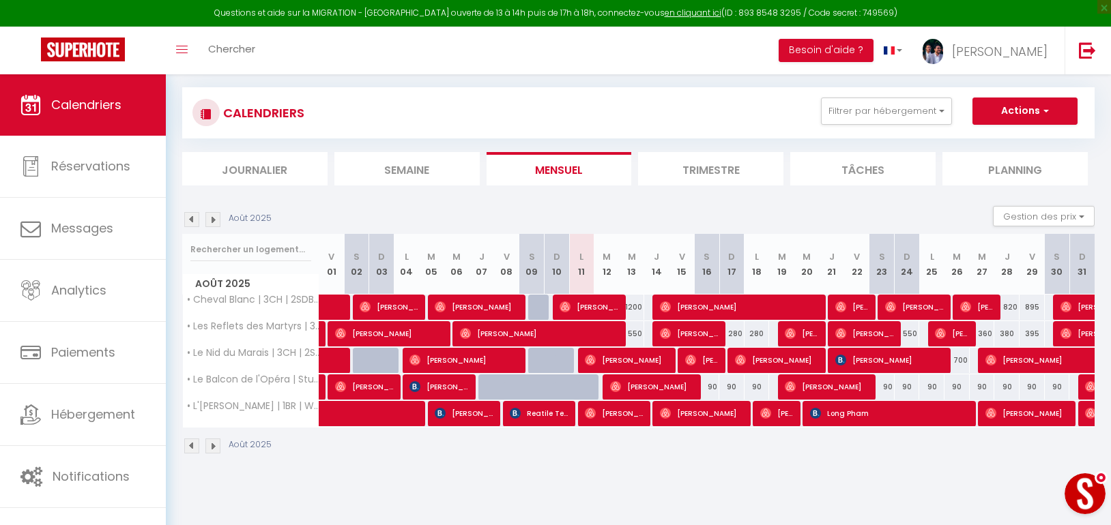
click at [1079, 489] on button "Open LiveChat chat widget" at bounding box center [1085, 494] width 41 height 41
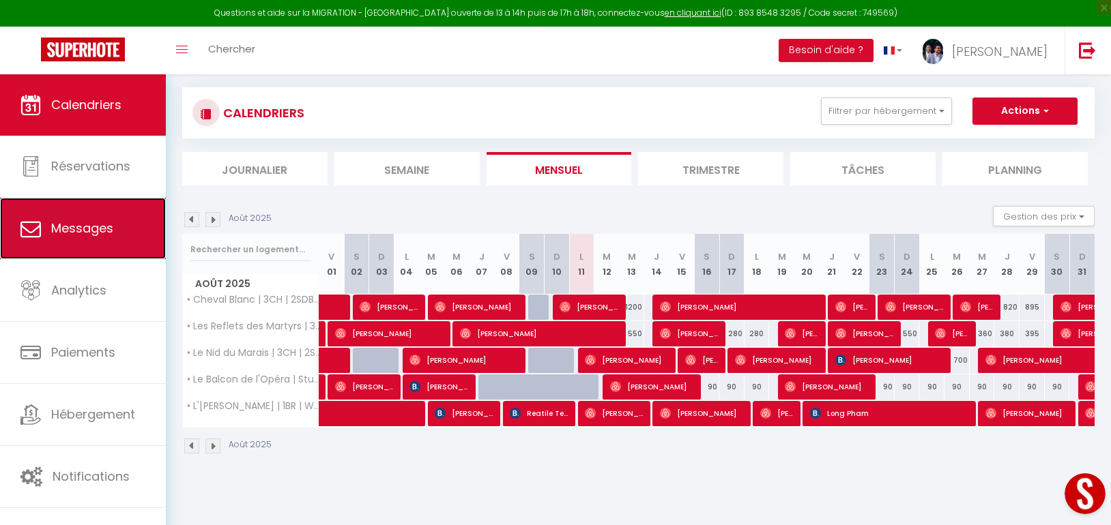
click at [25, 229] on icon at bounding box center [30, 228] width 20 height 20
select select "message"
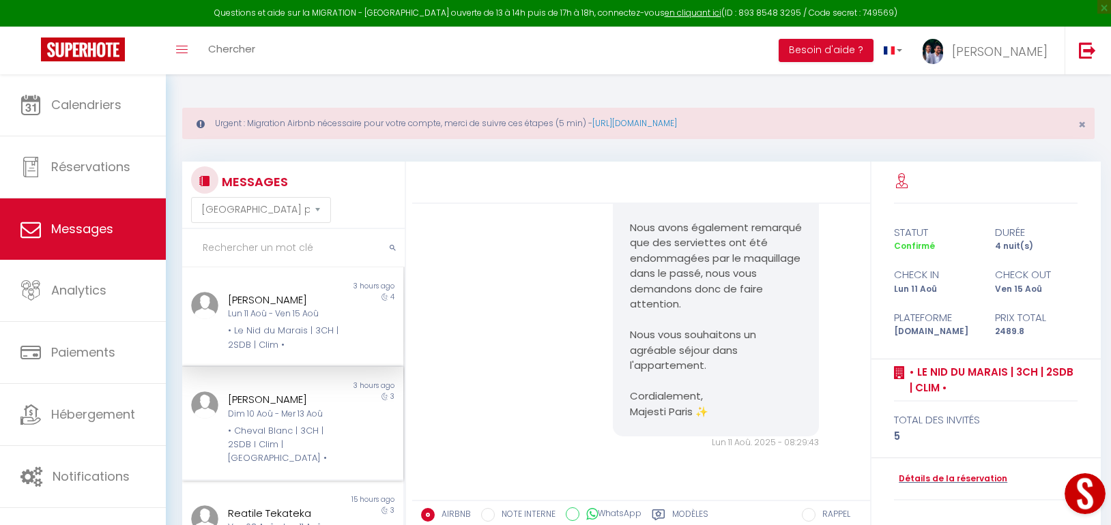
click at [216, 415] on div at bounding box center [200, 429] width 37 height 74
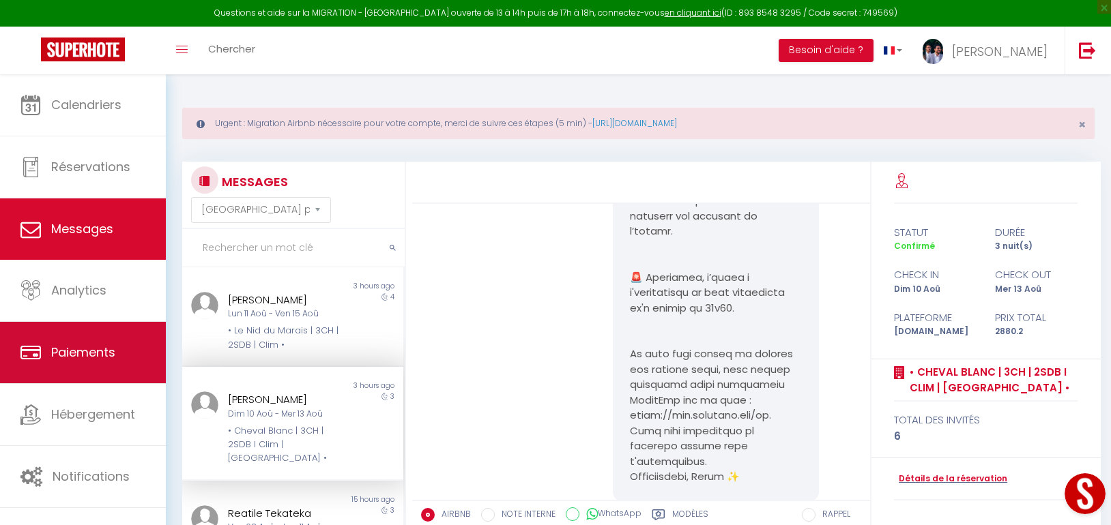
scroll to position [5564, 0]
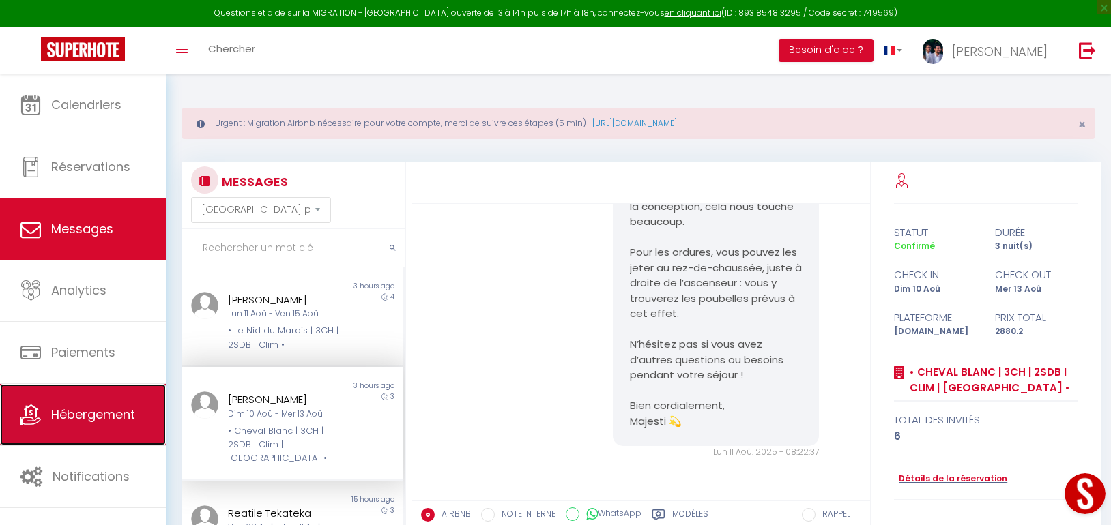
click at [68, 407] on span "Hébergement" at bounding box center [93, 414] width 84 height 17
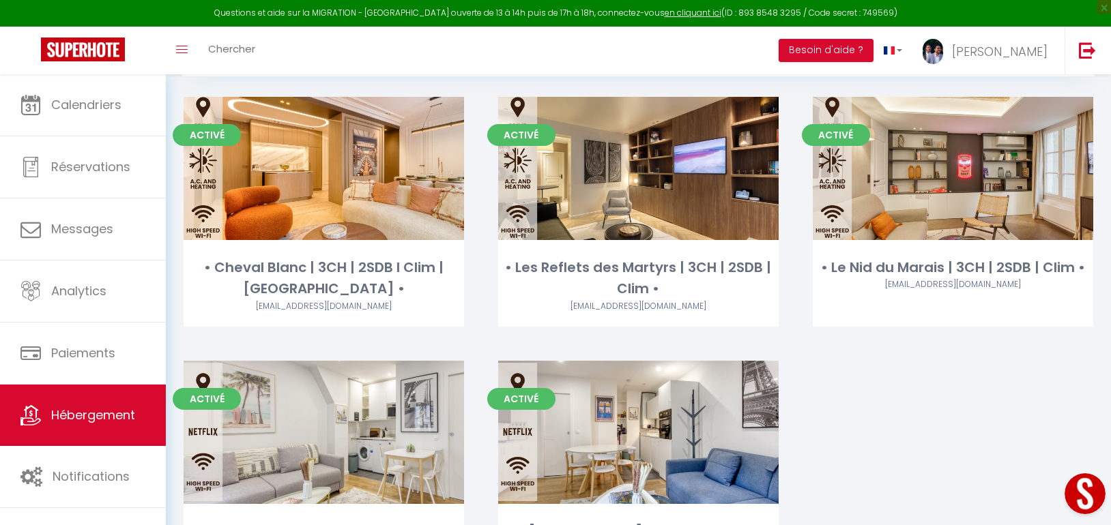
scroll to position [252, 0]
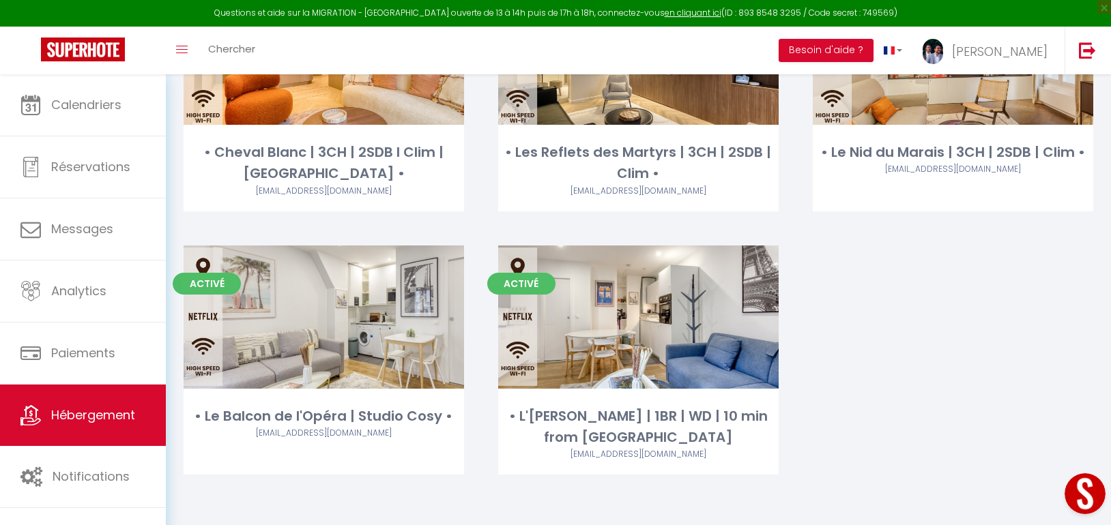
drag, startPoint x: 860, startPoint y: 431, endPoint x: 846, endPoint y: 415, distance: 21.3
click at [861, 431] on div "Activé Editer • Cheval Blanc | 3CH | 2SDB I Clim | Louvre • lisathiar1@gmail.co…" at bounding box center [639, 246] width 944 height 528
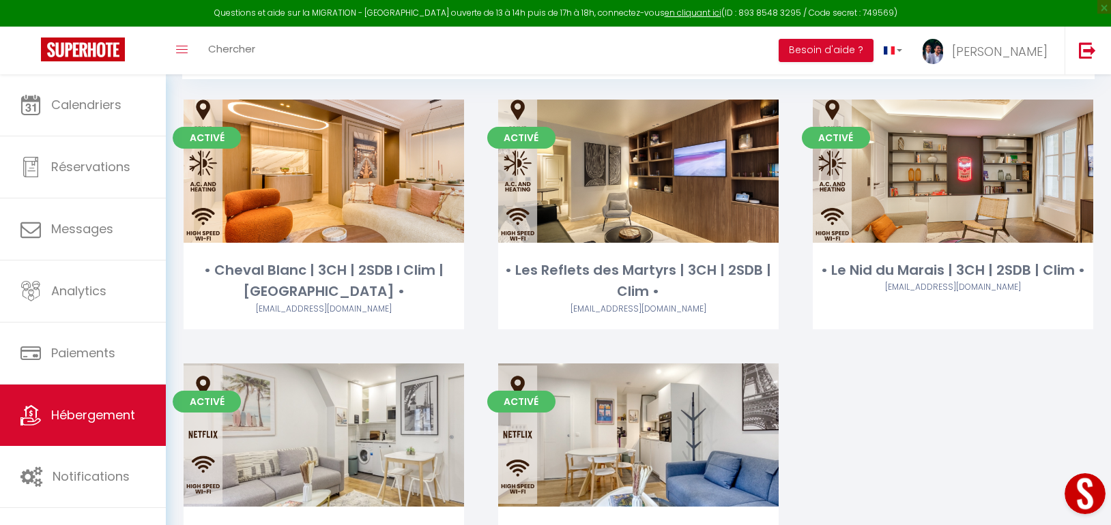
scroll to position [0, 0]
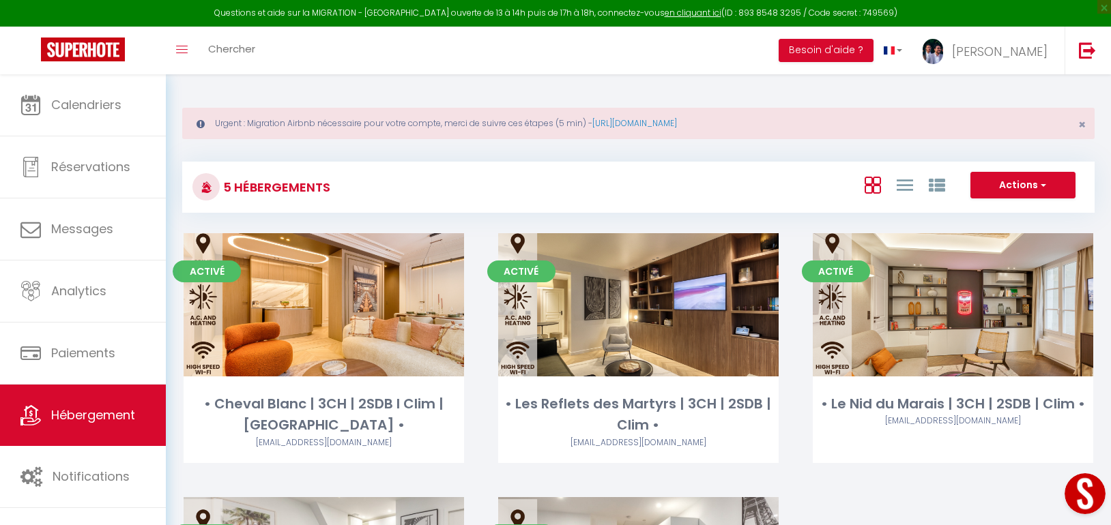
drag, startPoint x: 487, startPoint y: 94, endPoint x: 465, endPoint y: 0, distance: 96.7
click at [481, 78] on div "Urgent : Migration Airbnb nécessaire pour votre compte, merci de suivre ces éta…" at bounding box center [638, 425] width 945 height 703
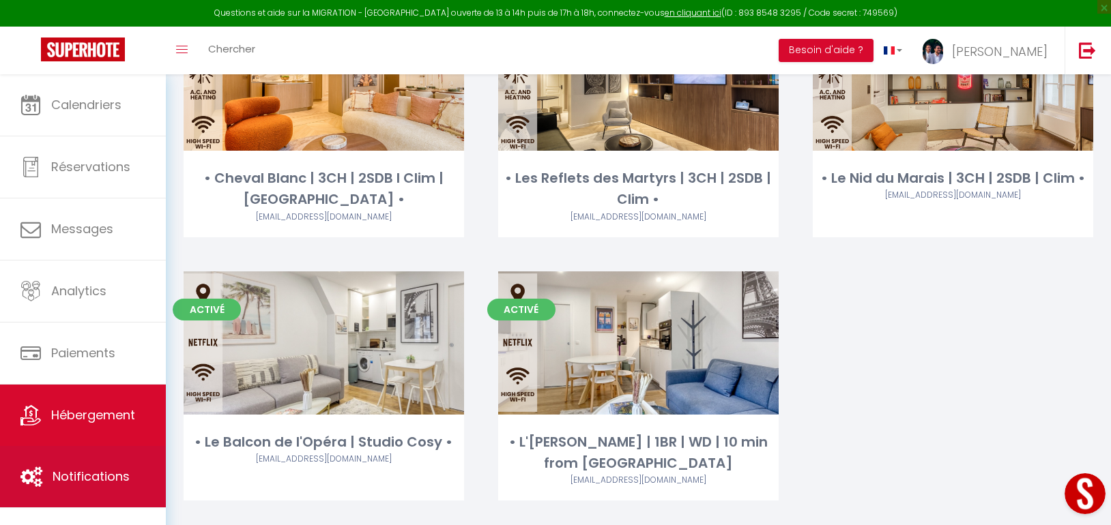
scroll to position [252, 0]
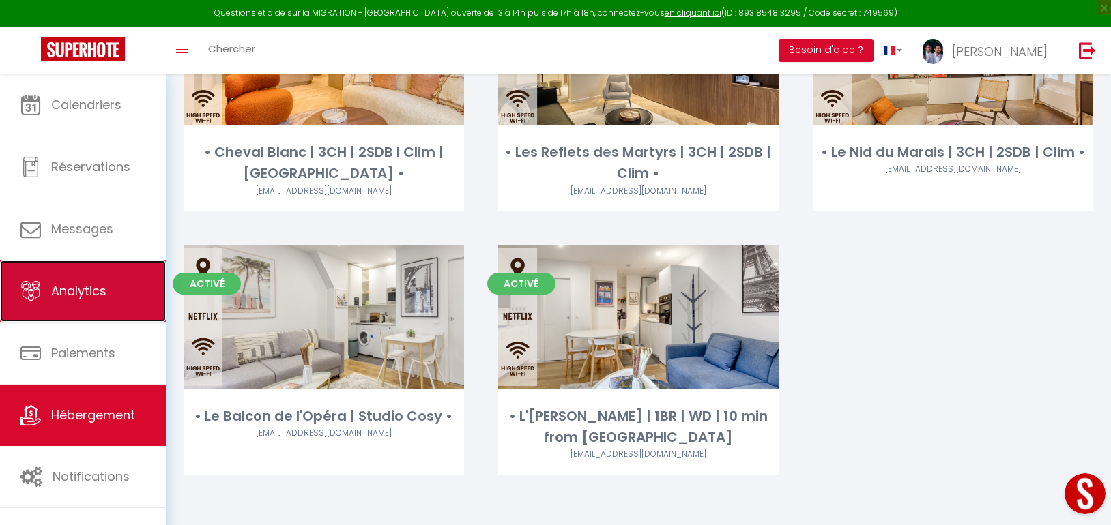
click at [83, 304] on link "Analytics" at bounding box center [83, 291] width 166 height 61
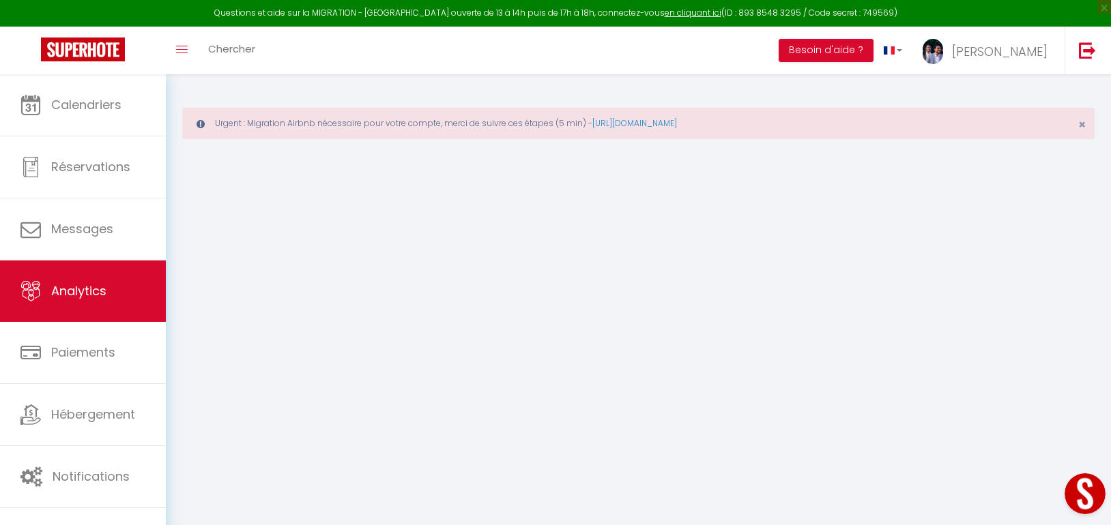
select select "2025"
select select "8"
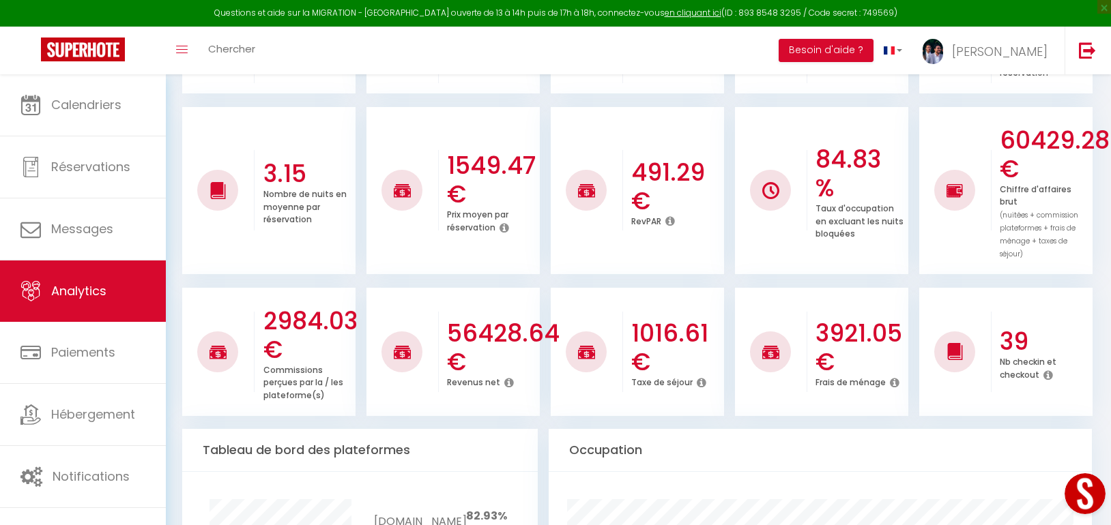
scroll to position [615, 0]
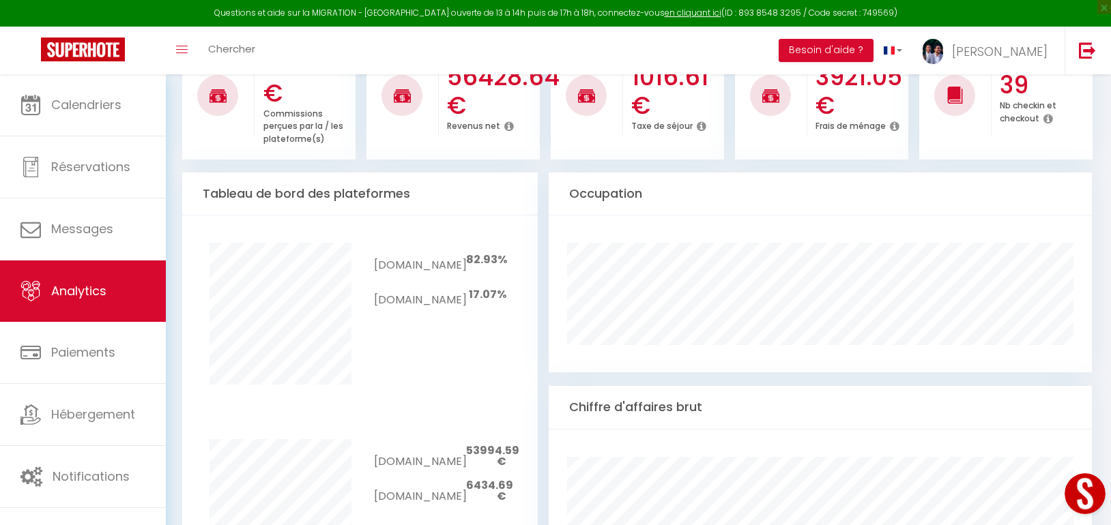
click at [276, 173] on div "Tableau de bord des plateformes" at bounding box center [360, 194] width 356 height 43
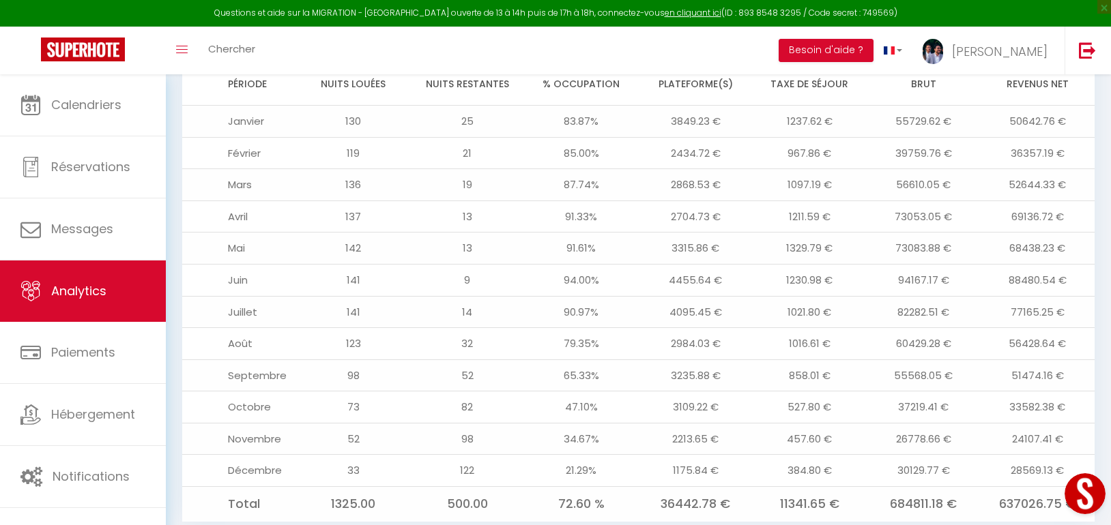
scroll to position [1229, 0]
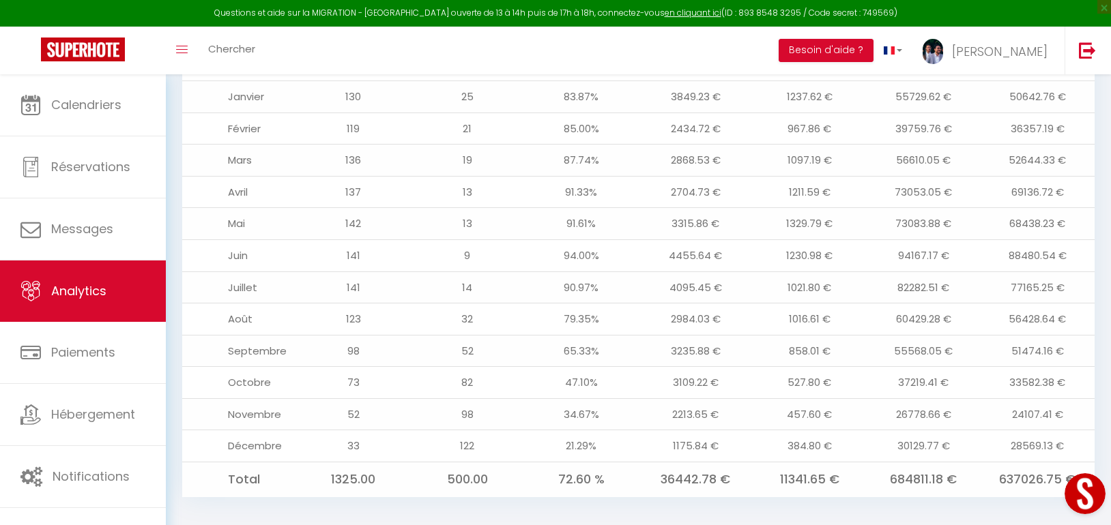
drag, startPoint x: 552, startPoint y: 230, endPoint x: 508, endPoint y: 222, distance: 45.1
click at [552, 240] on td "94.00%" at bounding box center [581, 256] width 114 height 32
click at [461, 64] on div "Toggle menubar Chercher BUTTON Besoin d'aide ? David Paramètres Équipe" at bounding box center [600, 51] width 1002 height 48
click at [564, 51] on div "Toggle menubar Chercher BUTTON Besoin d'aide ? David Paramètres Équipe" at bounding box center [600, 51] width 1002 height 48
